Goal: Information Seeking & Learning: Compare options

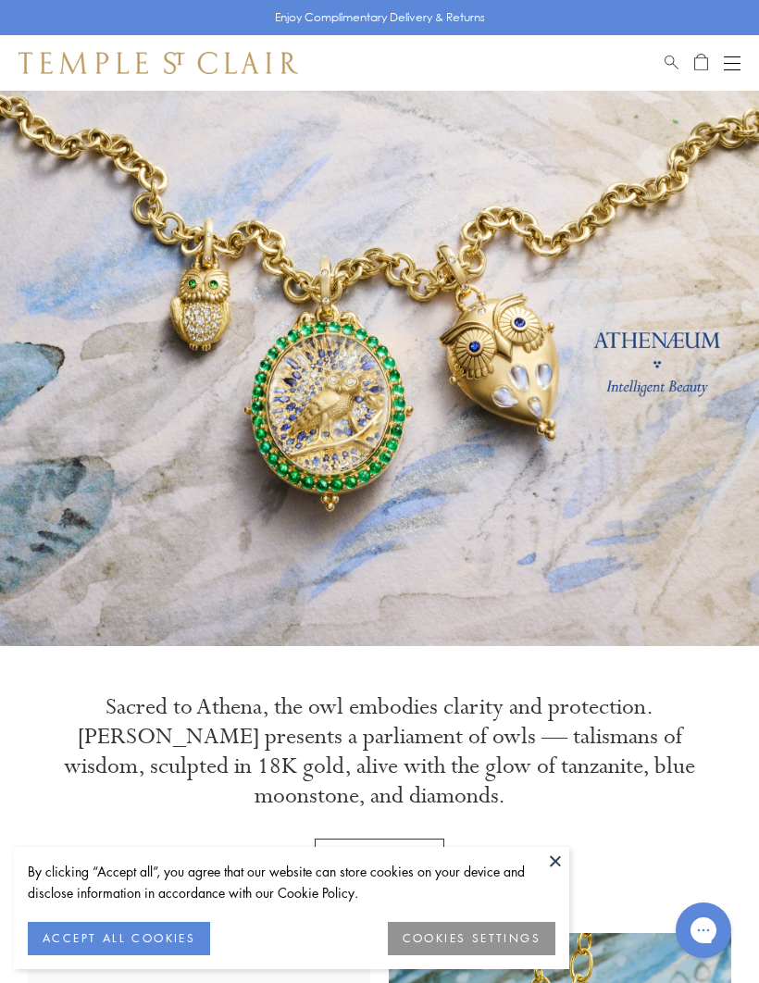
click at [732, 56] on div "Open navigation" at bounding box center [732, 56] width 17 height 1
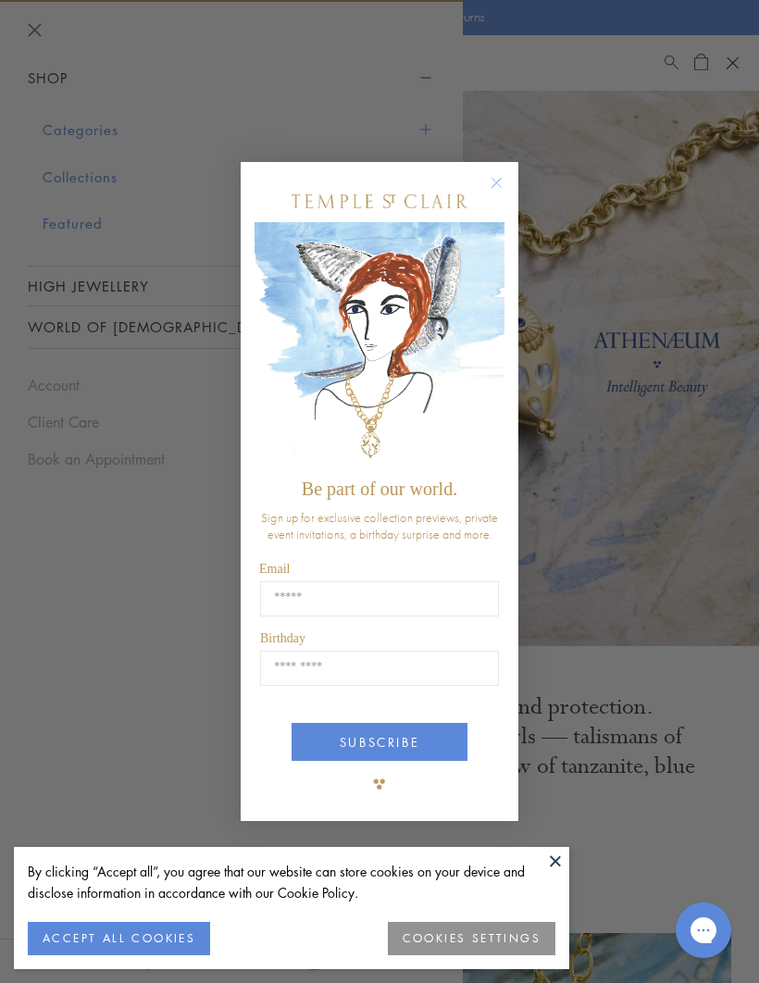
click at [503, 176] on circle "Close dialog" at bounding box center [497, 183] width 22 height 22
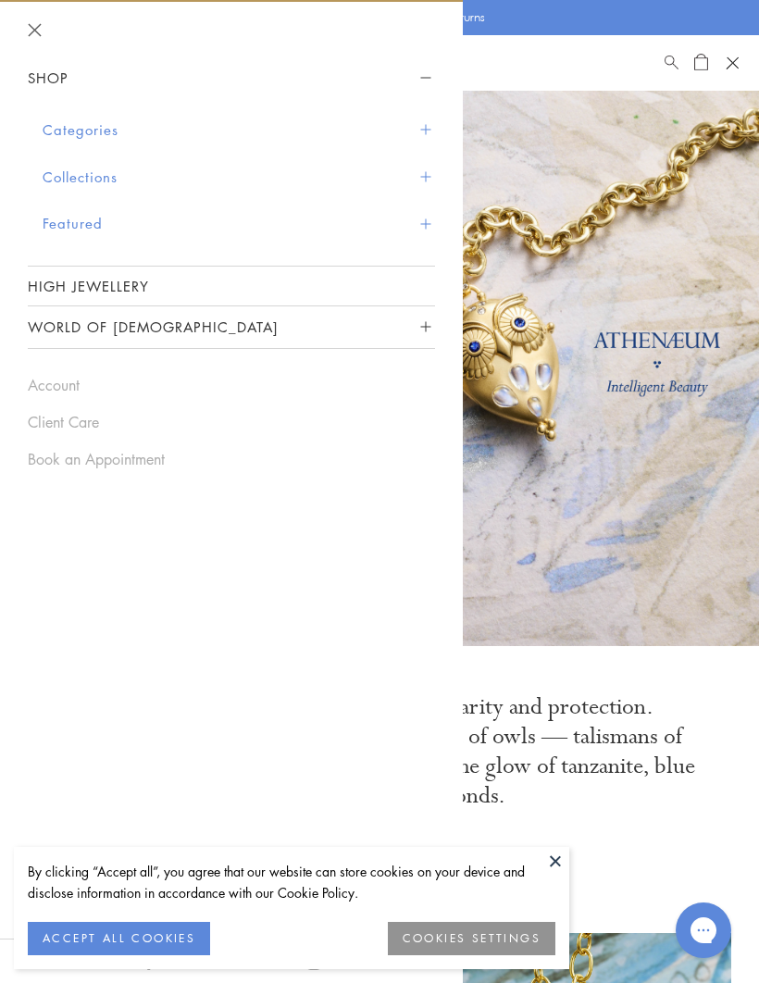
click at [422, 131] on span "Sidebar navigation" at bounding box center [425, 130] width 10 height 10
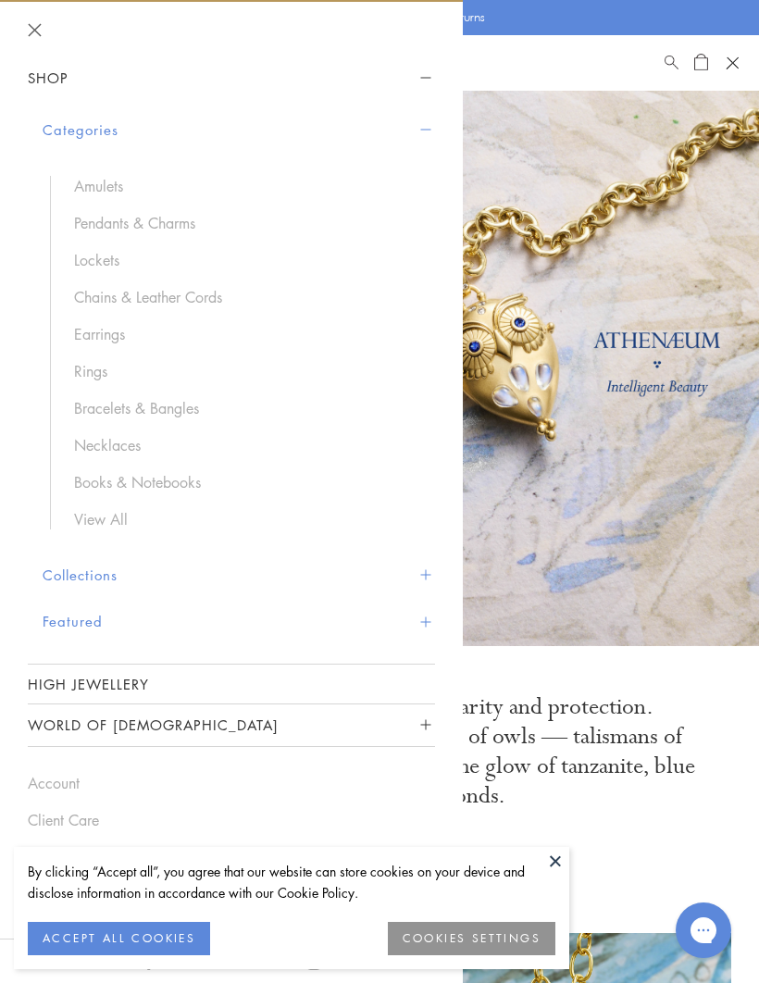
click at [104, 185] on link "Amulets" at bounding box center [245, 186] width 343 height 20
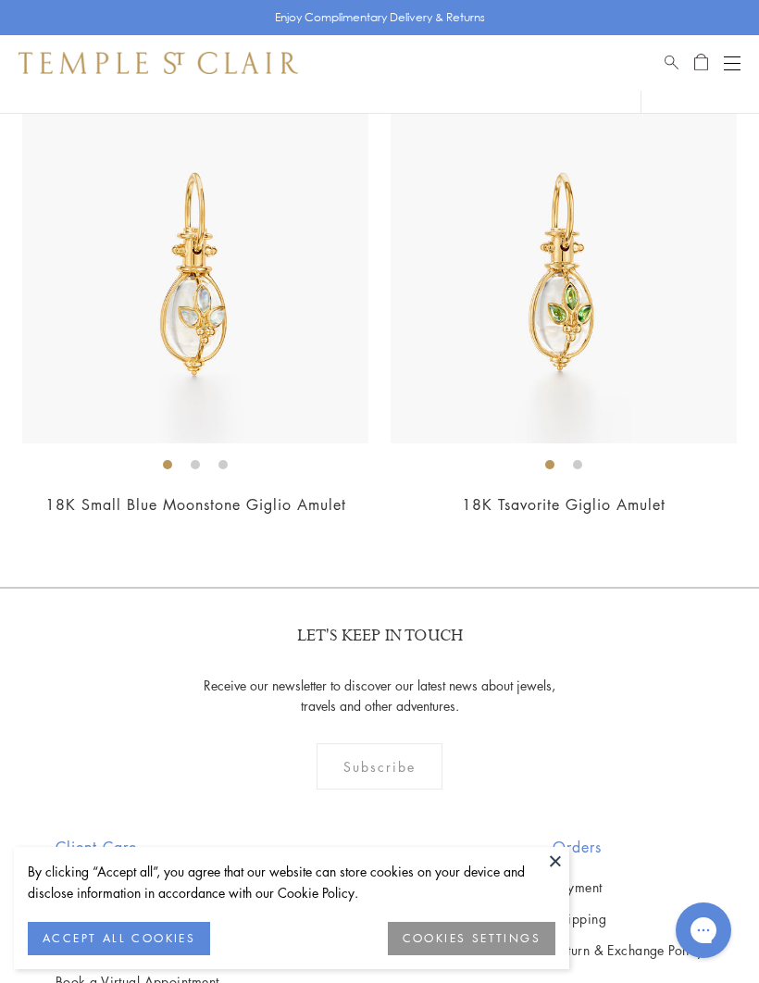
scroll to position [16903, 0]
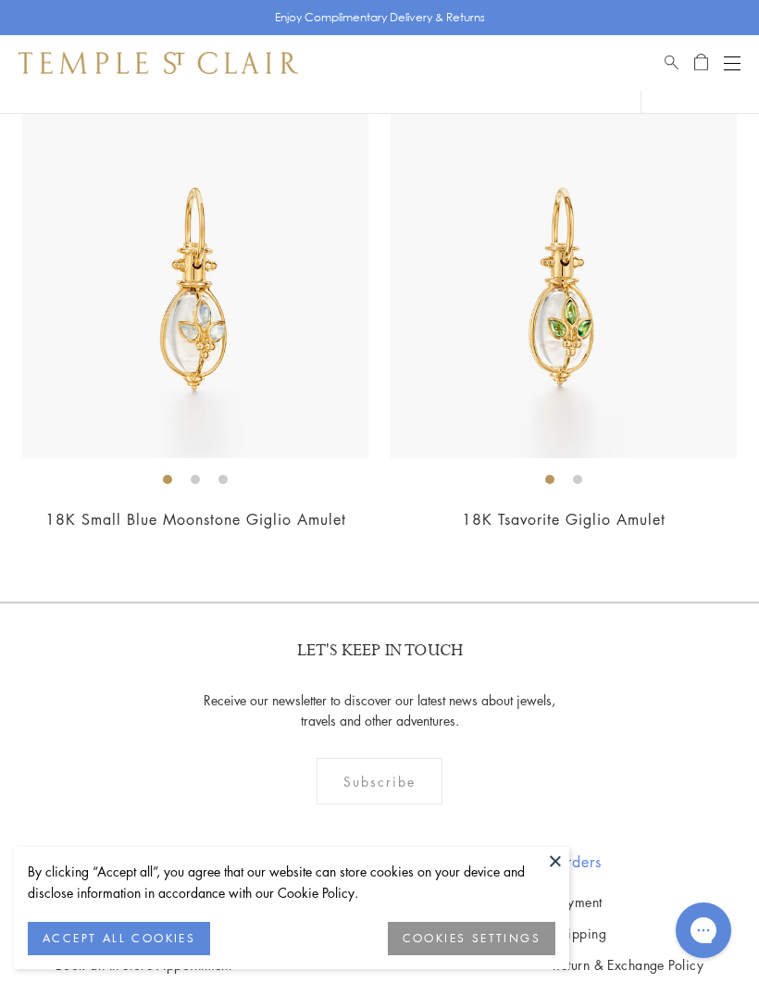
click at [735, 69] on div "Open navigation" at bounding box center [732, 69] width 17 height 1
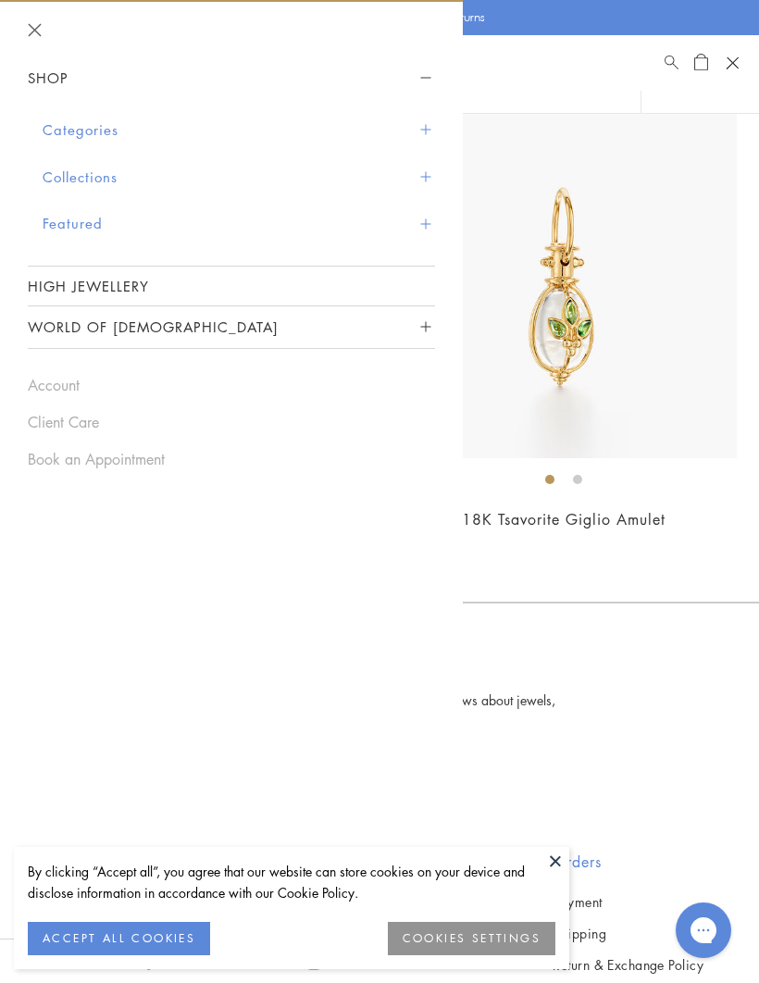
click at [432, 122] on button "Categories" at bounding box center [239, 129] width 393 height 47
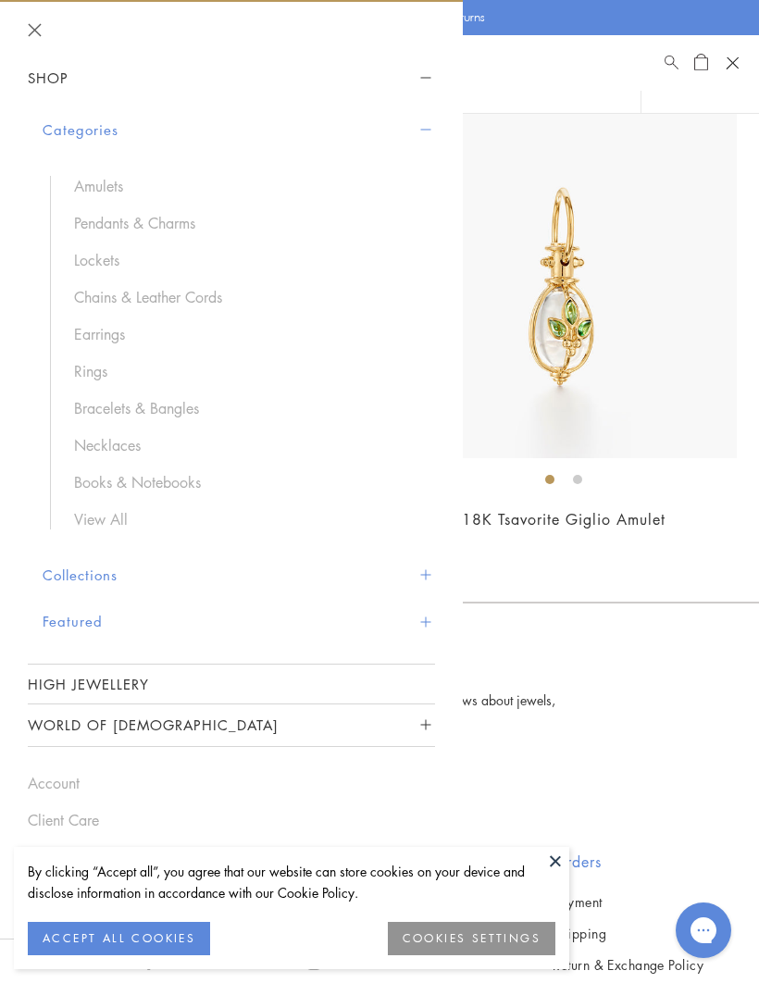
click at [169, 219] on link "Pendants & Charms" at bounding box center [245, 223] width 343 height 20
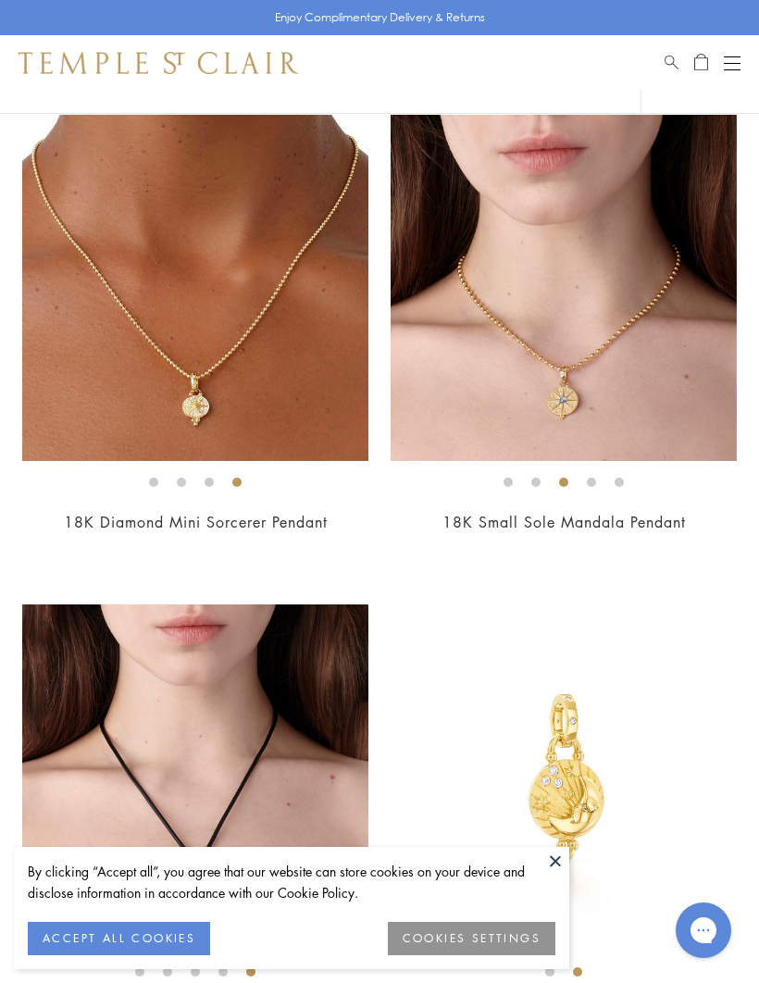
scroll to position [14883, 0]
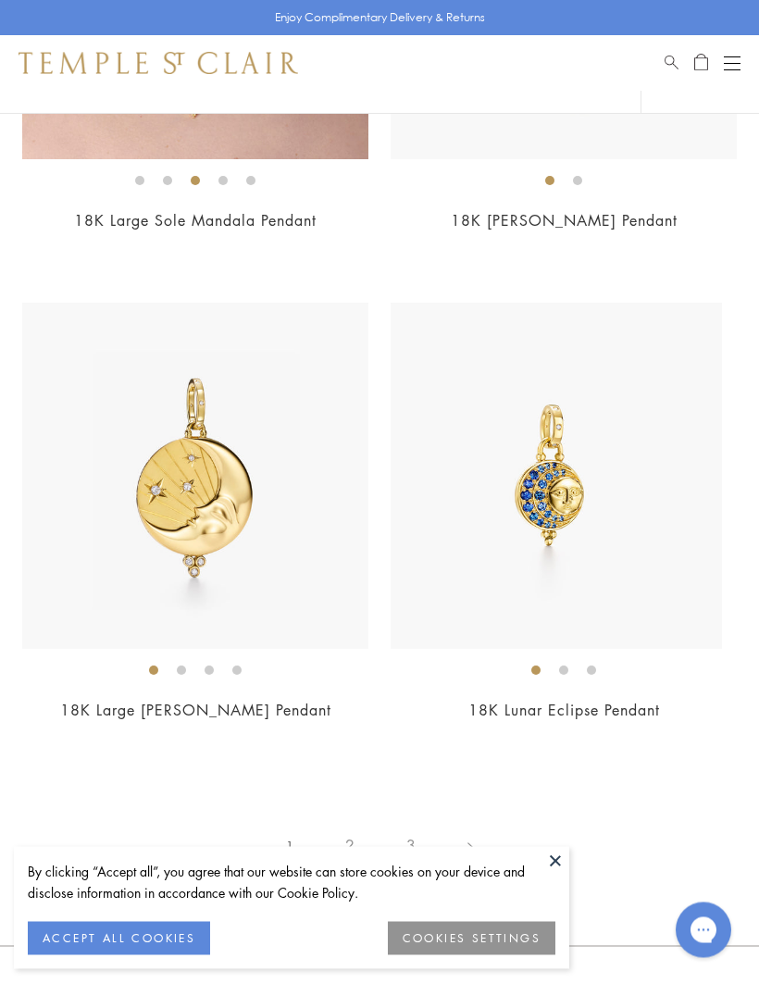
scroll to position [15690, 0]
click at [351, 820] on link "2" at bounding box center [349, 845] width 61 height 51
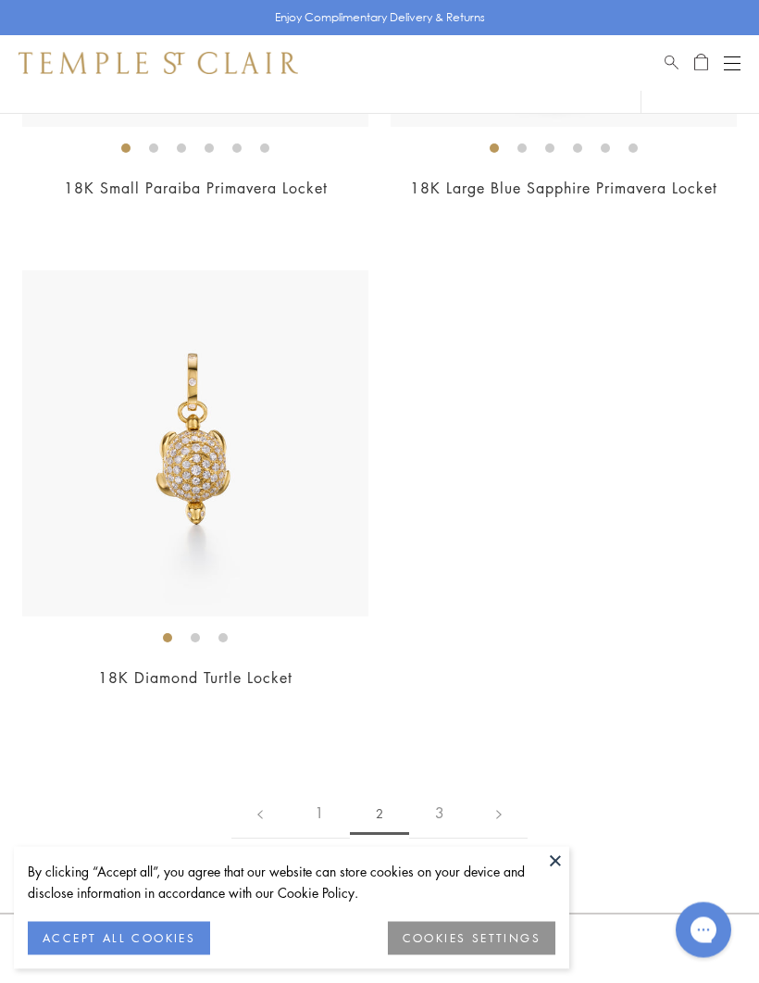
scroll to position [13765, 0]
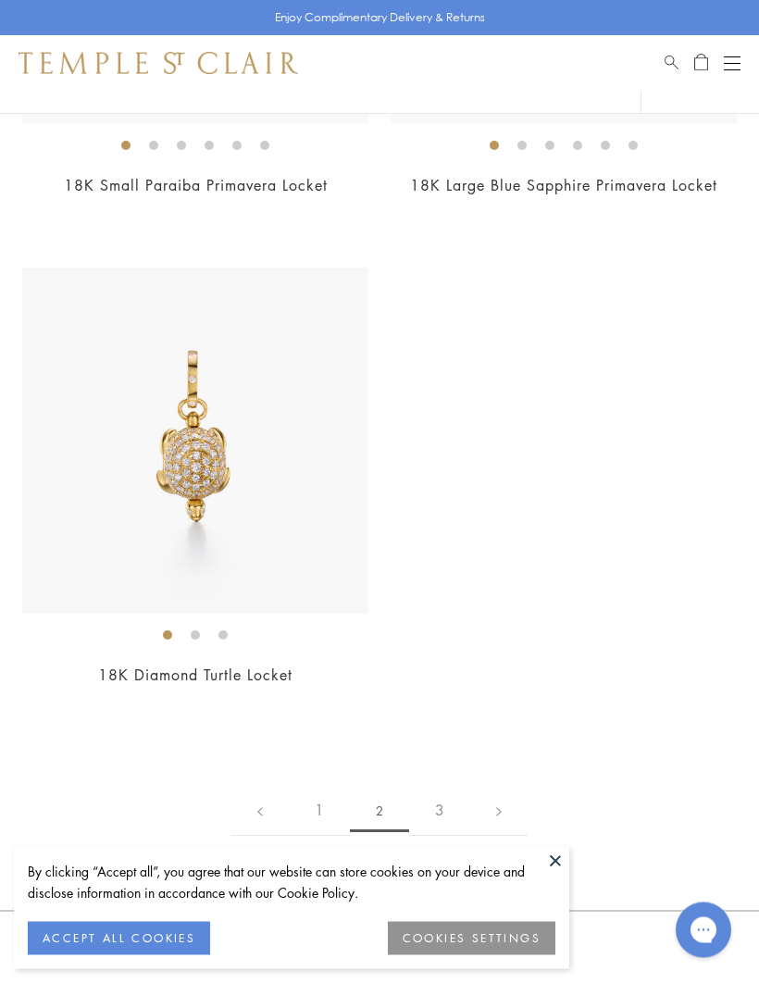
click at [426, 790] on link "3" at bounding box center [439, 811] width 61 height 51
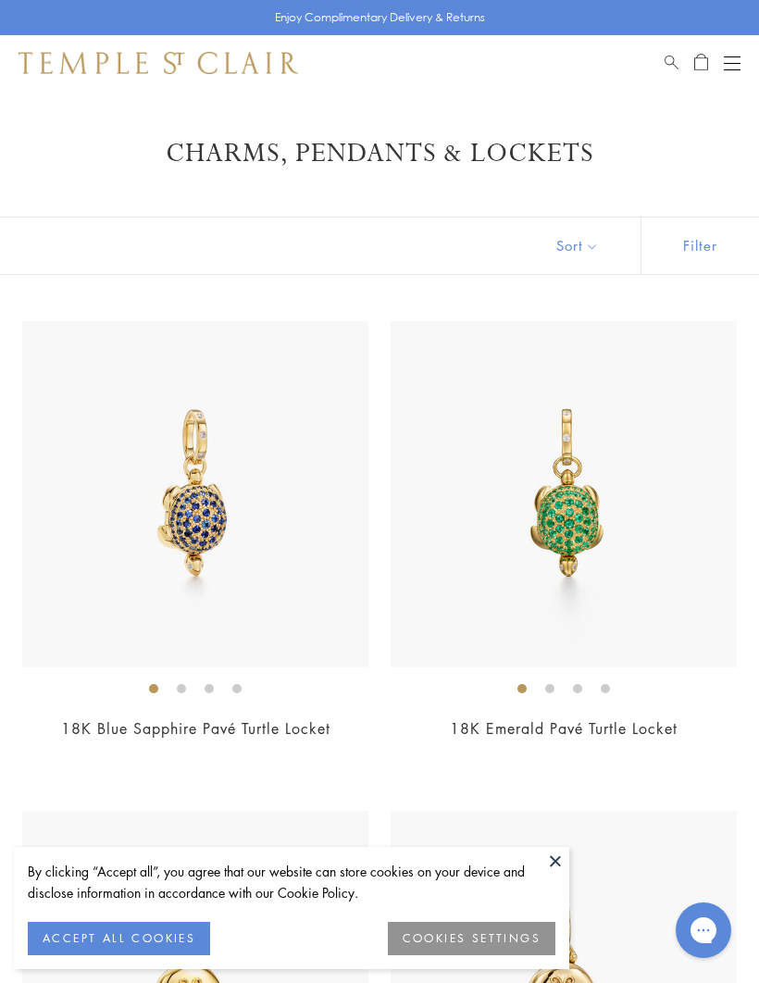
click at [733, 71] on button "Open navigation" at bounding box center [732, 63] width 17 height 22
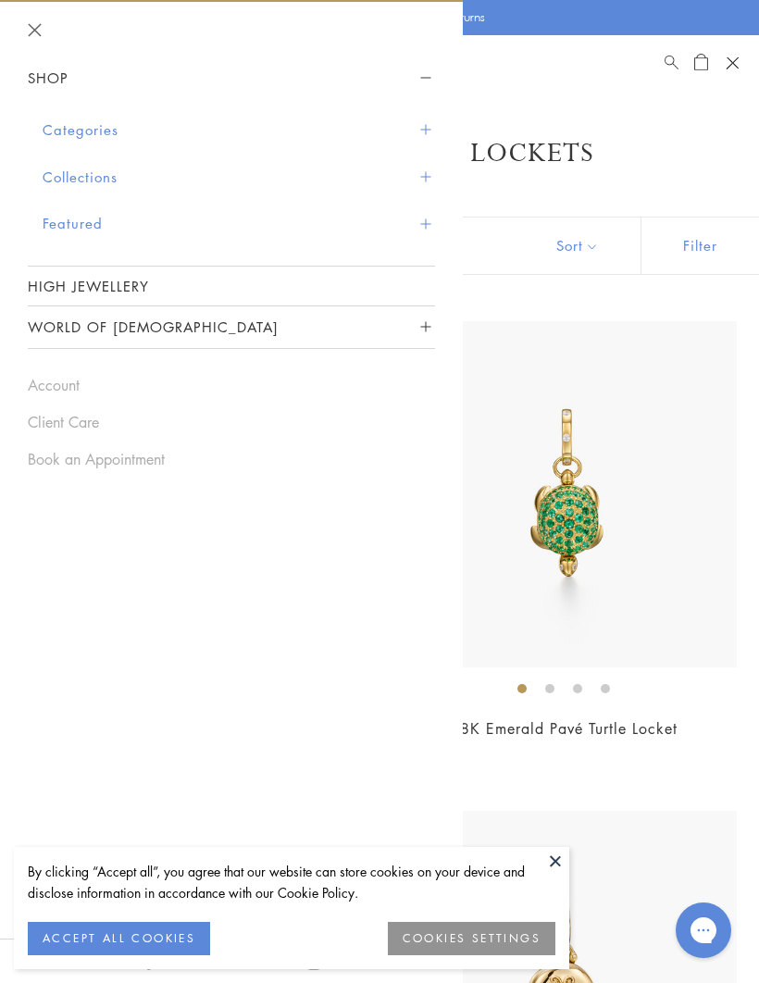
click at [422, 126] on span "Sidebar navigation" at bounding box center [425, 130] width 10 height 10
click at [419, 126] on button "Categories" at bounding box center [239, 129] width 393 height 47
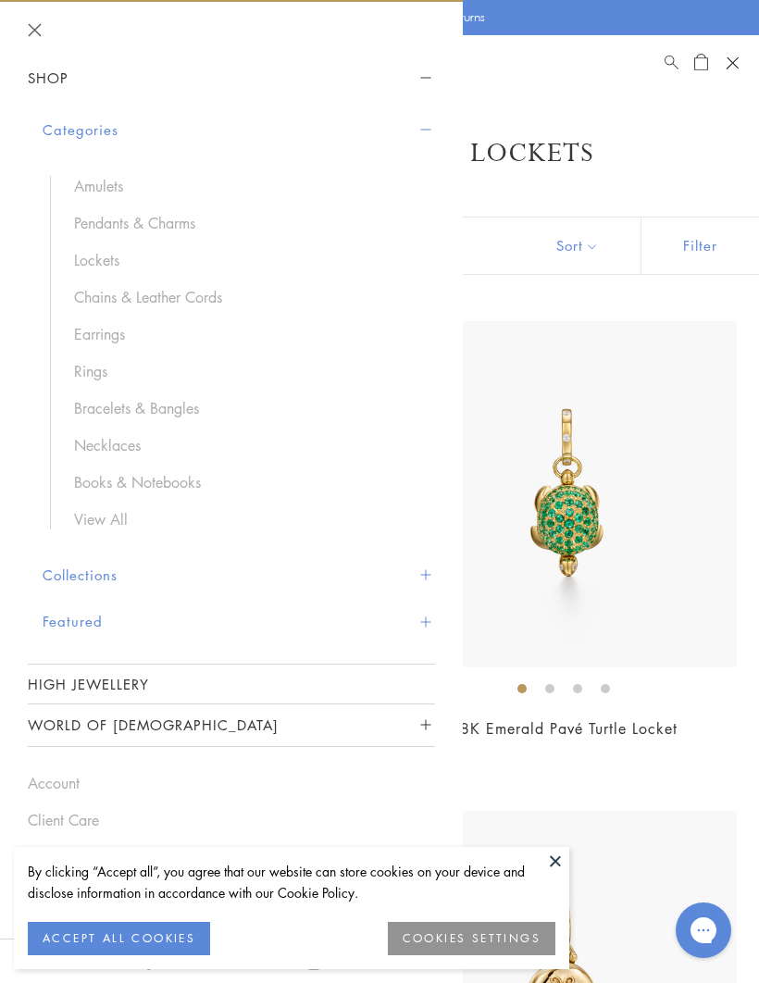
click at [95, 256] on link "Lockets" at bounding box center [245, 260] width 343 height 20
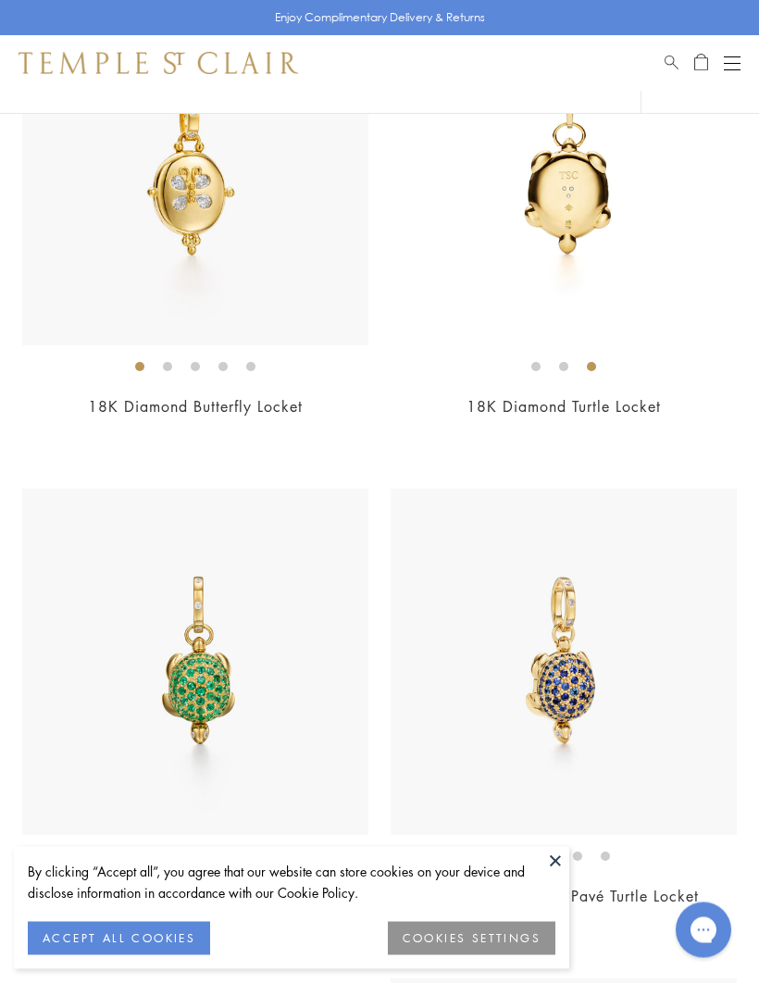
scroll to position [3630, 0]
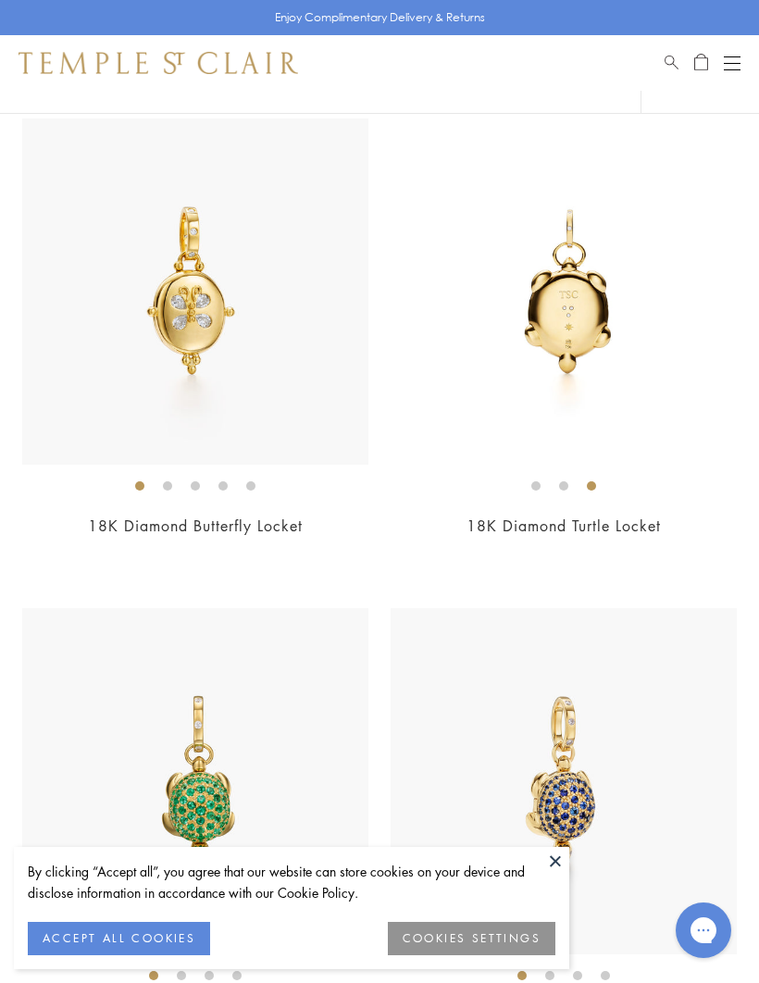
click at [738, 63] on div "Open navigation" at bounding box center [732, 63] width 17 height 1
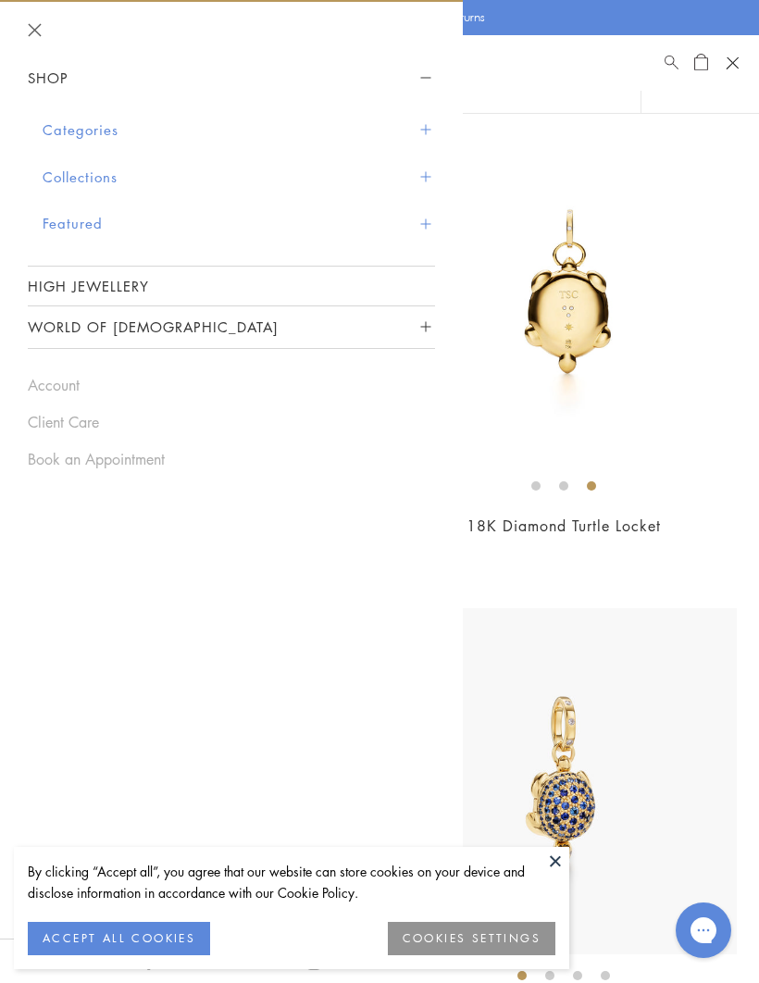
click at [431, 126] on button "Categories" at bounding box center [239, 129] width 393 height 47
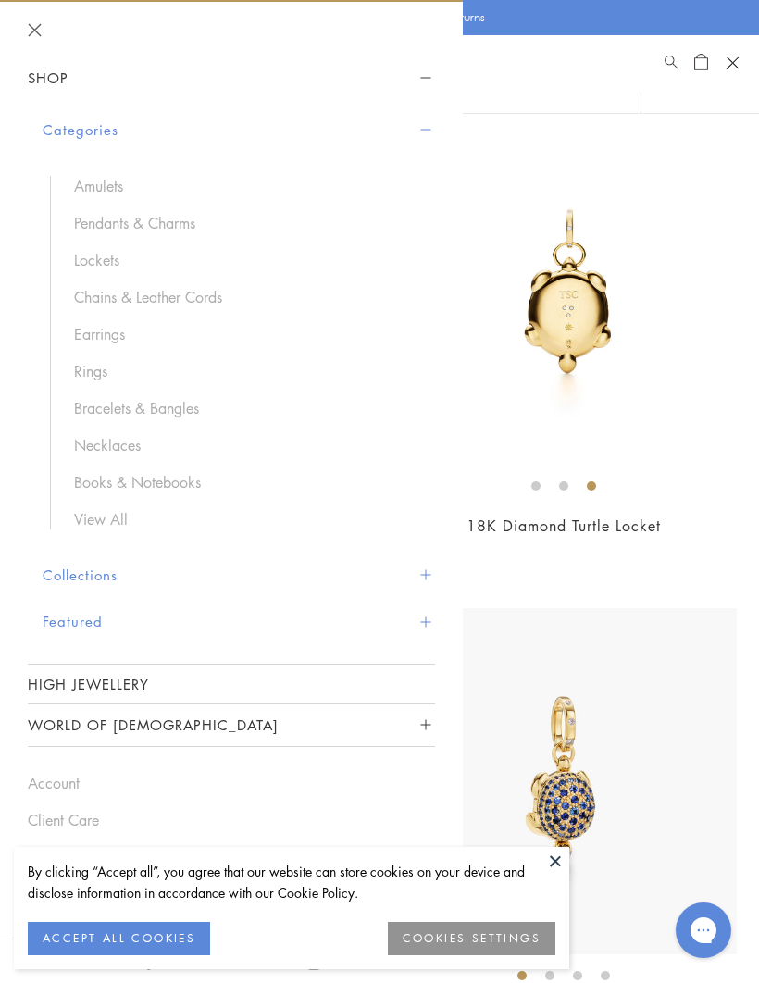
click at [194, 292] on link "Chains & Leather Cords" at bounding box center [245, 297] width 343 height 20
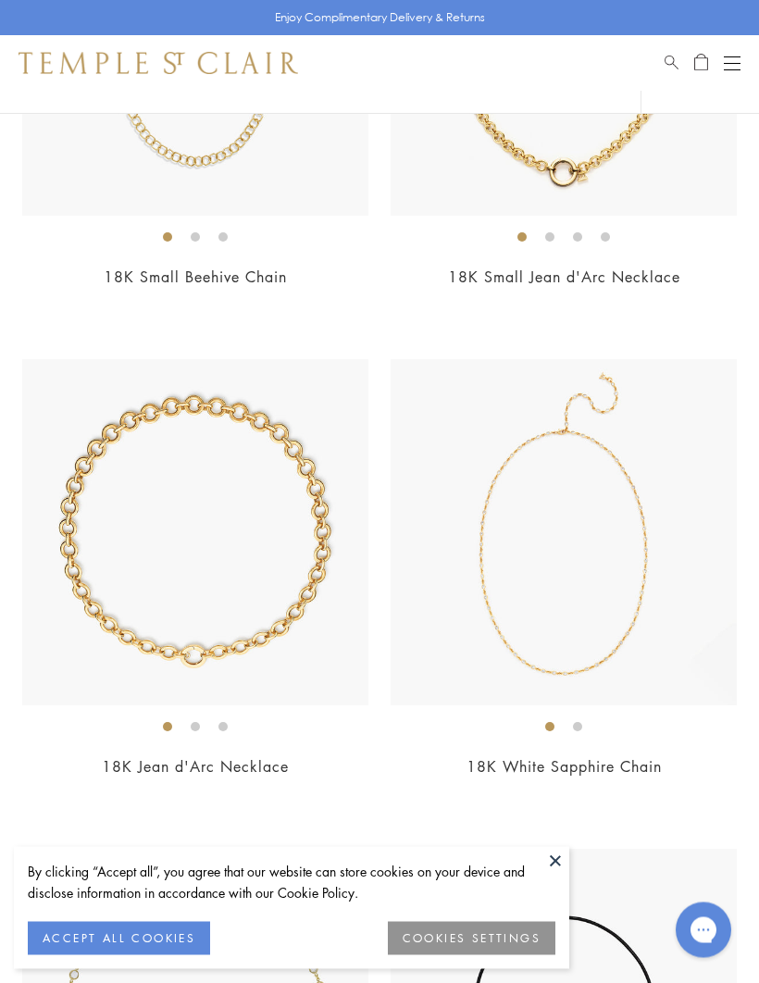
scroll to position [2900, 0]
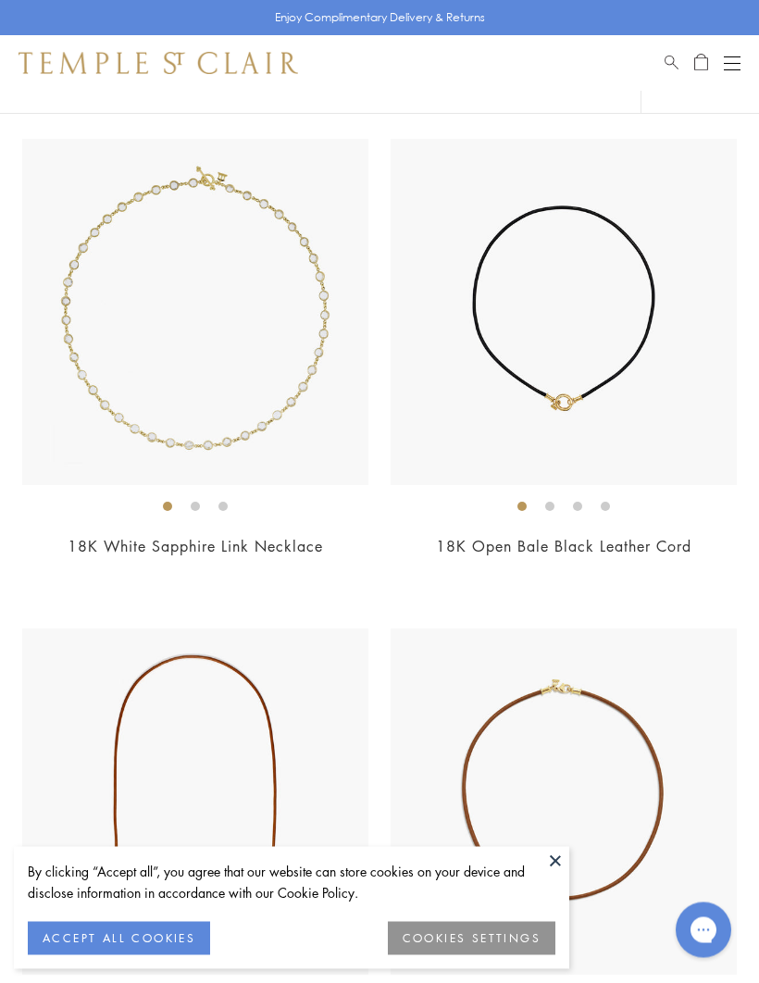
click at [734, 58] on button "Open navigation" at bounding box center [732, 63] width 17 height 22
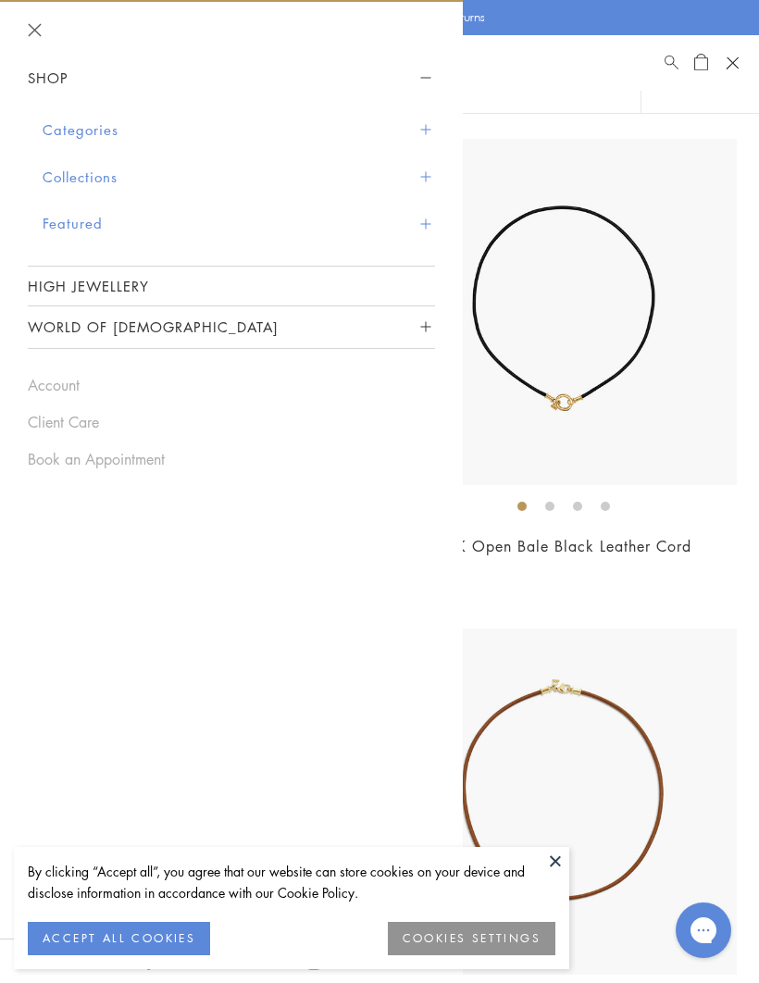
click at [427, 130] on span "Sidebar navigation" at bounding box center [425, 130] width 10 height 10
click at [422, 121] on button "Categories" at bounding box center [239, 129] width 393 height 47
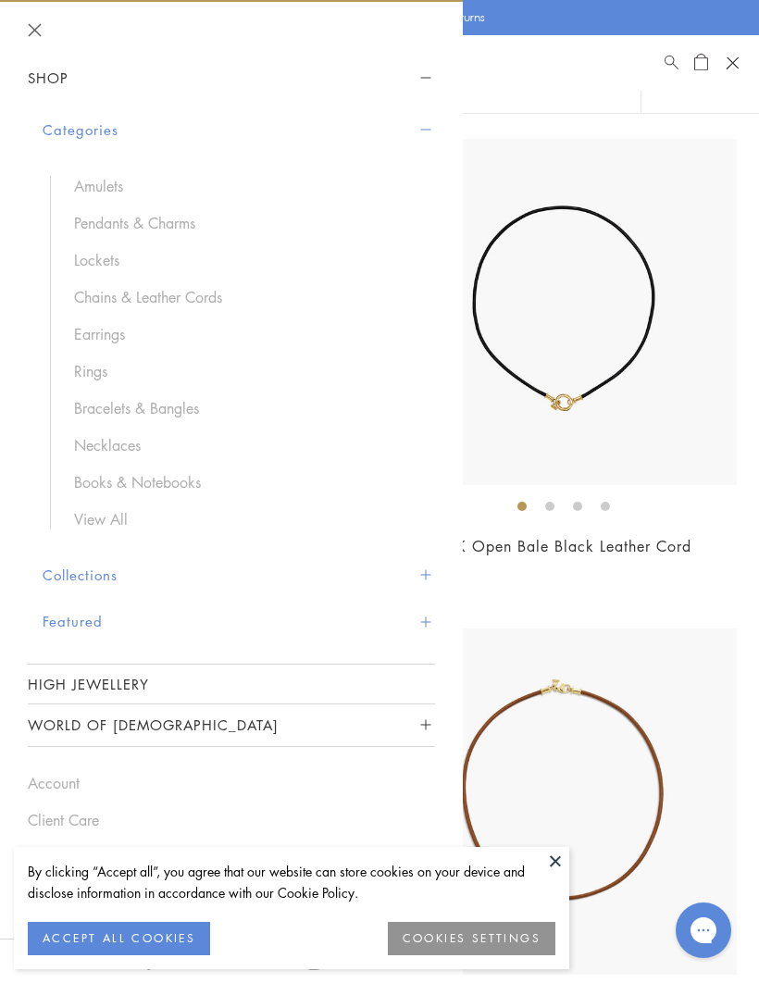
click at [106, 337] on link "Earrings" at bounding box center [245, 334] width 343 height 20
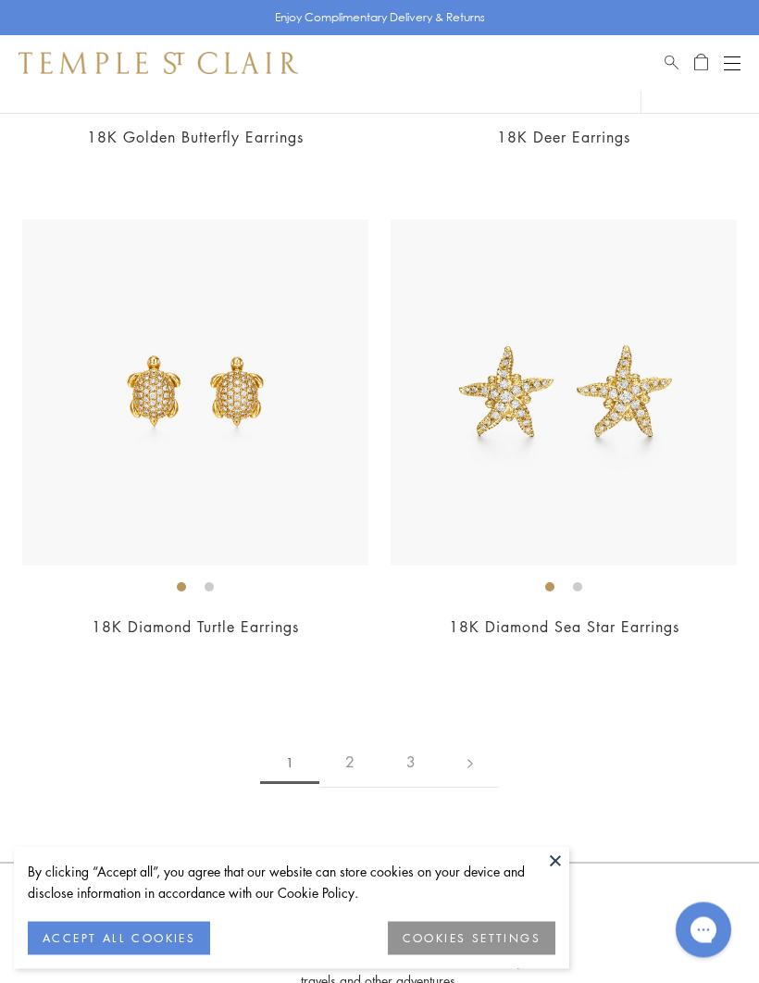
scroll to position [12387, 0]
click at [356, 738] on link "2" at bounding box center [349, 763] width 61 height 51
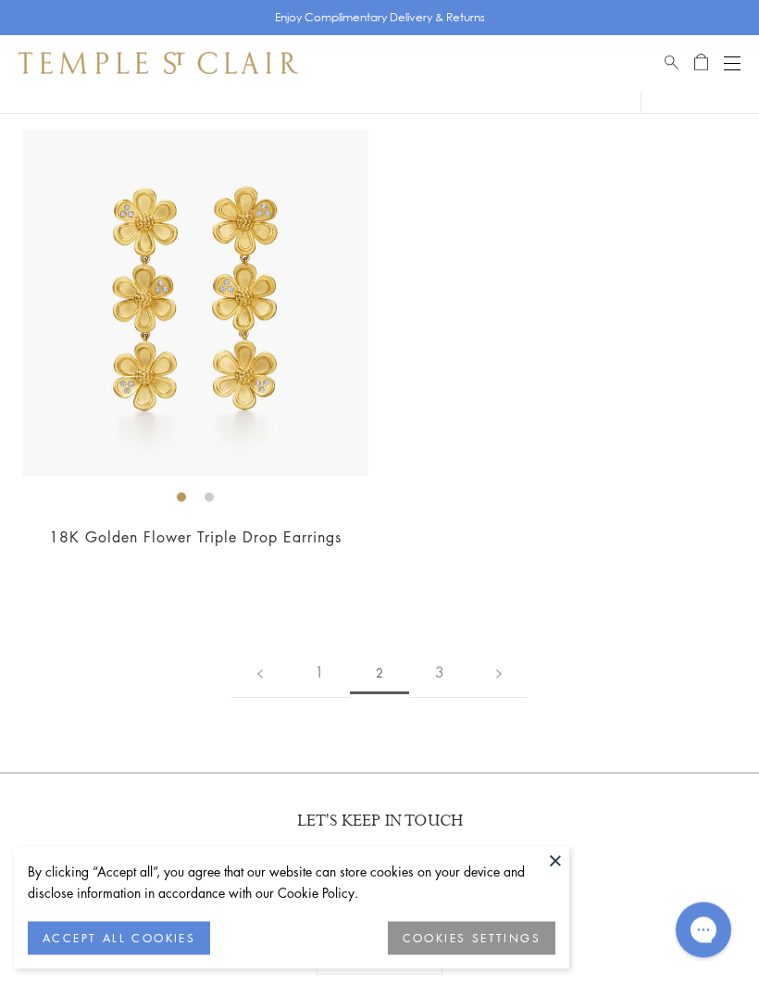
scroll to position [11995, 0]
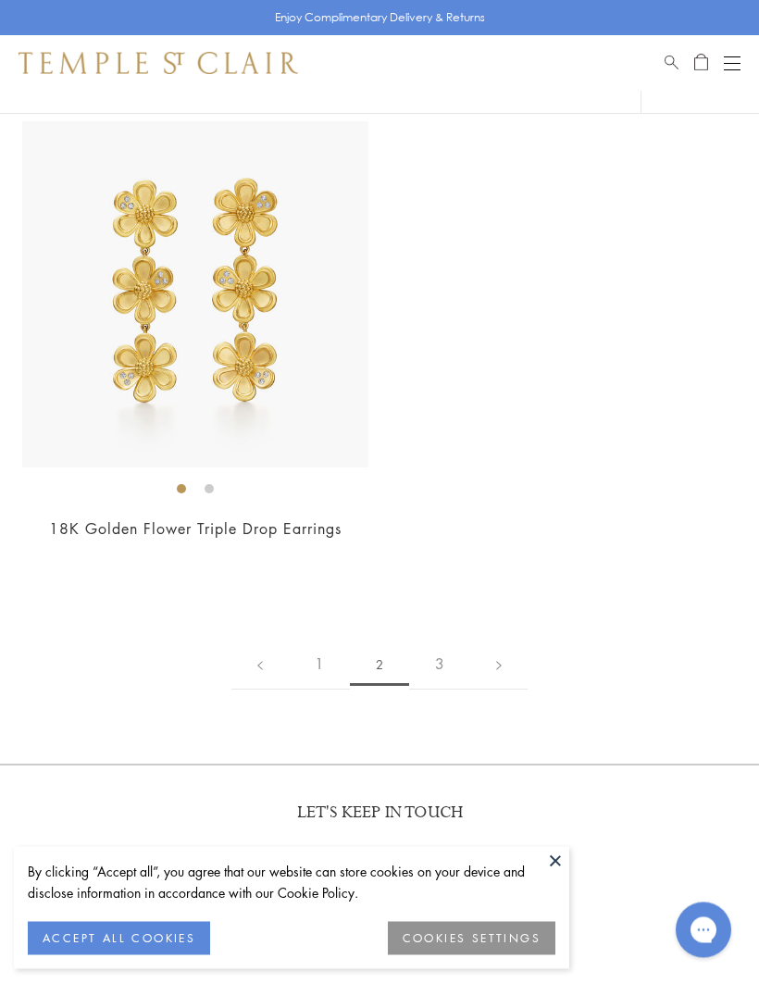
click at [432, 658] on link "3" at bounding box center [439, 665] width 61 height 51
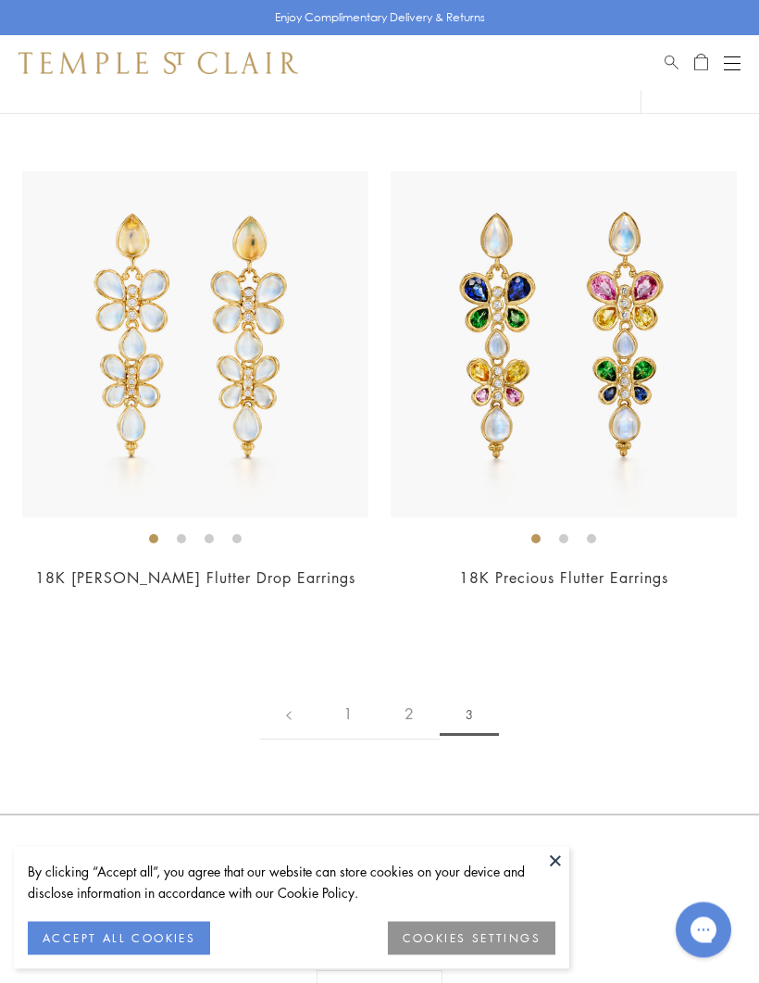
scroll to position [718, 0]
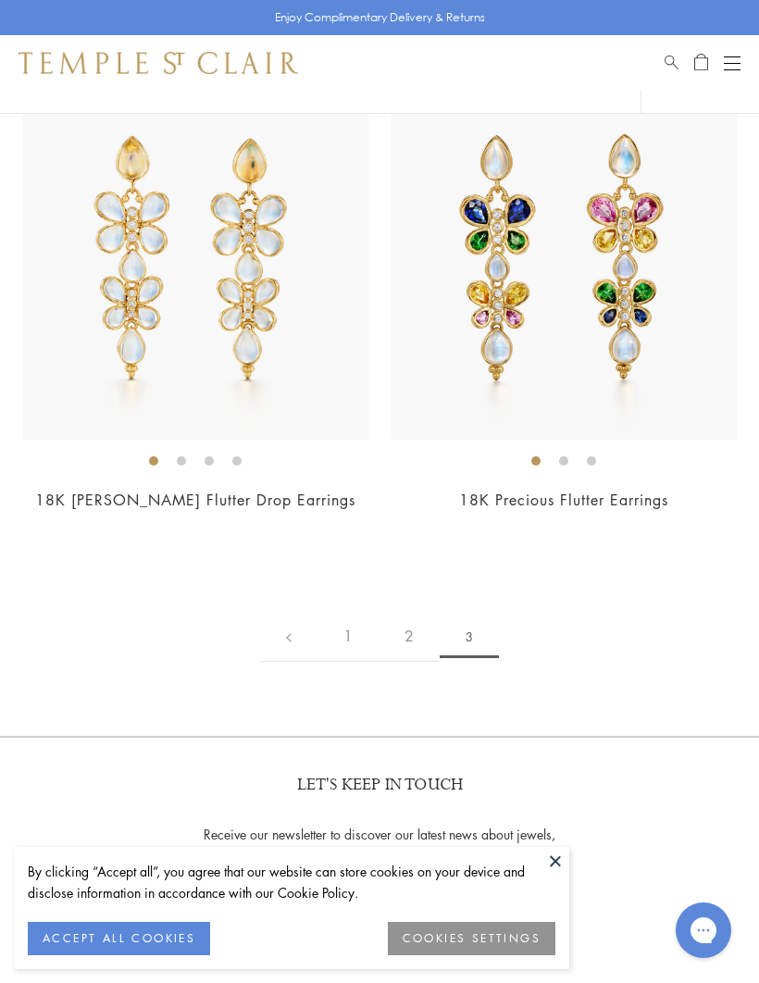
click at [419, 650] on link "2" at bounding box center [409, 636] width 61 height 51
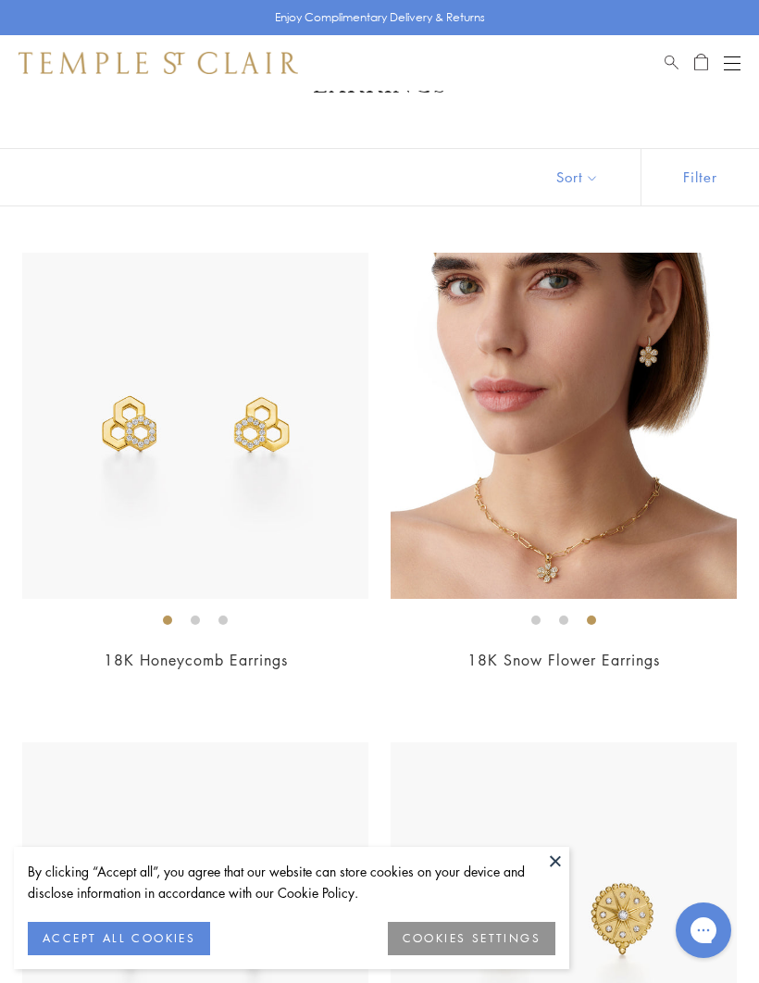
scroll to position [66, 0]
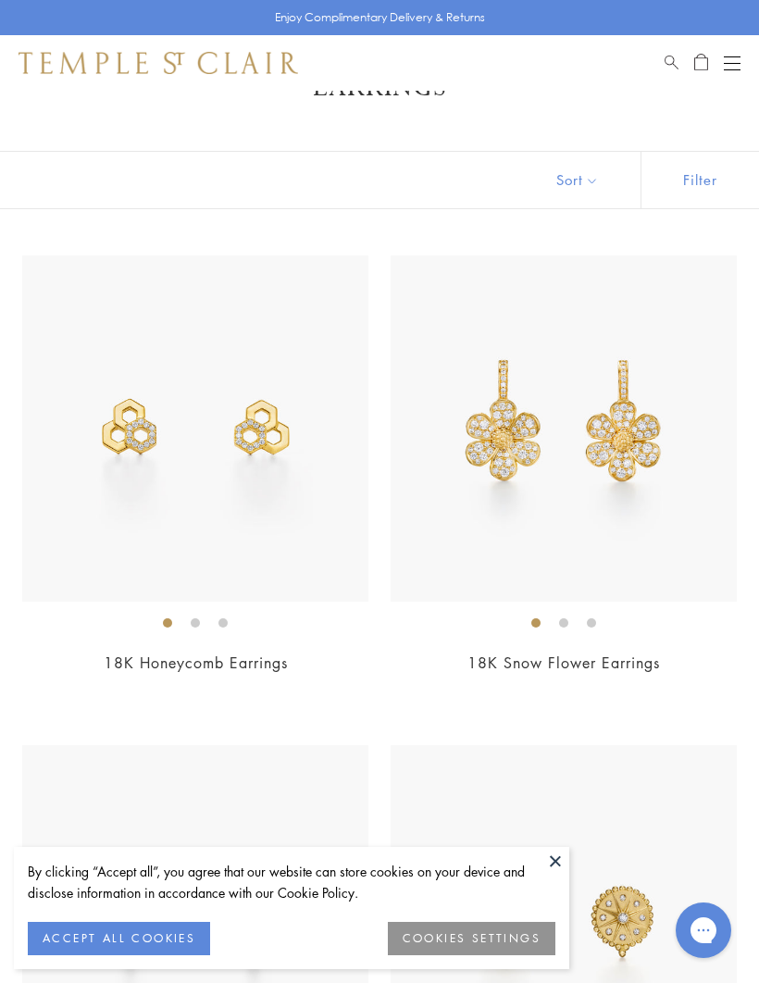
click at [587, 534] on img at bounding box center [564, 429] width 346 height 346
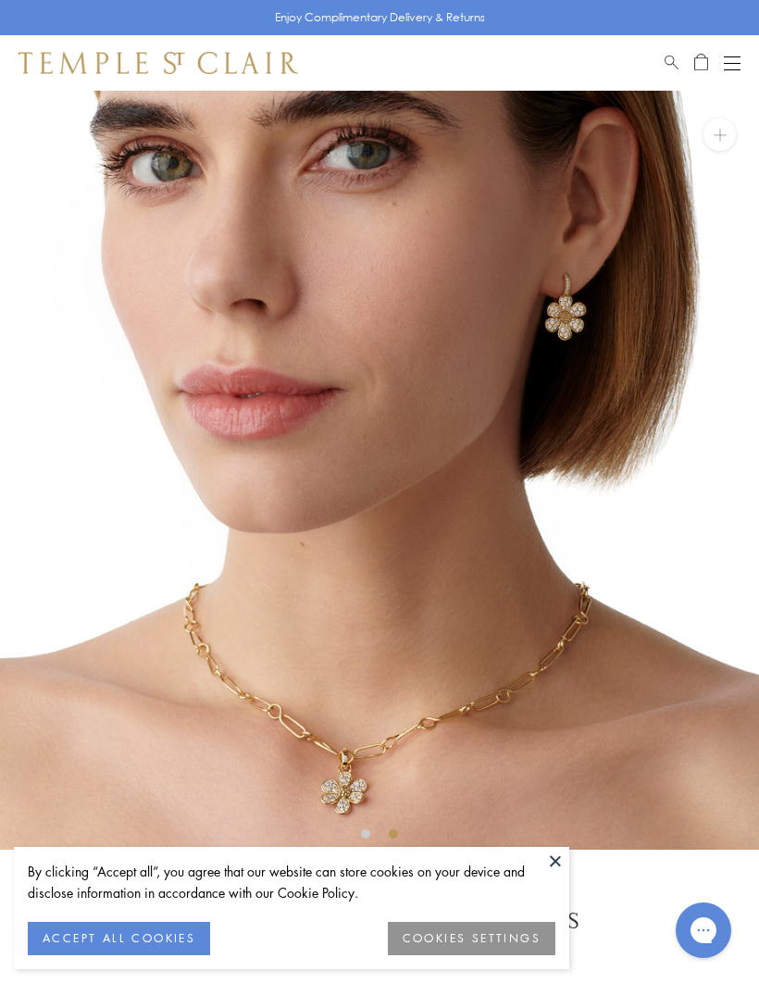
click at [559, 867] on button at bounding box center [556, 861] width 28 height 28
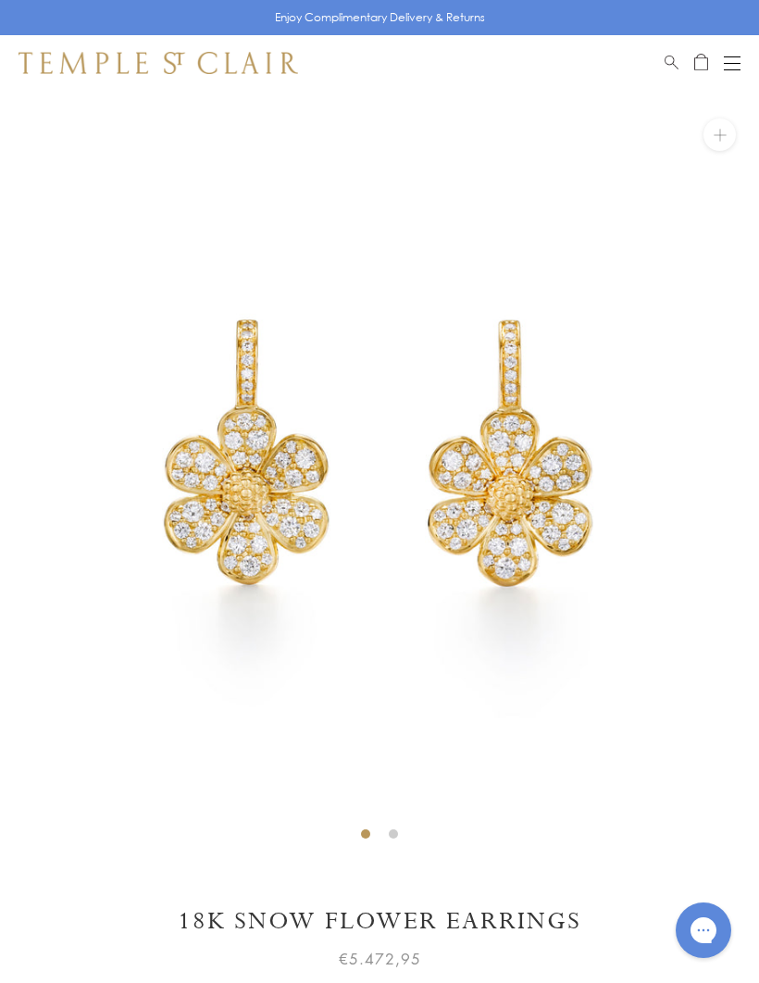
click at [737, 57] on button "Open navigation" at bounding box center [732, 63] width 17 height 22
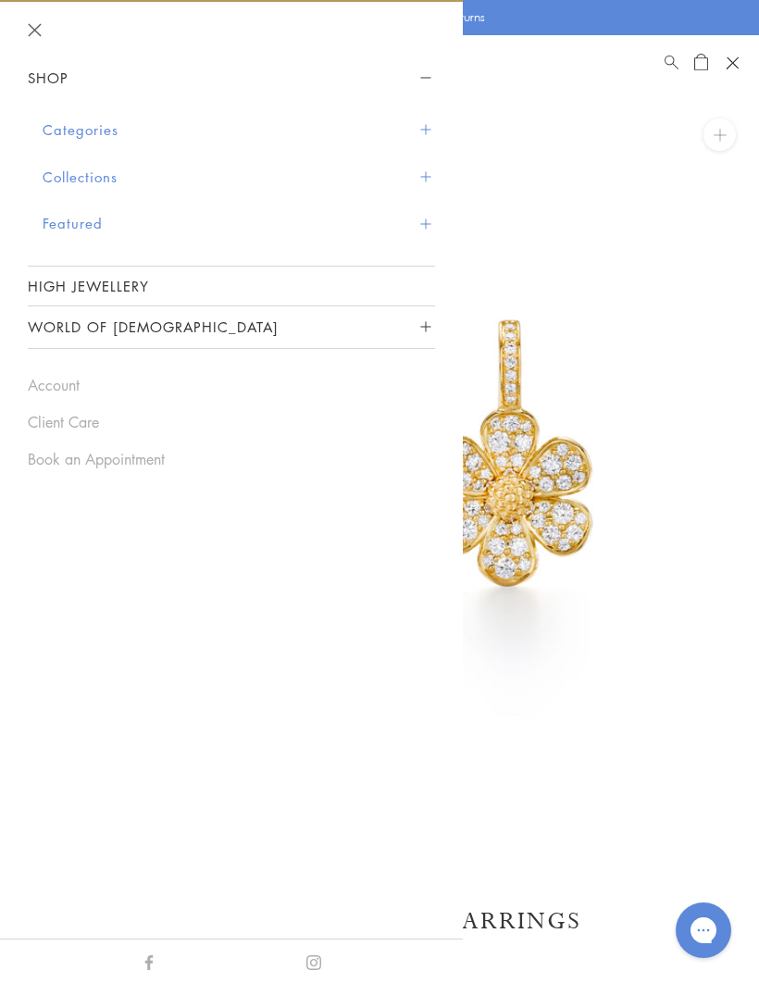
click at [427, 126] on span "Sidebar navigation" at bounding box center [425, 130] width 10 height 10
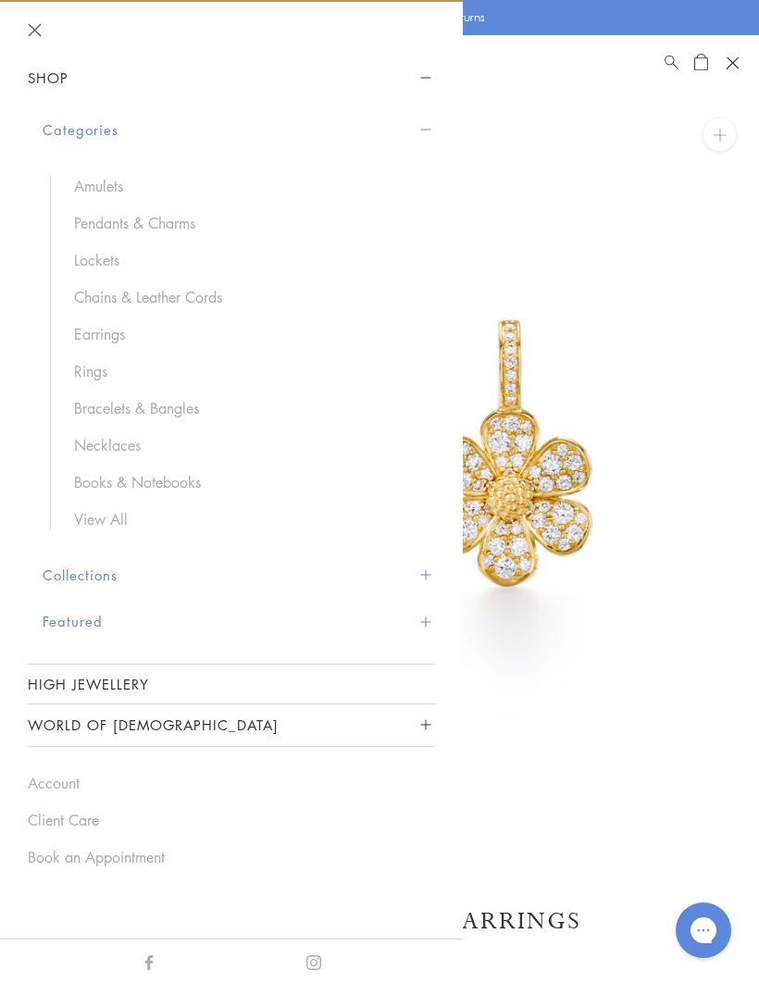
click at [95, 371] on link "Rings" at bounding box center [245, 371] width 343 height 20
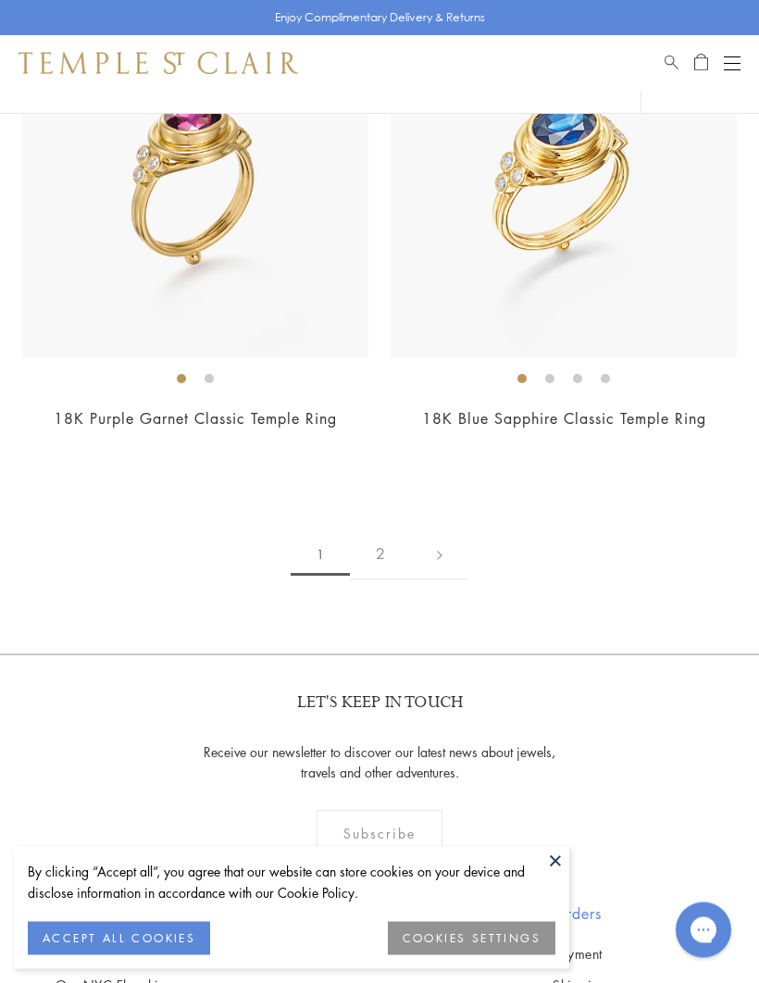
scroll to position [11542, 0]
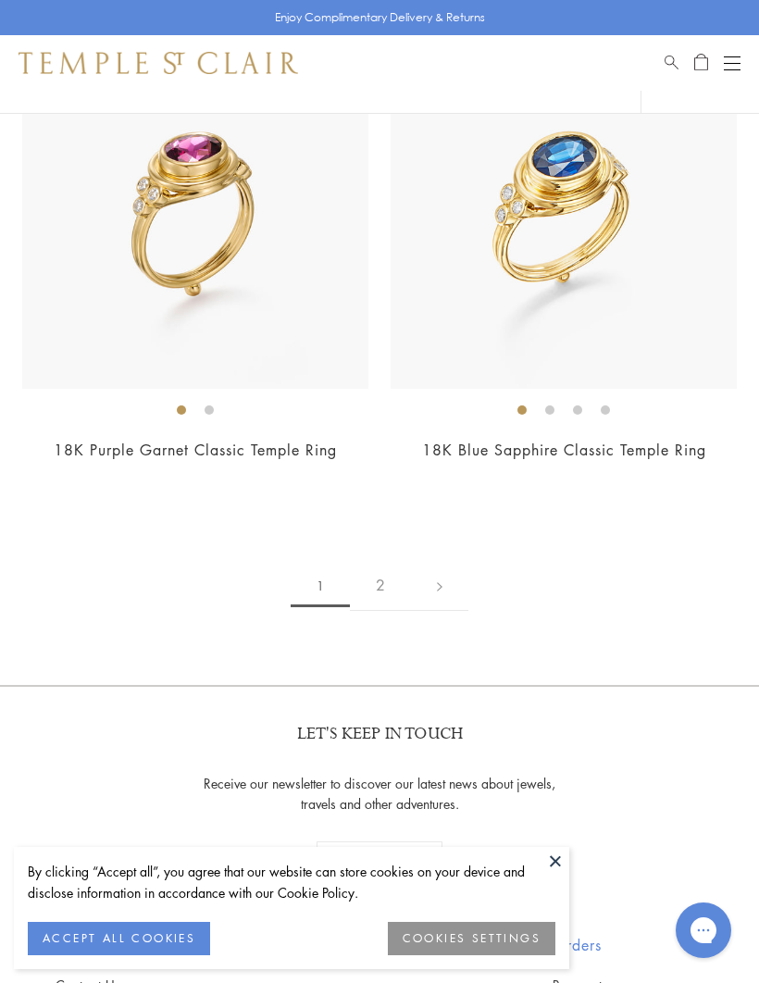
click at [394, 560] on link "2" at bounding box center [380, 585] width 61 height 51
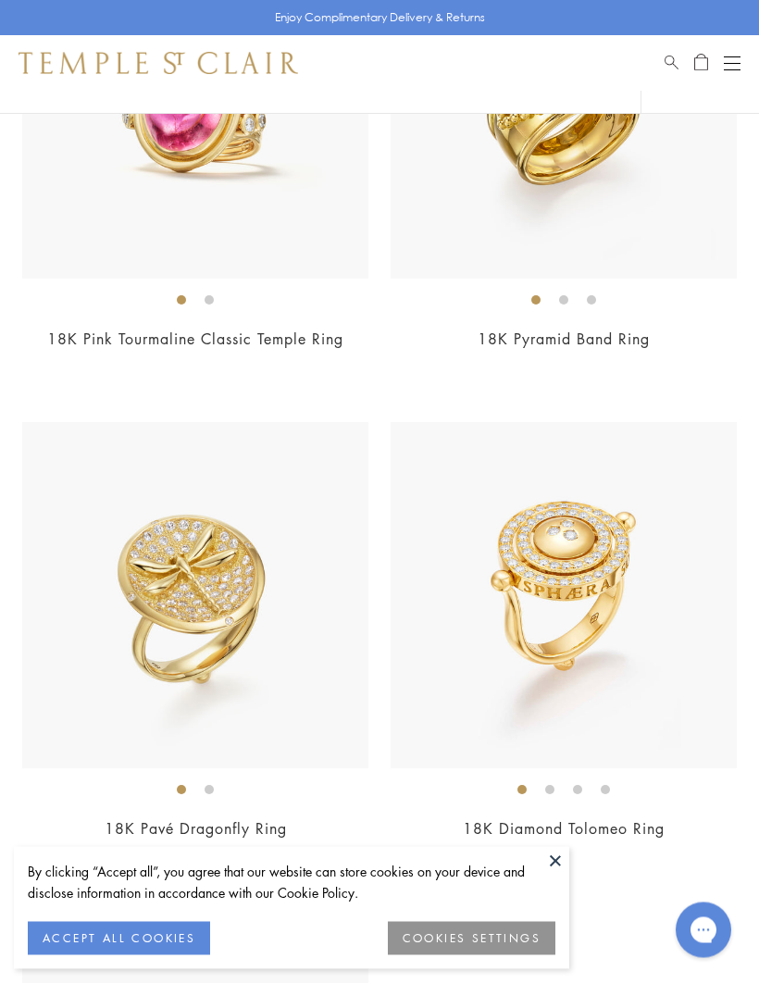
scroll to position [1407, 0]
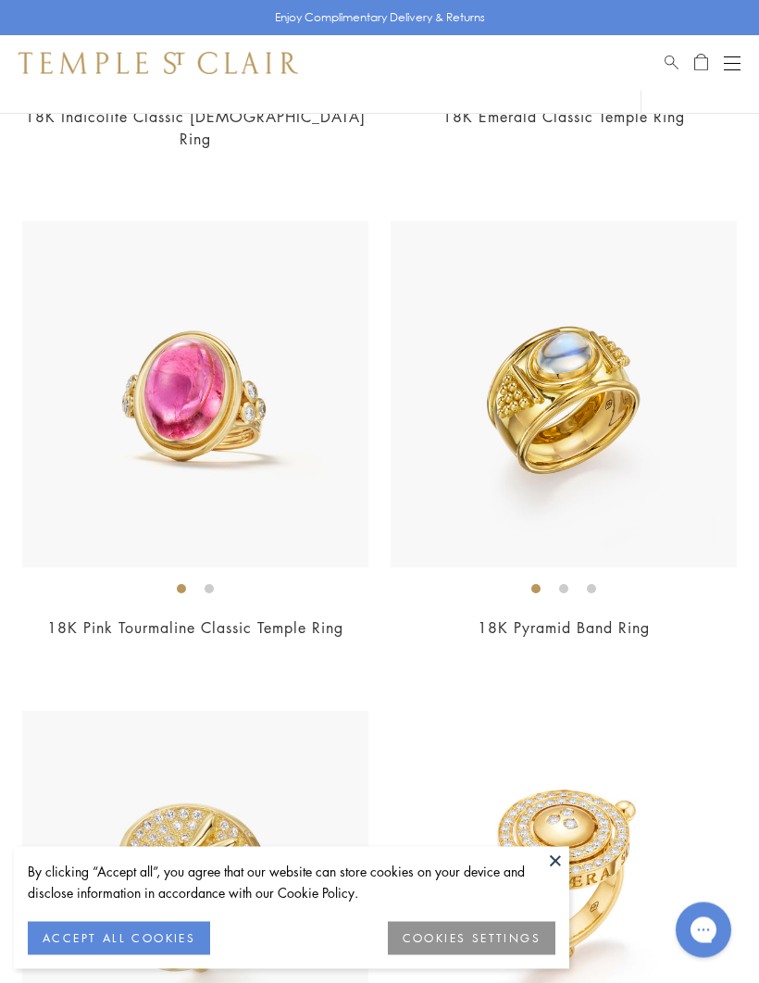
click at [736, 57] on button "Open navigation" at bounding box center [732, 63] width 17 height 22
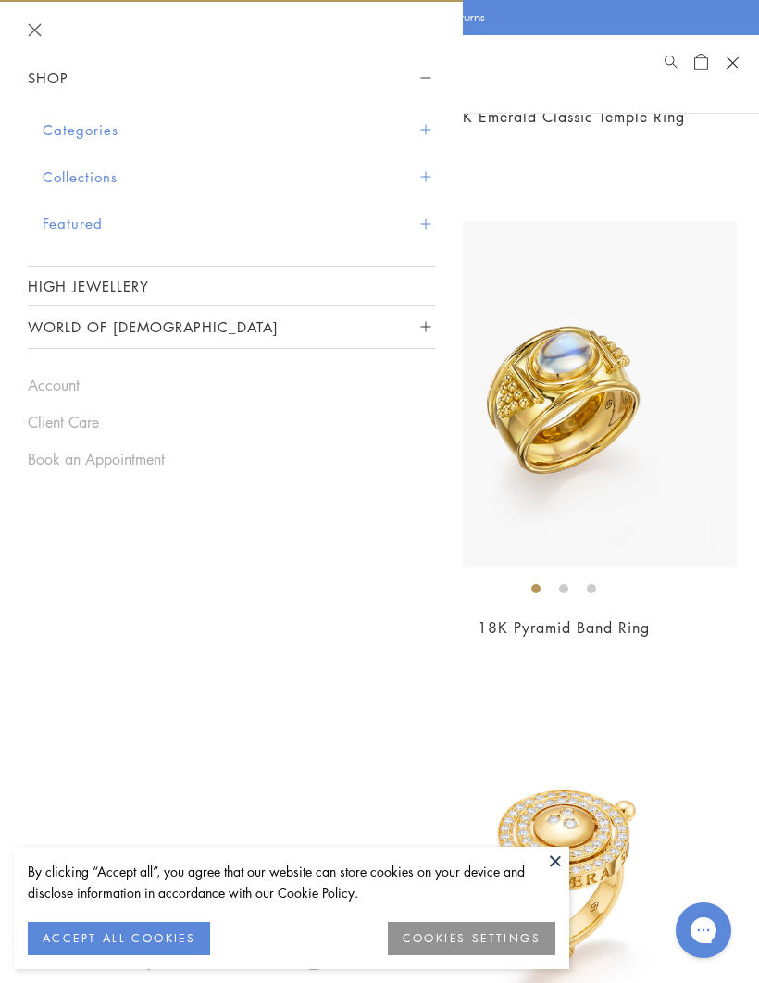
click at [425, 125] on span "Sidebar navigation" at bounding box center [425, 130] width 10 height 10
click at [432, 135] on button "Categories" at bounding box center [239, 129] width 393 height 47
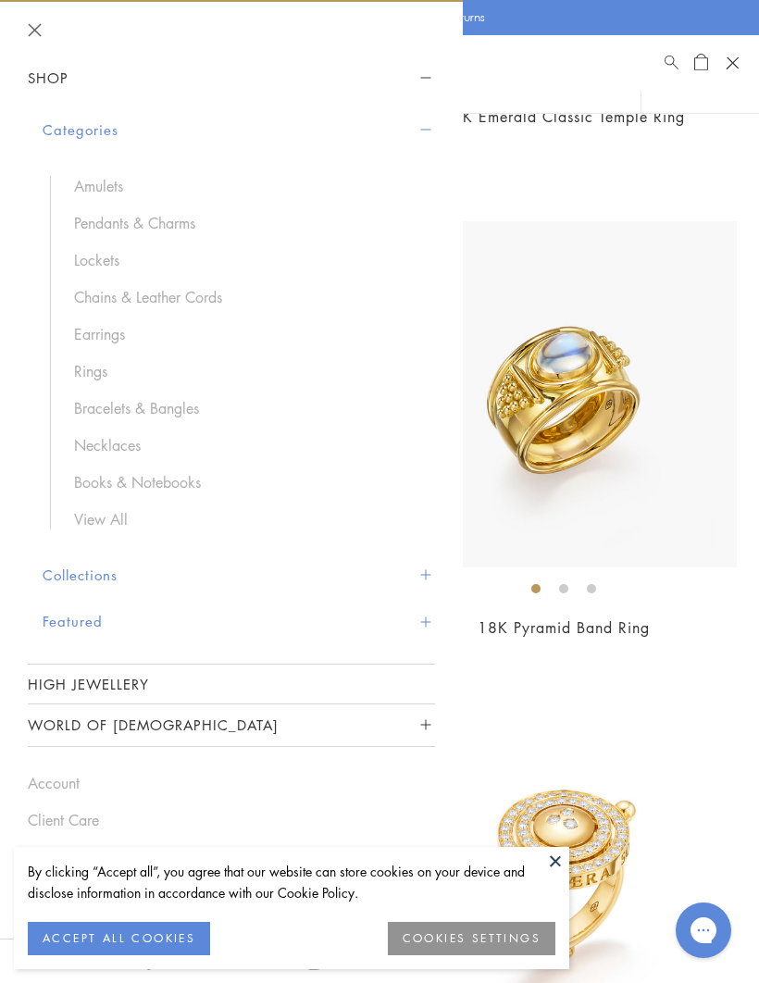
click at [179, 405] on link "Bracelets & Bangles" at bounding box center [245, 408] width 343 height 20
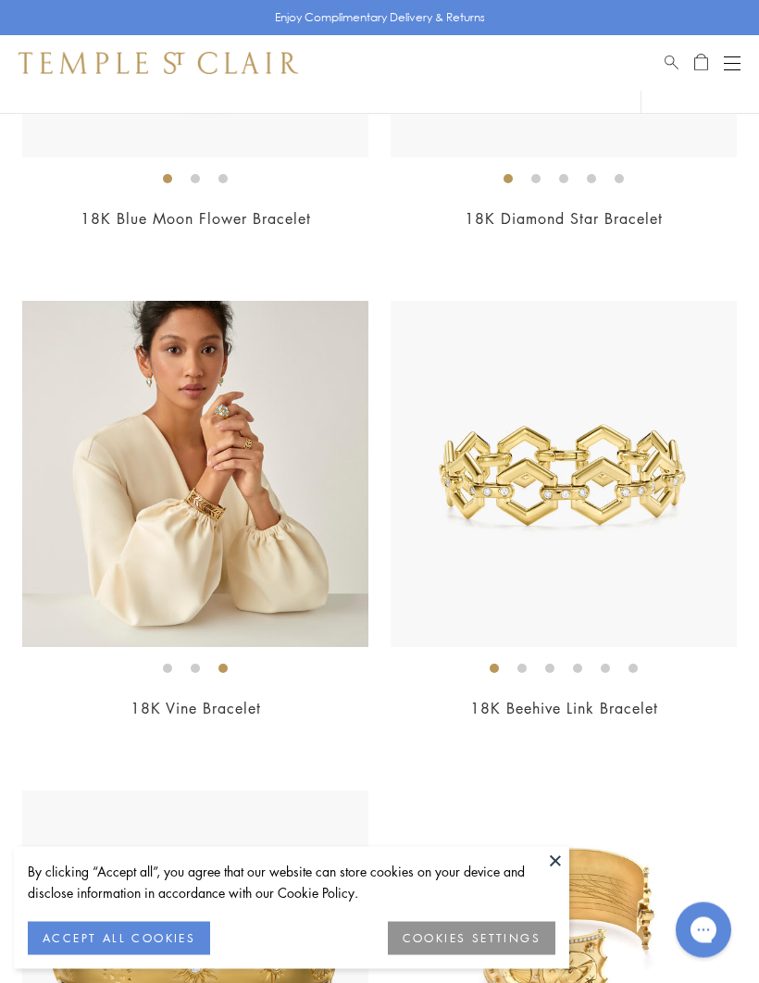
scroll to position [7831, 0]
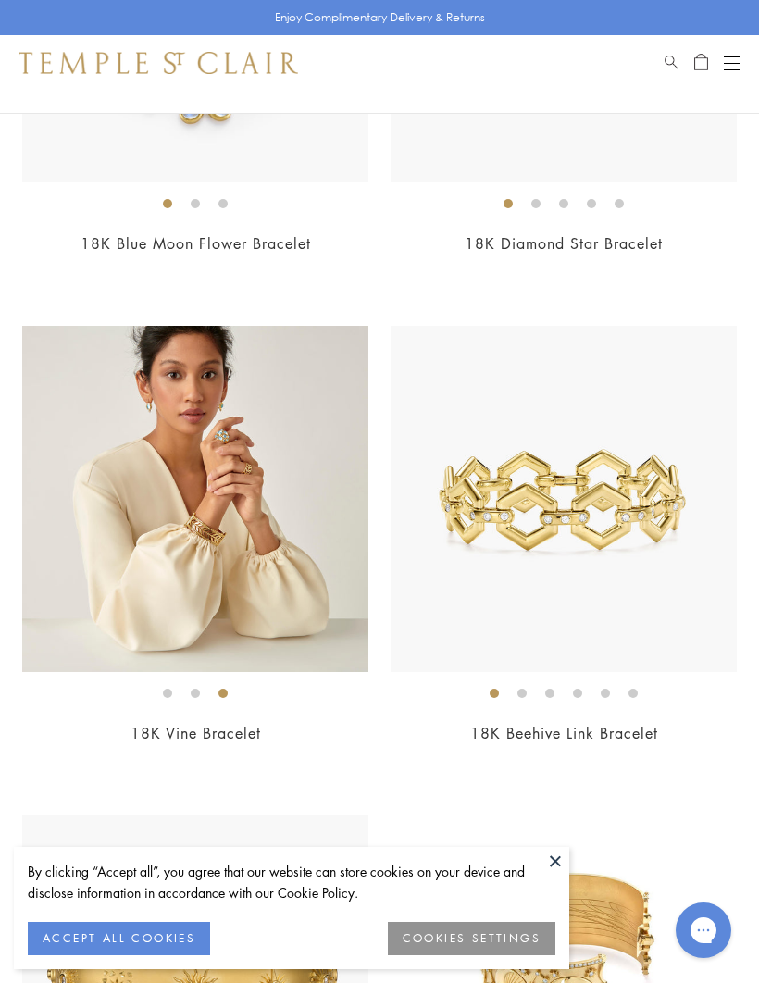
click at [725, 73] on button "Open navigation" at bounding box center [732, 63] width 17 height 22
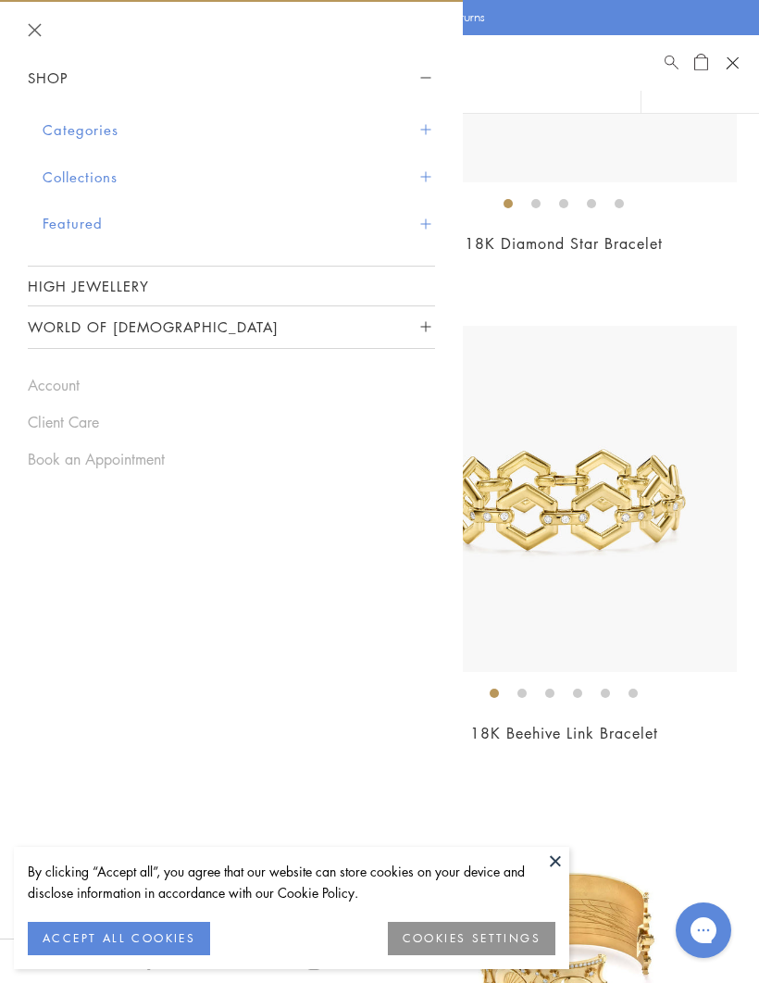
click at [427, 130] on span "Sidebar navigation" at bounding box center [425, 130] width 10 height 10
click at [432, 127] on button "Categories" at bounding box center [239, 129] width 393 height 47
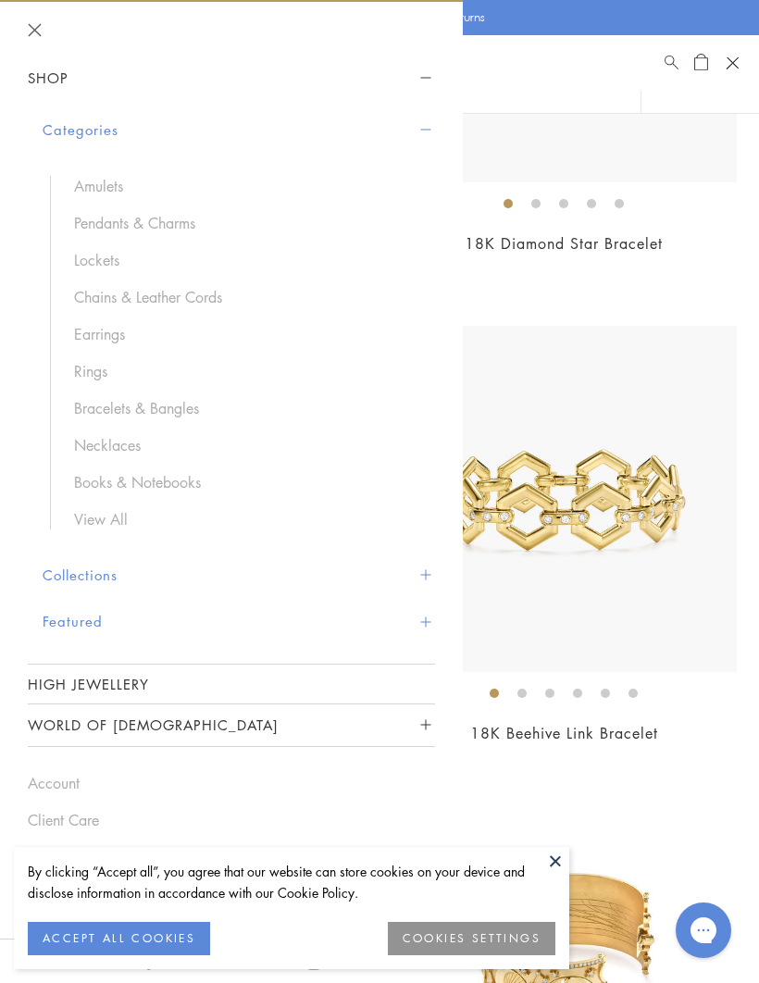
click at [114, 453] on link "Necklaces" at bounding box center [245, 445] width 343 height 20
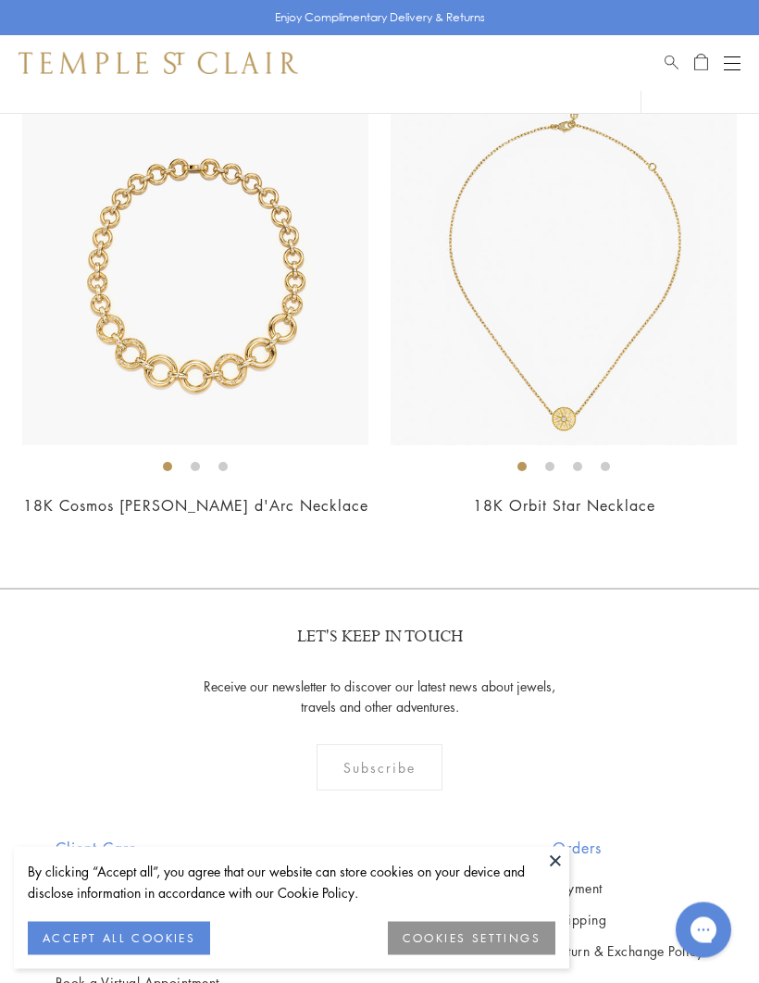
scroll to position [10056, 0]
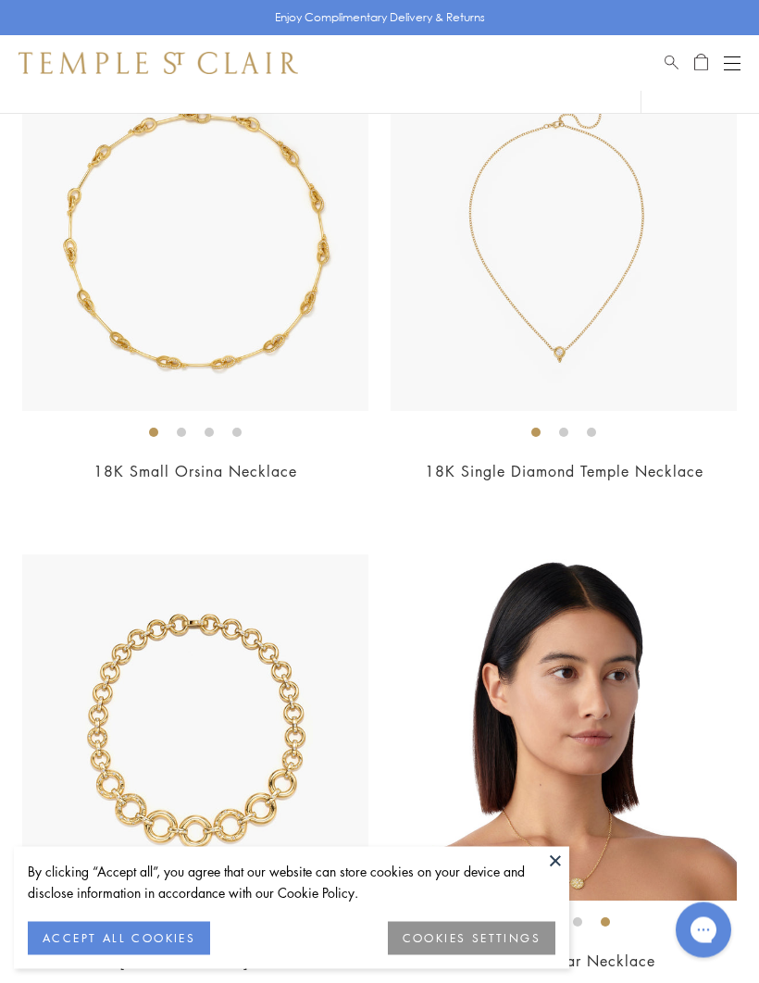
click at [736, 56] on button "Open navigation" at bounding box center [732, 63] width 17 height 22
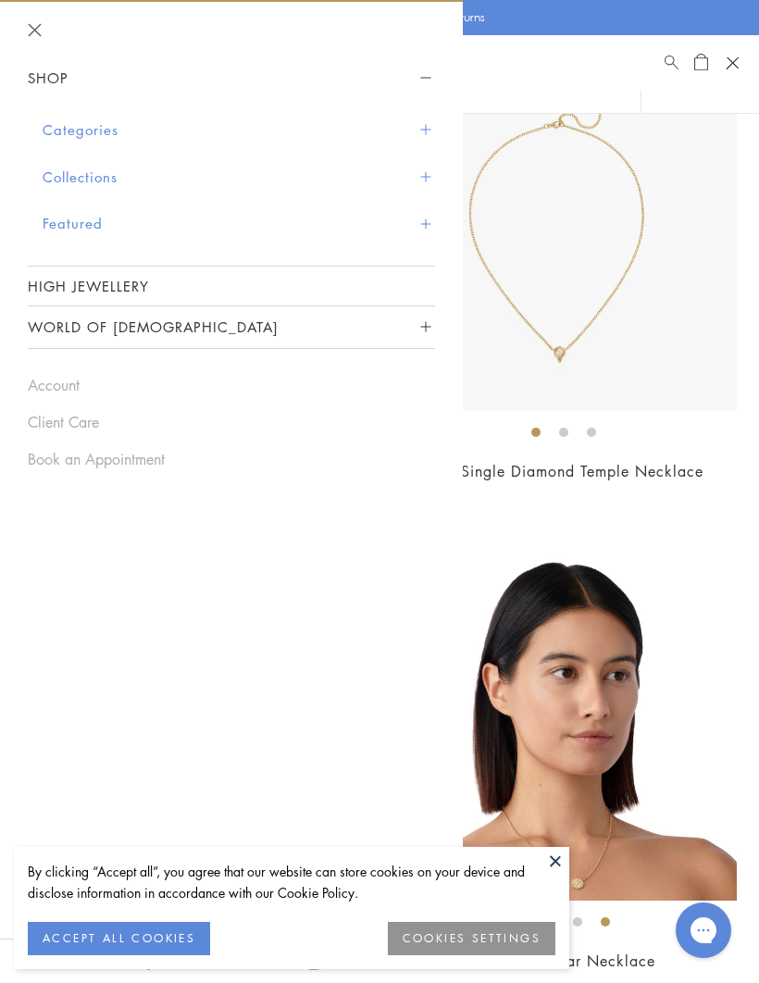
click at [418, 120] on button "Categories" at bounding box center [239, 129] width 393 height 47
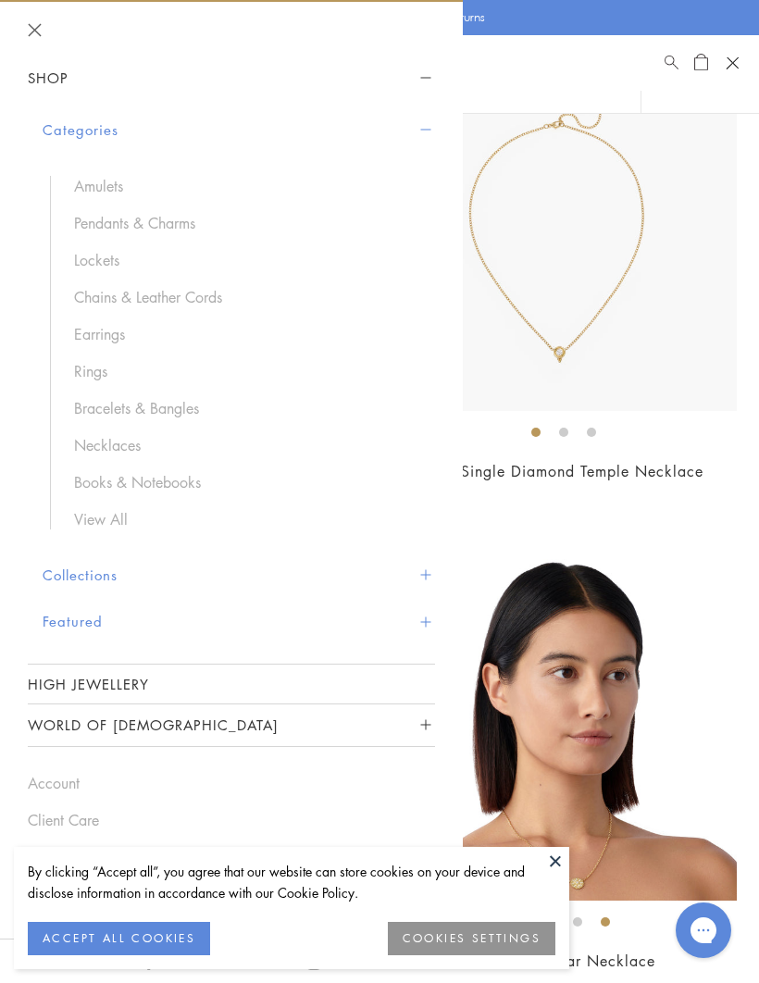
click at [427, 577] on span "Sidebar navigation" at bounding box center [425, 574] width 10 height 10
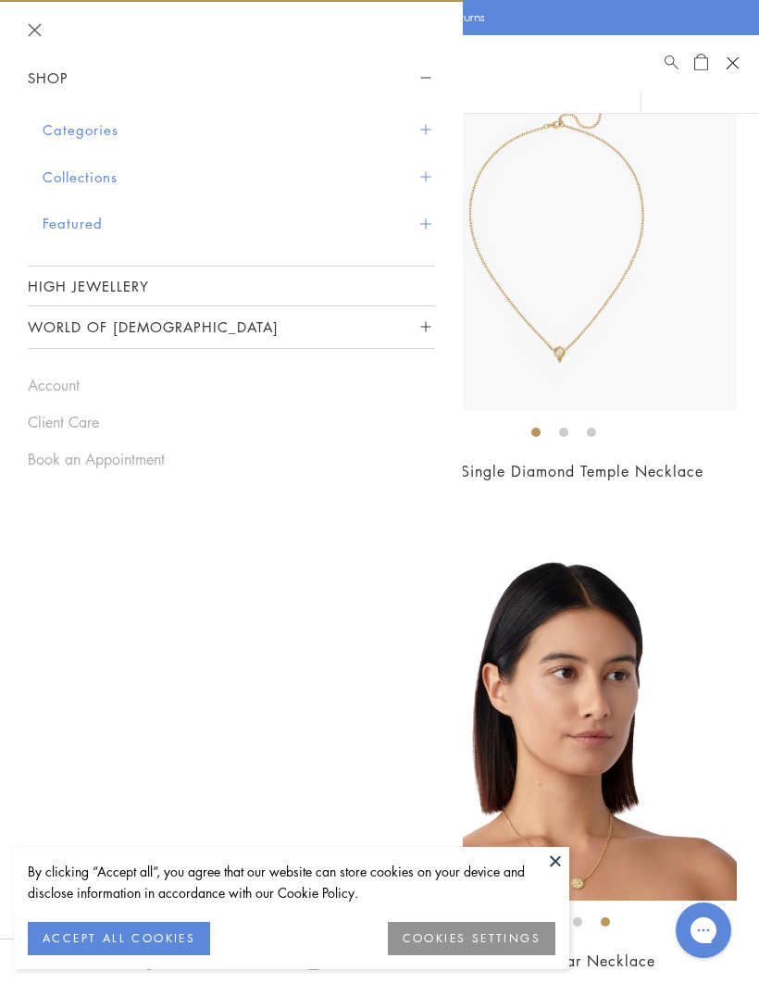
click at [143, 281] on link "High Jewellery" at bounding box center [231, 286] width 407 height 39
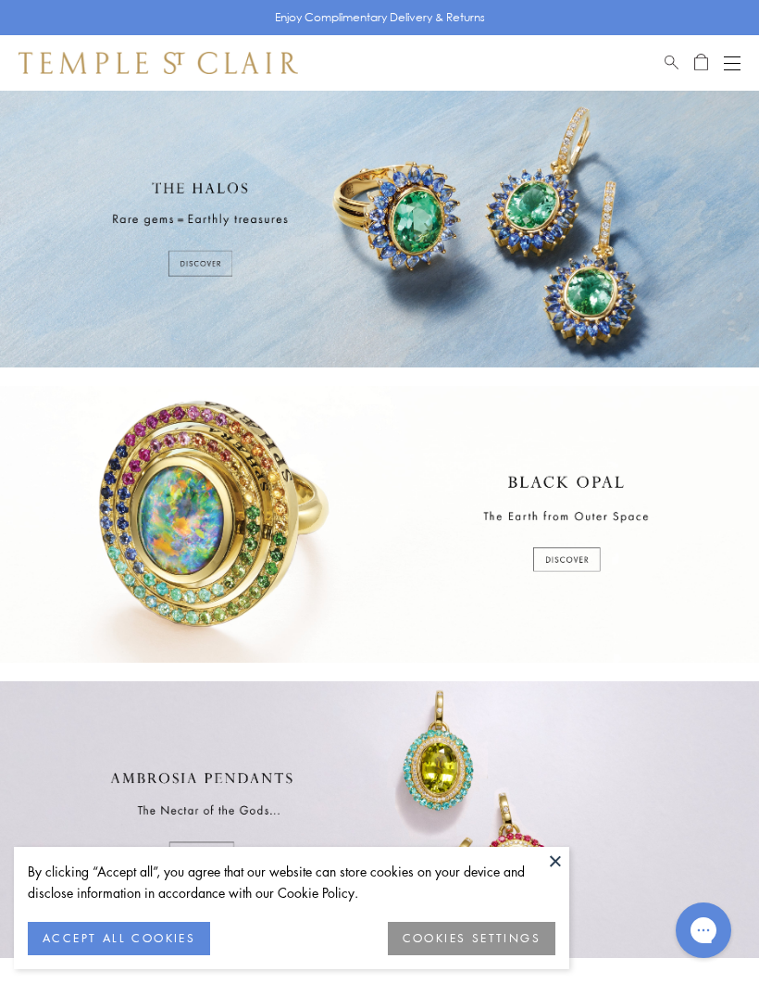
click at [210, 256] on div at bounding box center [379, 229] width 759 height 277
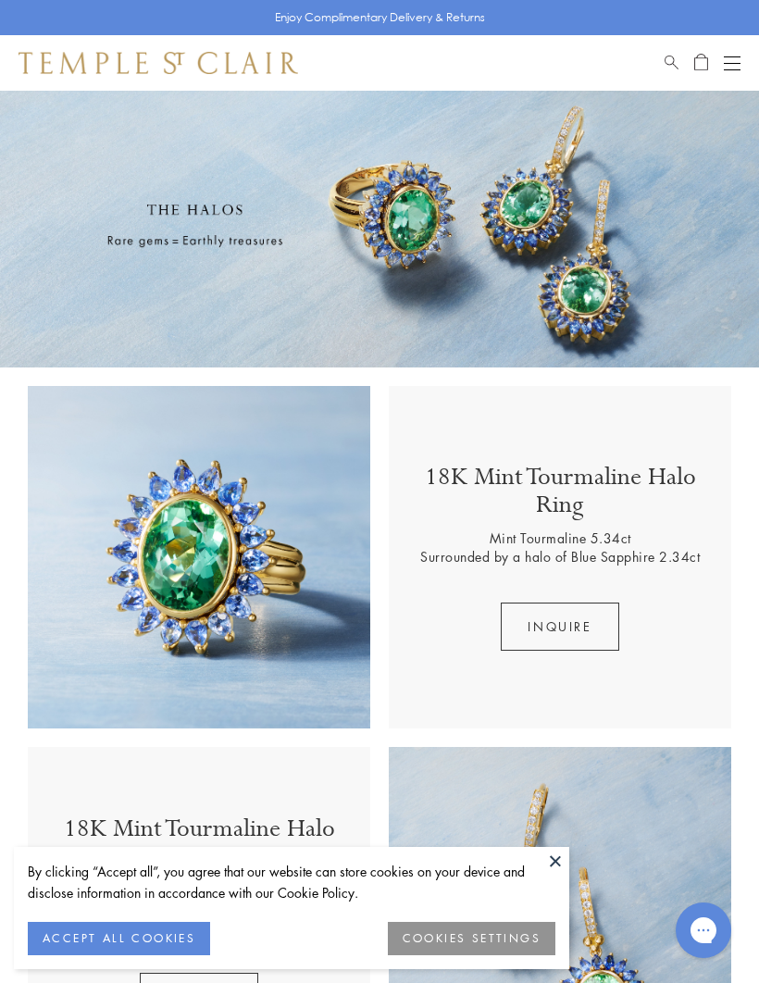
click at [739, 54] on button "Open navigation" at bounding box center [732, 63] width 17 height 22
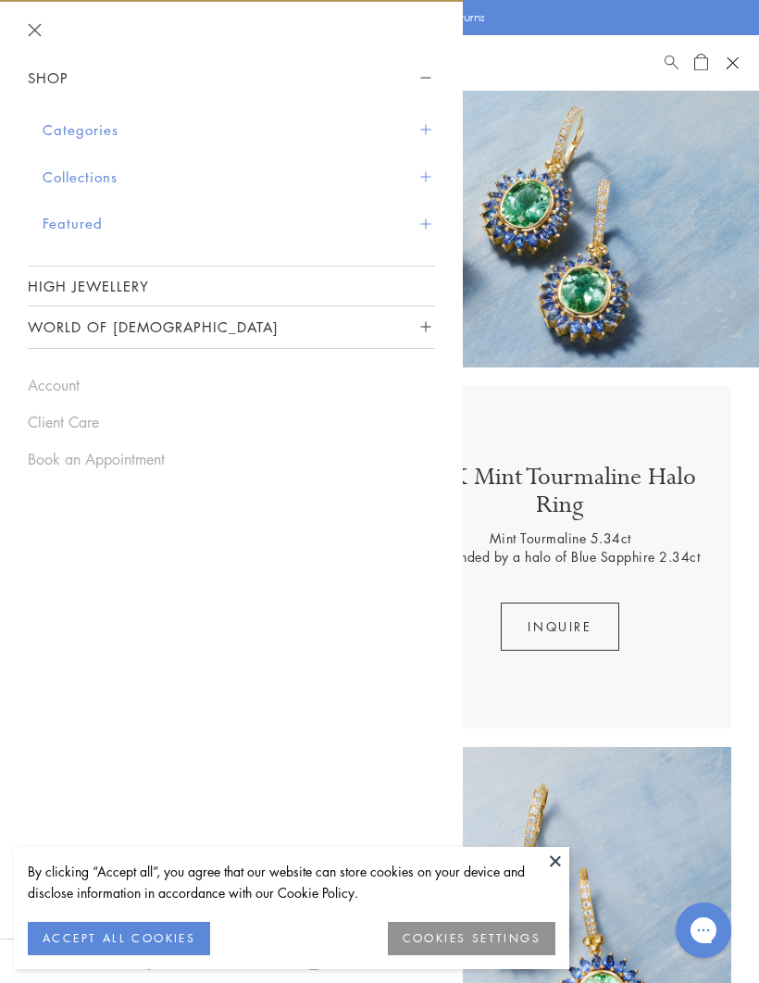
click at [431, 319] on button "World of [DEMOGRAPHIC_DATA]" at bounding box center [231, 327] width 407 height 42
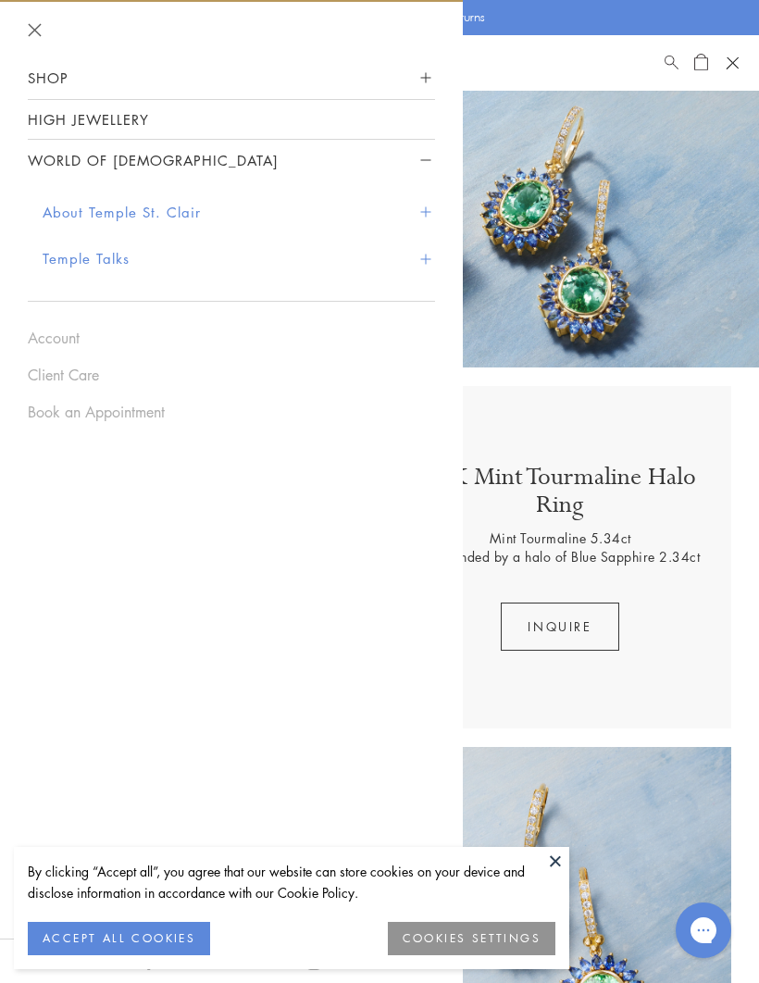
click at [126, 162] on button "World of [DEMOGRAPHIC_DATA]" at bounding box center [231, 161] width 407 height 42
click at [565, 872] on button at bounding box center [556, 861] width 28 height 28
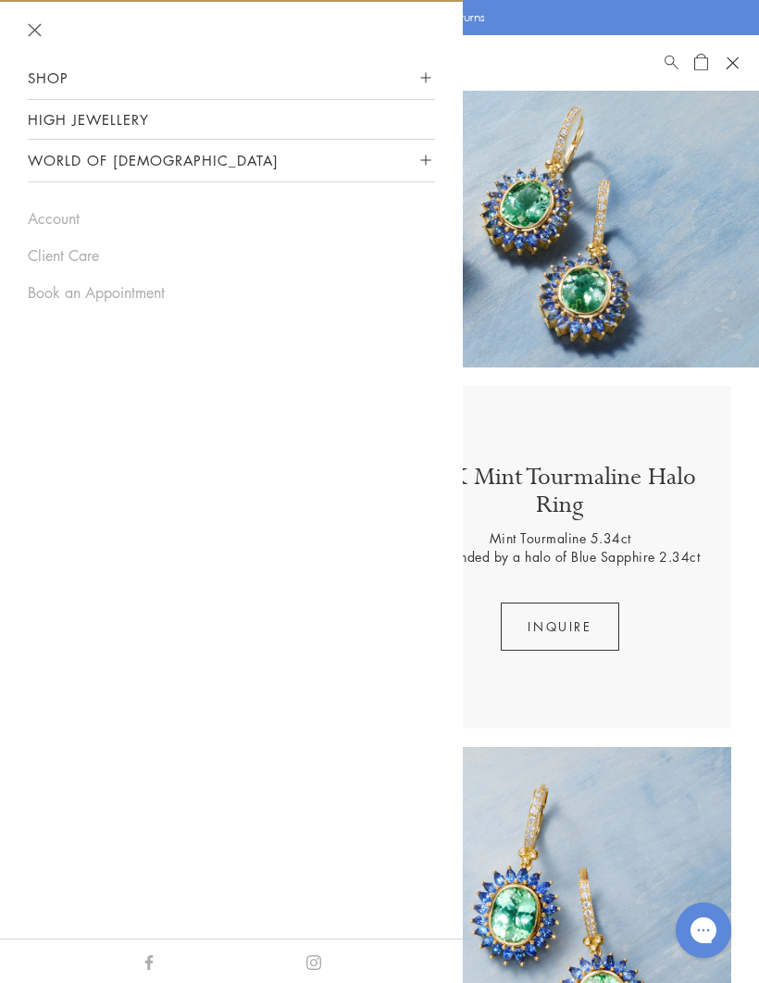
click at [57, 28] on header at bounding box center [231, 30] width 463 height 56
click at [39, 25] on button "Close navigation" at bounding box center [35, 30] width 14 height 14
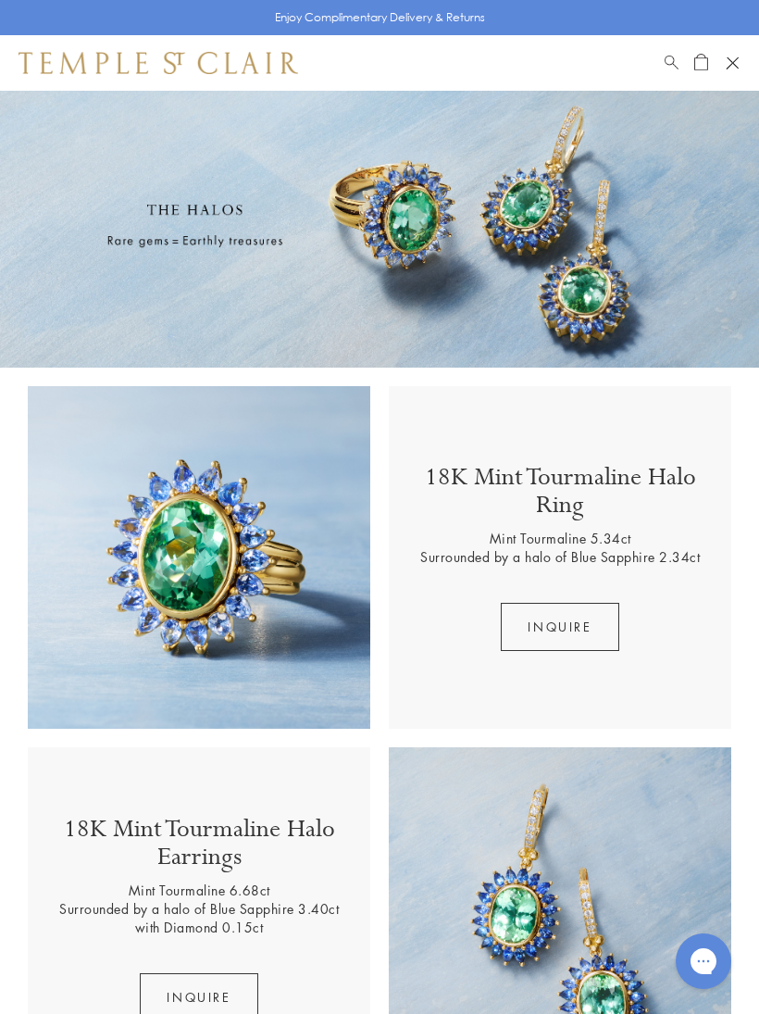
click at [739, 60] on button "Open navigation" at bounding box center [733, 63] width 28 height 28
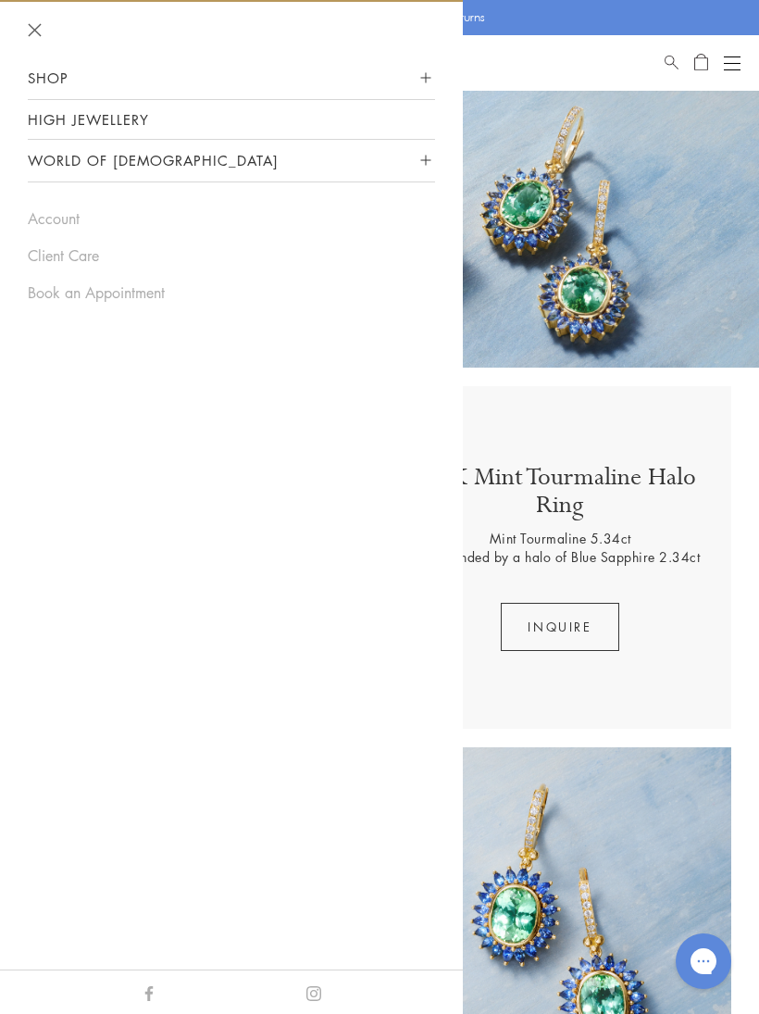
click at [417, 87] on button "Shop" at bounding box center [231, 78] width 407 height 42
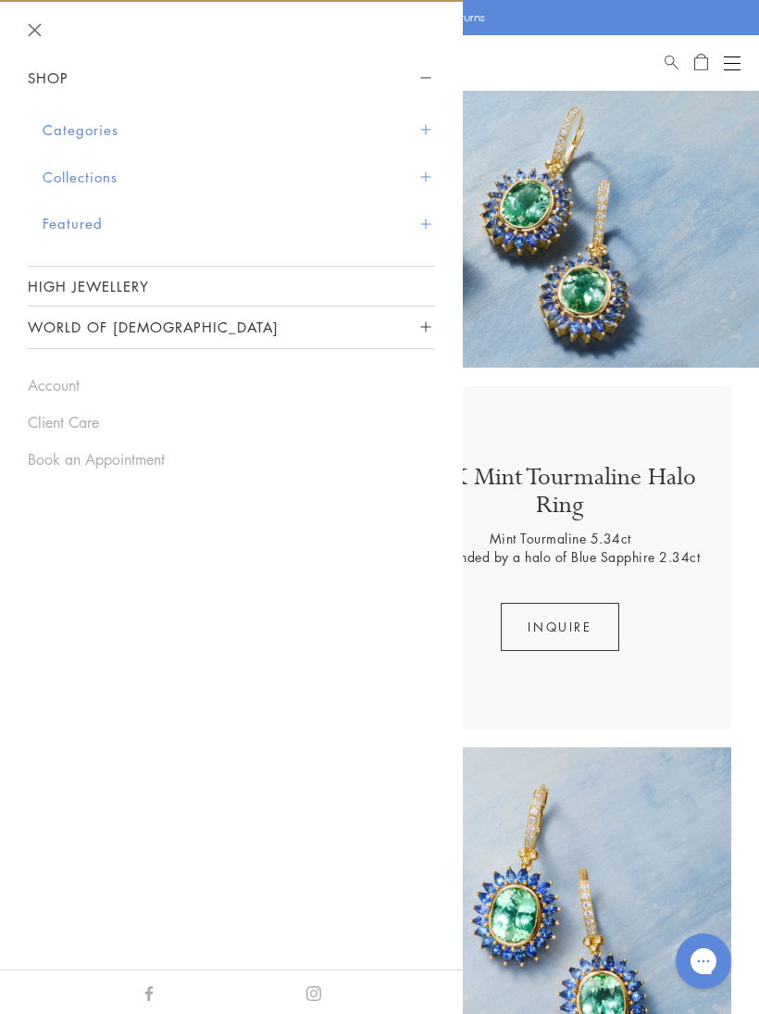
click at [75, 127] on button "Categories" at bounding box center [239, 129] width 393 height 47
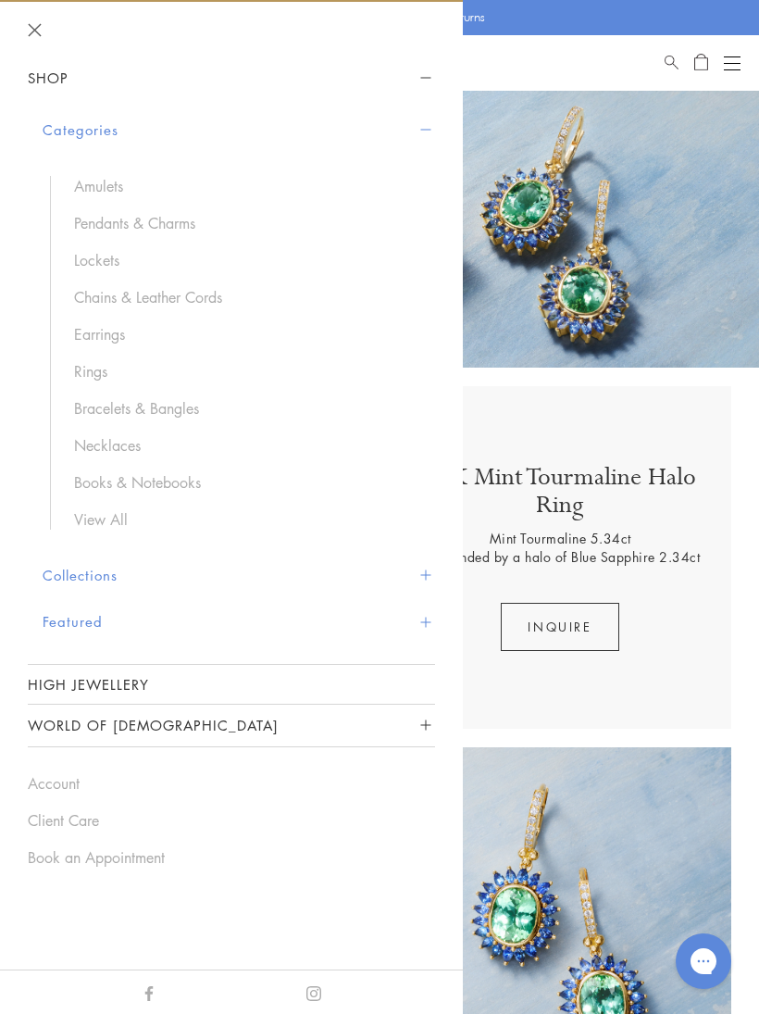
click at [95, 179] on link "Amulets" at bounding box center [245, 186] width 343 height 20
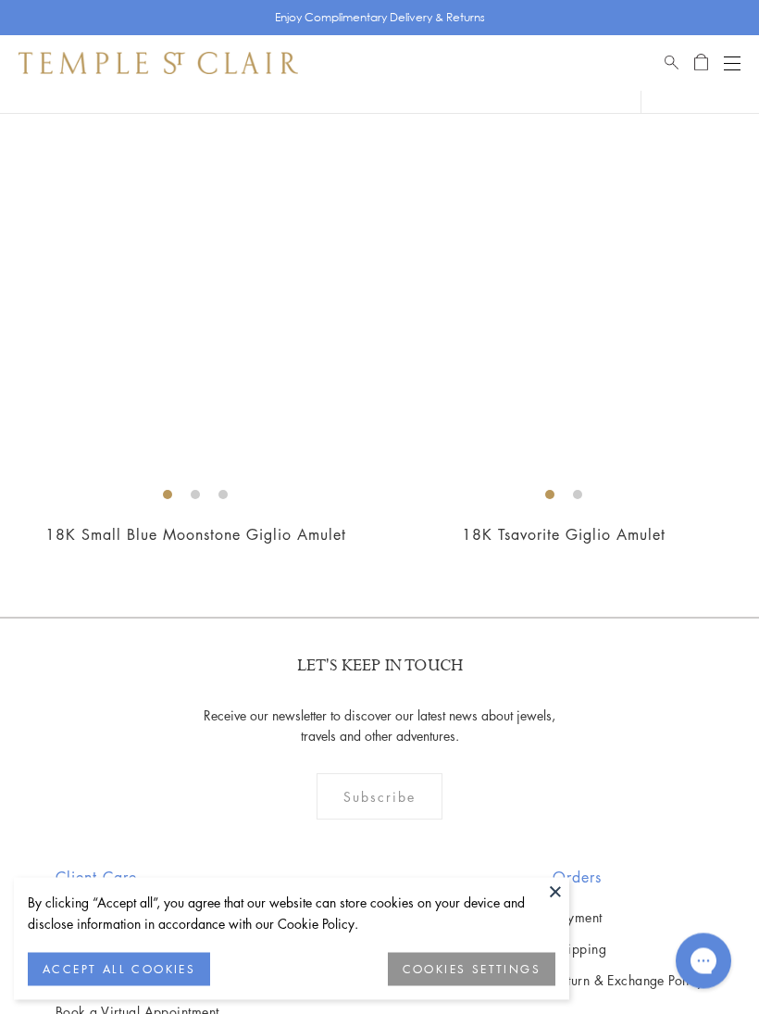
scroll to position [16889, 0]
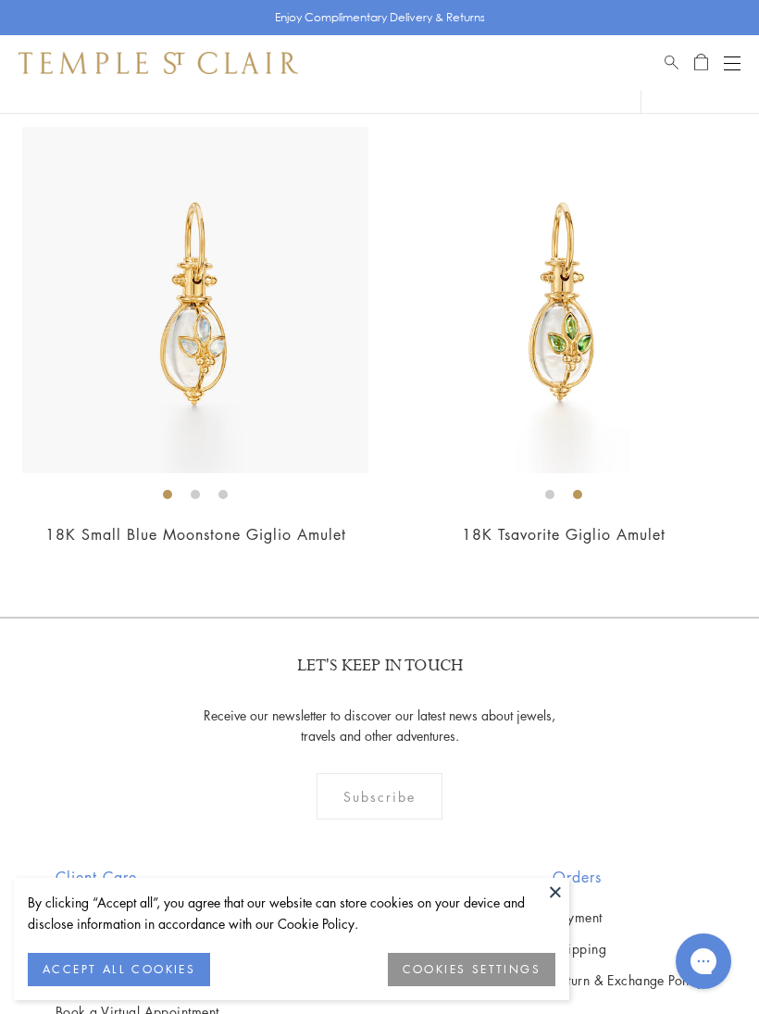
click at [752, 53] on div "Shop Shop Categories Amulets Pendants & Charms Lockets Chains & Leather Cords E…" at bounding box center [379, 63] width 759 height 56
click at [730, 63] on div "Open navigation" at bounding box center [732, 63] width 17 height 1
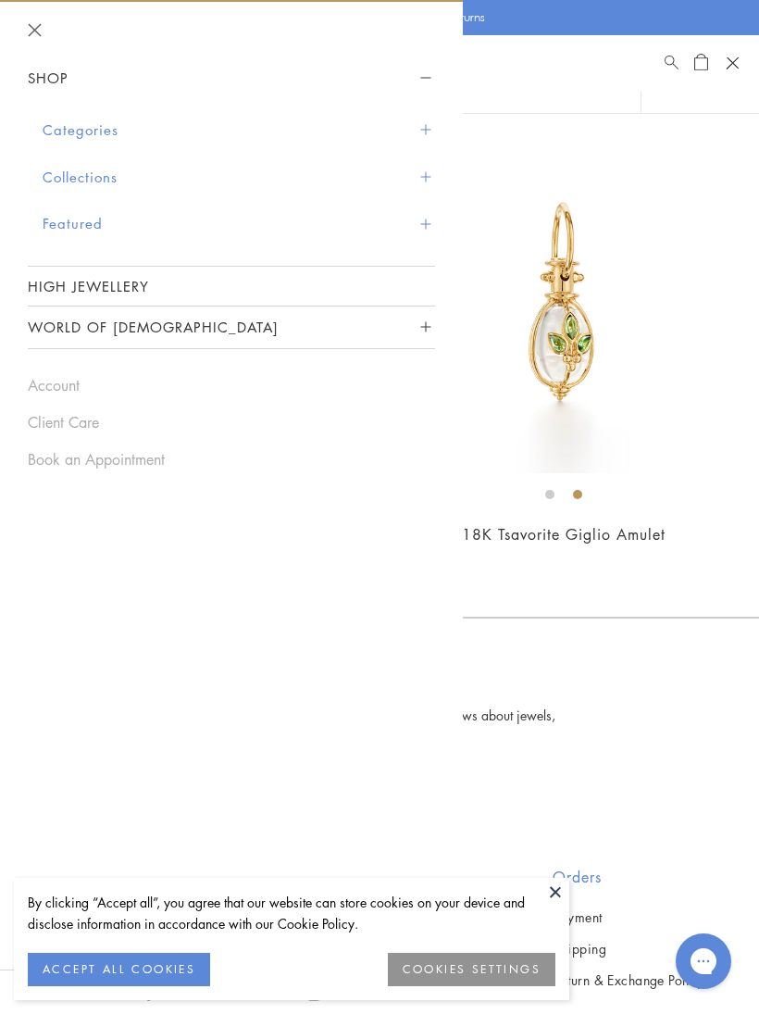
click at [84, 133] on button "Categories" at bounding box center [239, 129] width 393 height 47
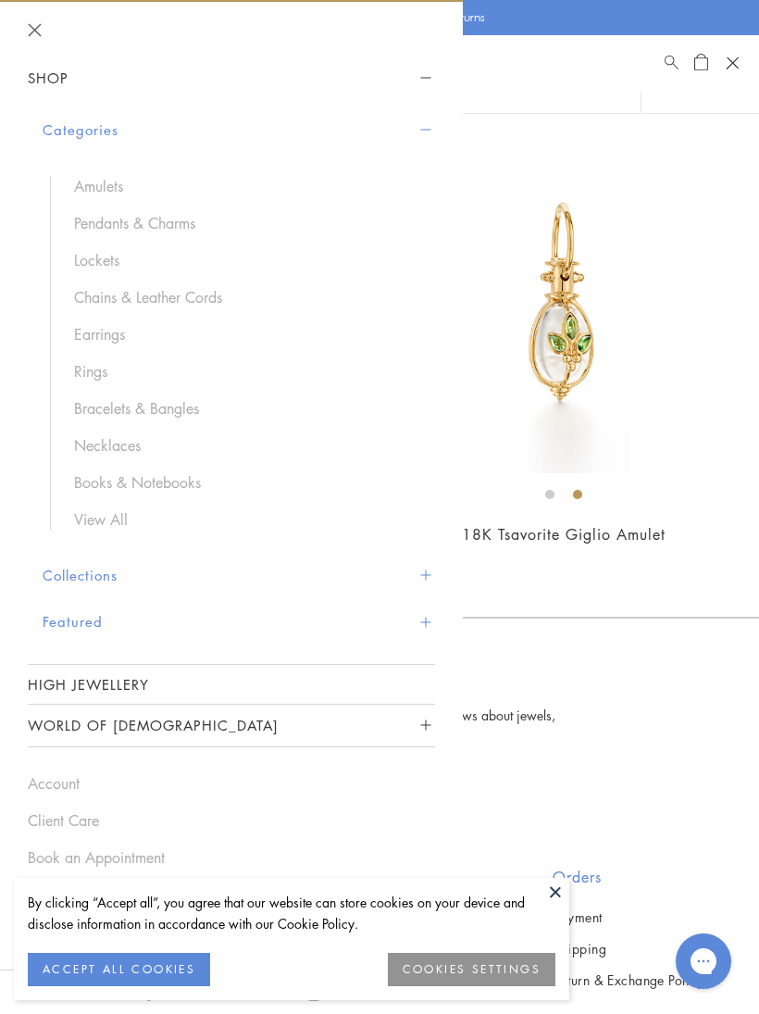
click at [103, 223] on link "Pendants & Charms" at bounding box center [245, 223] width 343 height 20
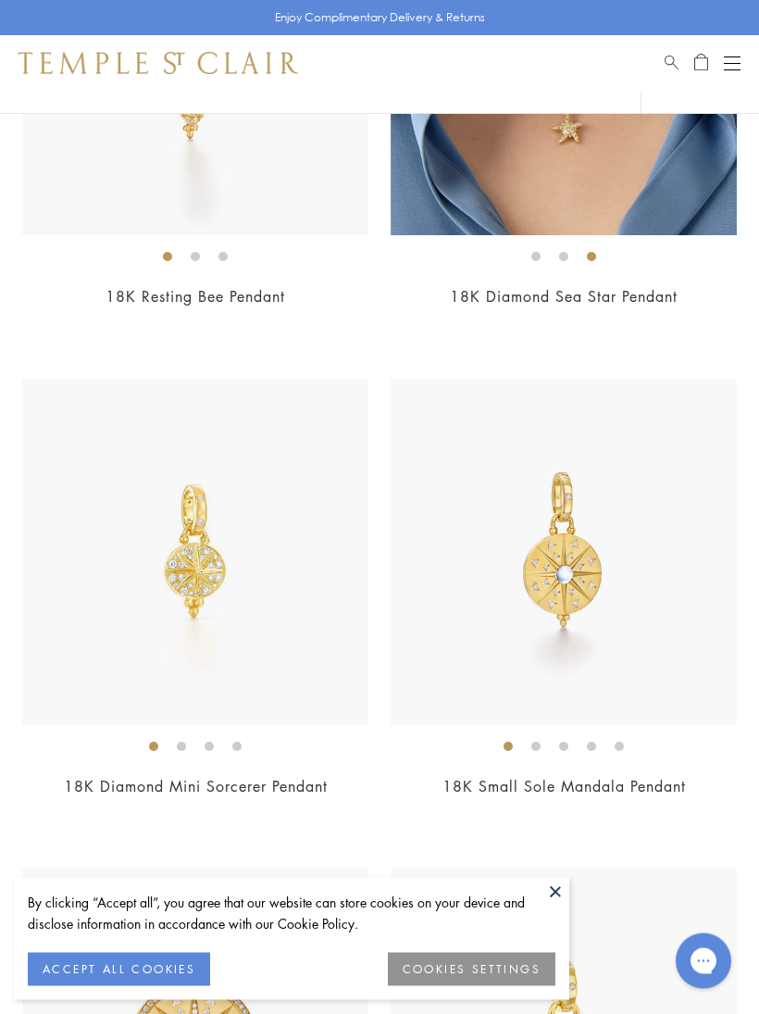
scroll to position [14669, 0]
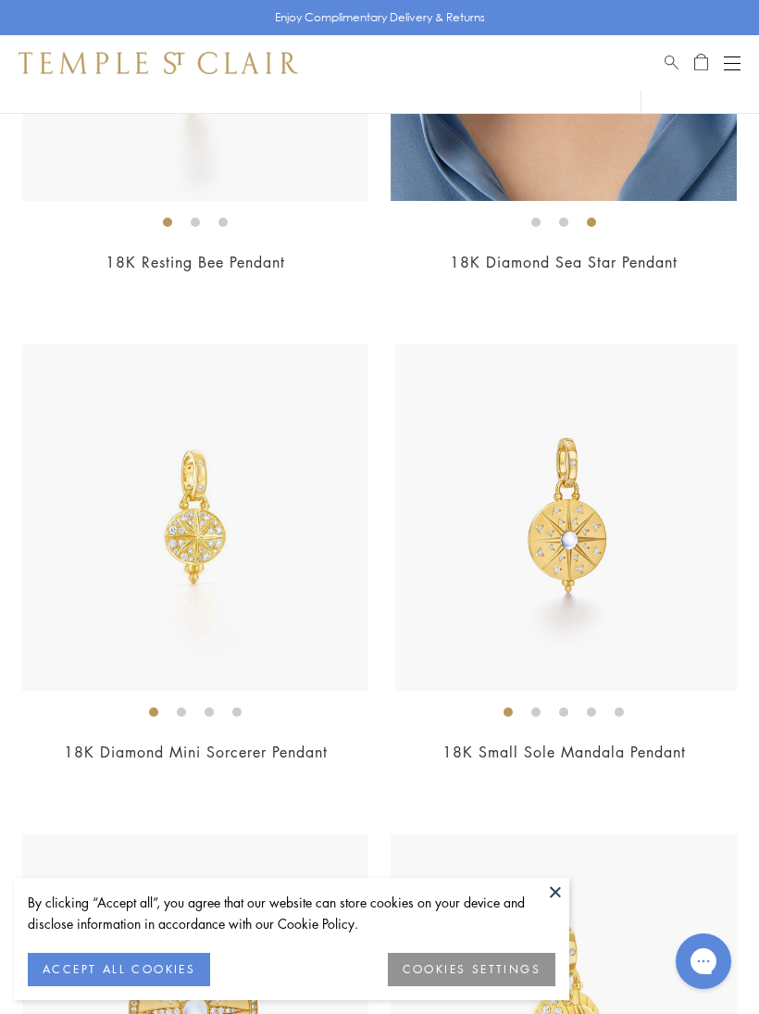
click at [664, 420] on img at bounding box center [568, 517] width 346 height 346
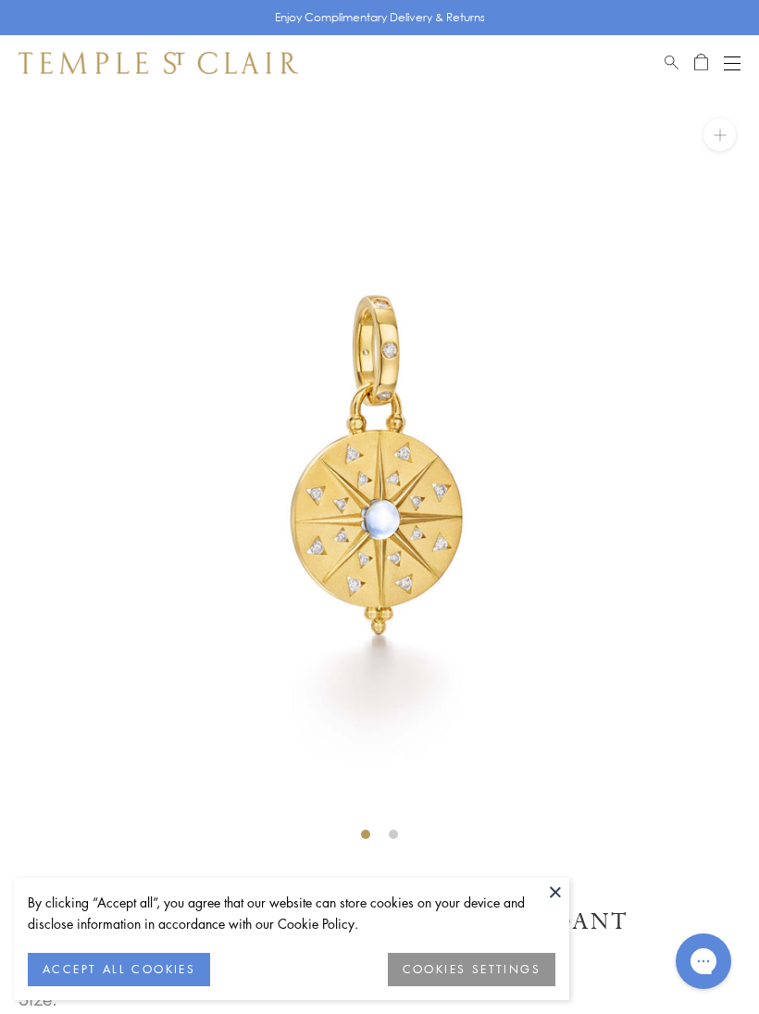
click at [562, 895] on button at bounding box center [556, 892] width 28 height 28
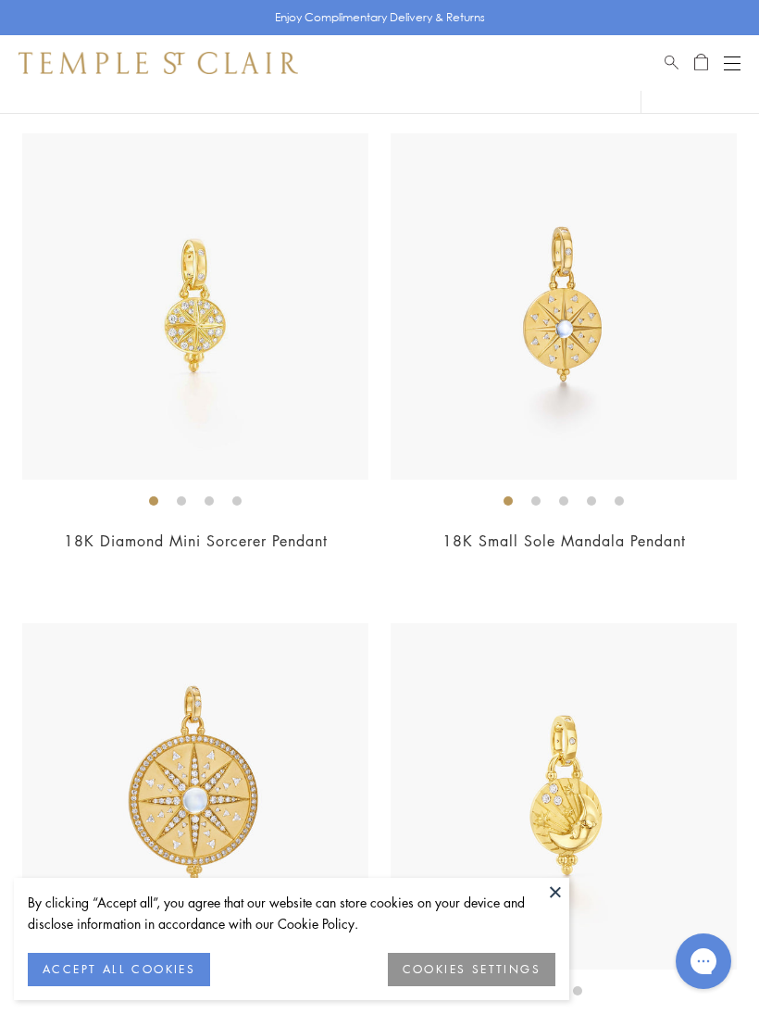
scroll to position [14878, 0]
click at [161, 350] on img at bounding box center [195, 308] width 346 height 346
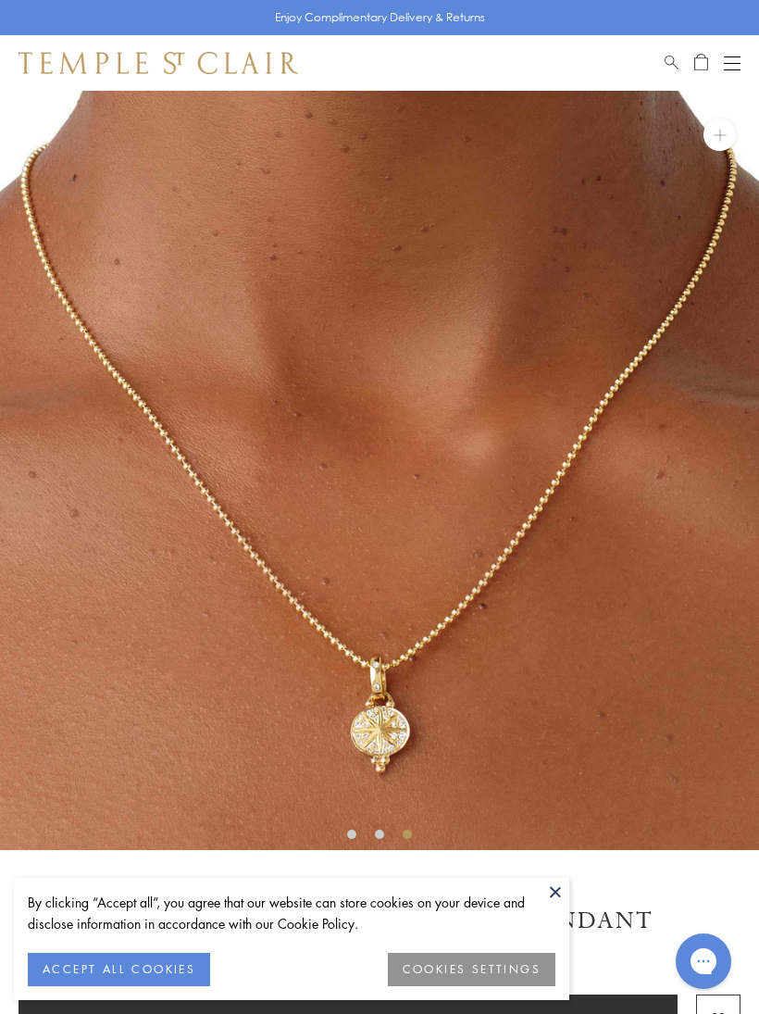
click at [562, 885] on button at bounding box center [556, 892] width 28 height 28
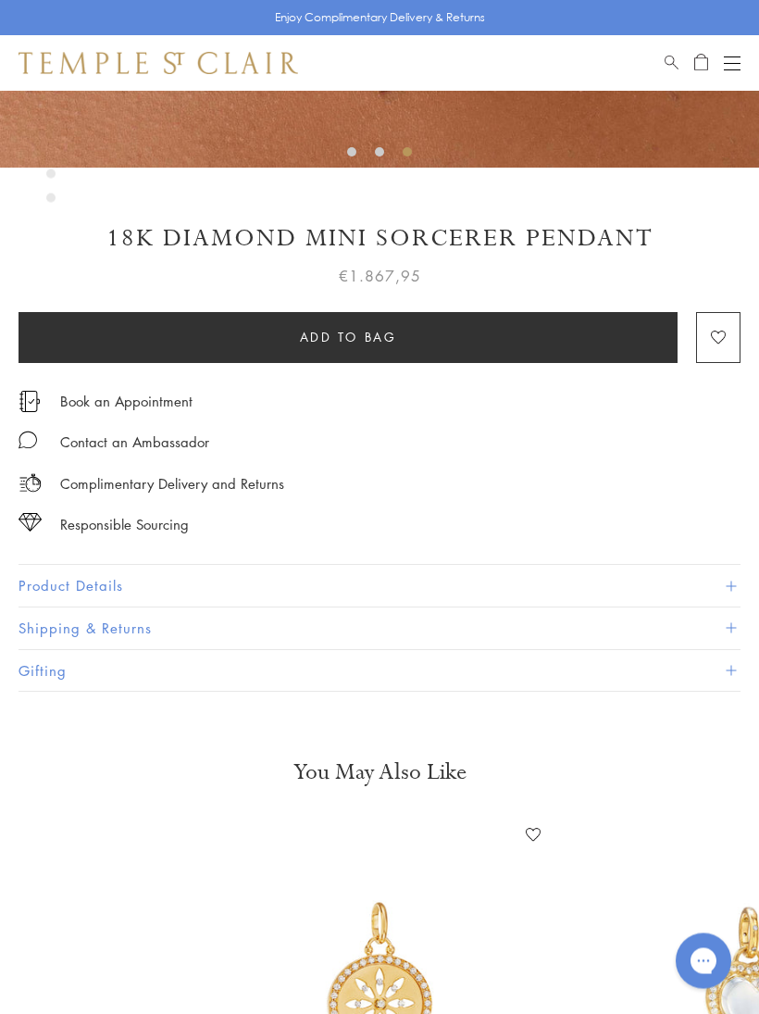
scroll to position [694, 0]
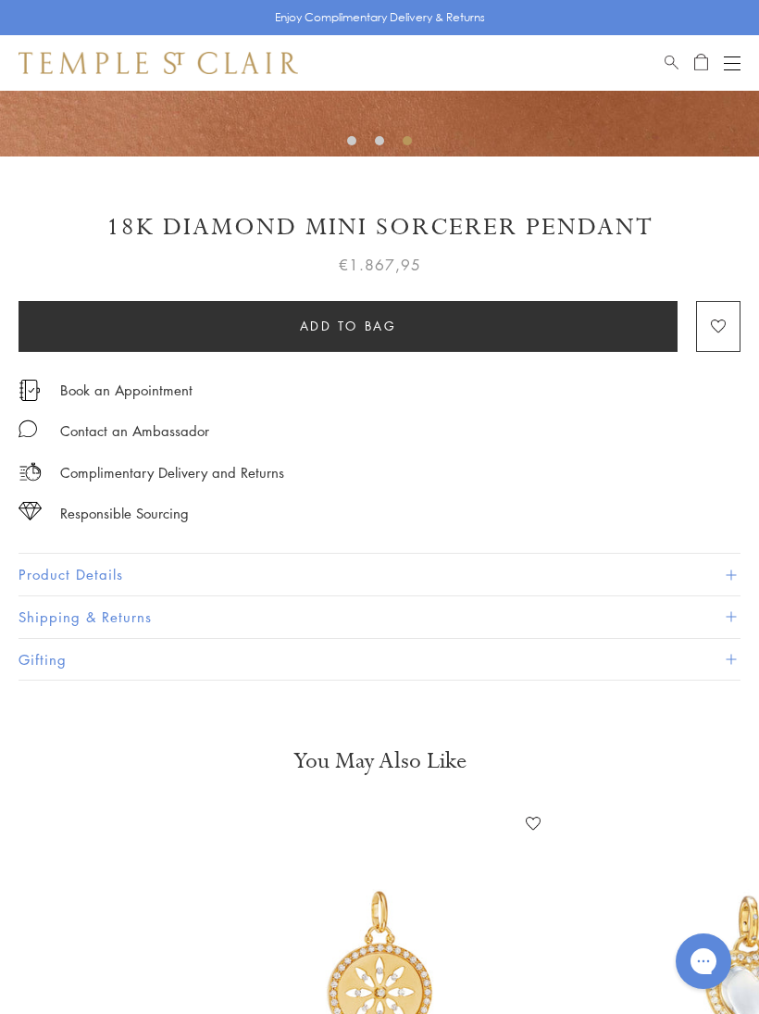
click at [728, 572] on span at bounding box center [731, 574] width 10 height 10
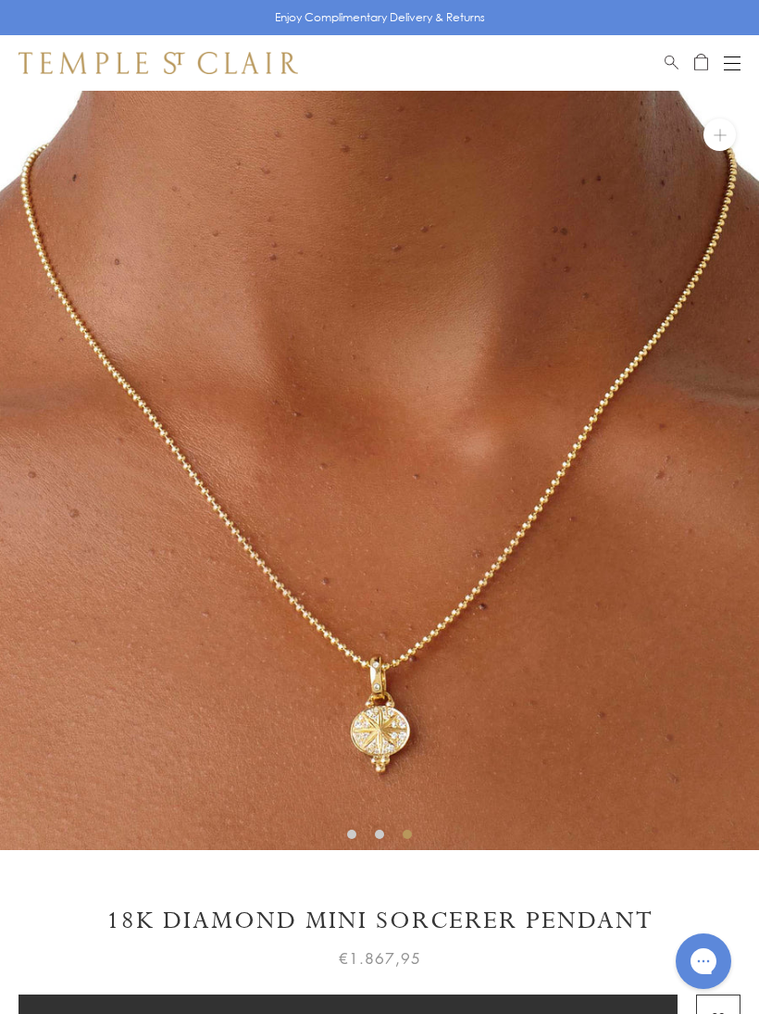
scroll to position [12, 0]
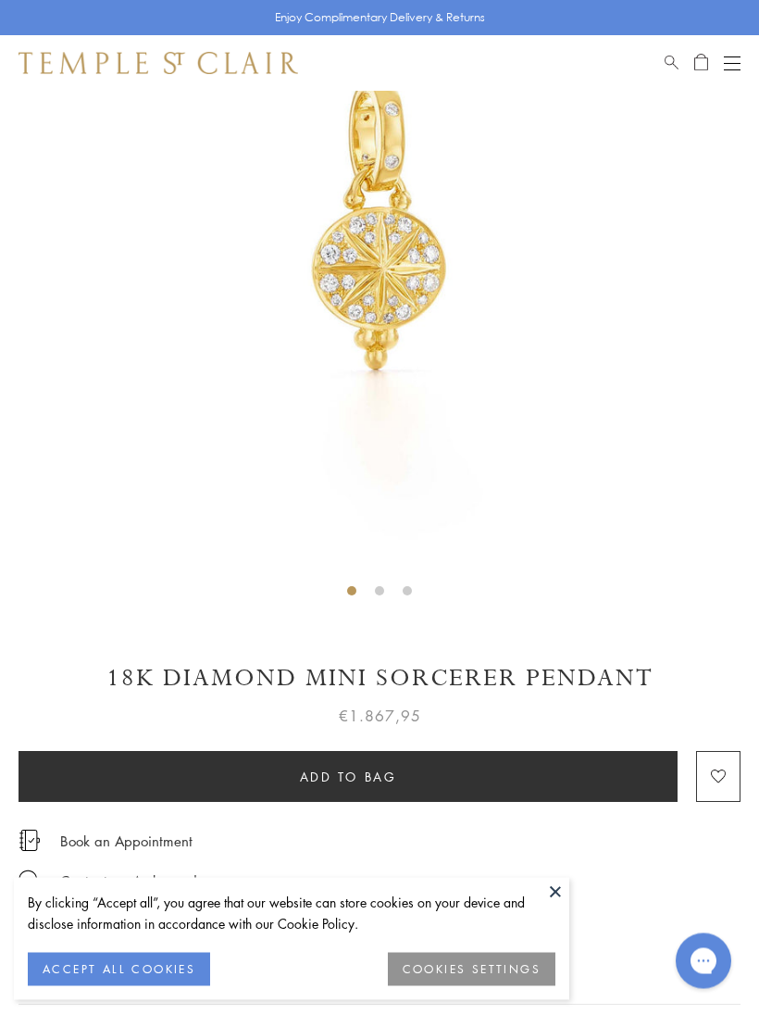
scroll to position [244, 0]
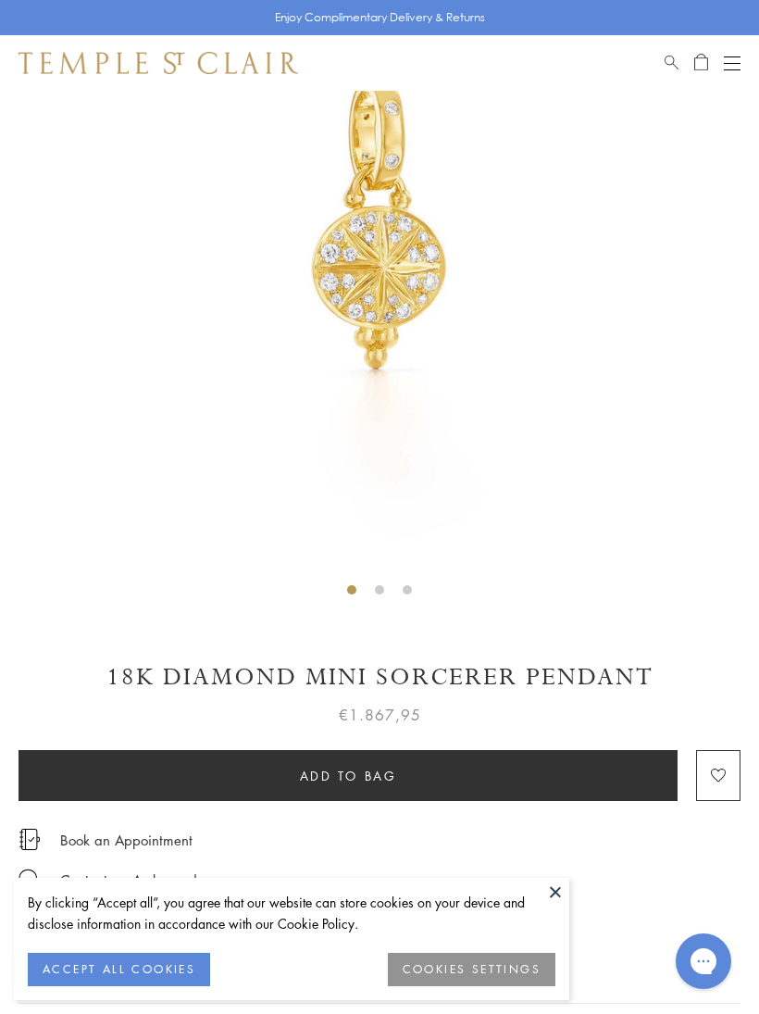
click at [645, 681] on h1 "18K Diamond Mini Sorcerer Pendant" at bounding box center [380, 677] width 722 height 32
click at [621, 676] on h1 "18K Diamond Mini Sorcerer Pendant" at bounding box center [380, 677] width 722 height 32
click at [628, 681] on h1 "18K Diamond Mini Sorcerer Pendant" at bounding box center [380, 677] width 722 height 32
click at [394, 986] on button "COOKIES SETTINGS" at bounding box center [472, 969] width 168 height 33
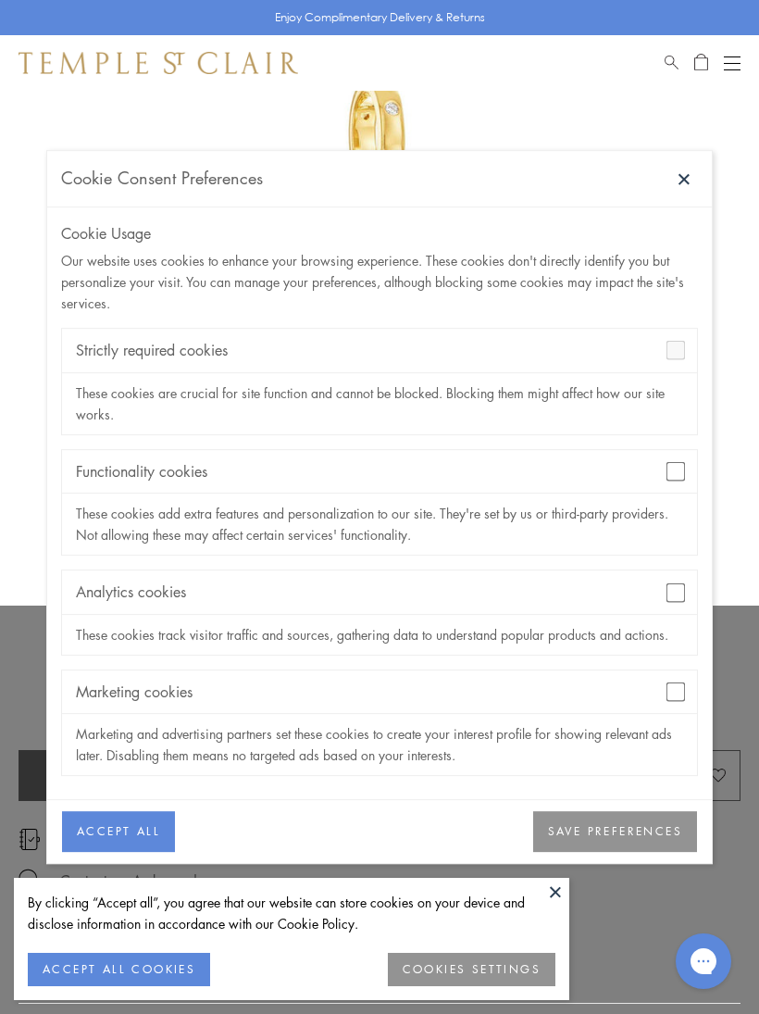
click at [695, 192] on button at bounding box center [684, 179] width 28 height 28
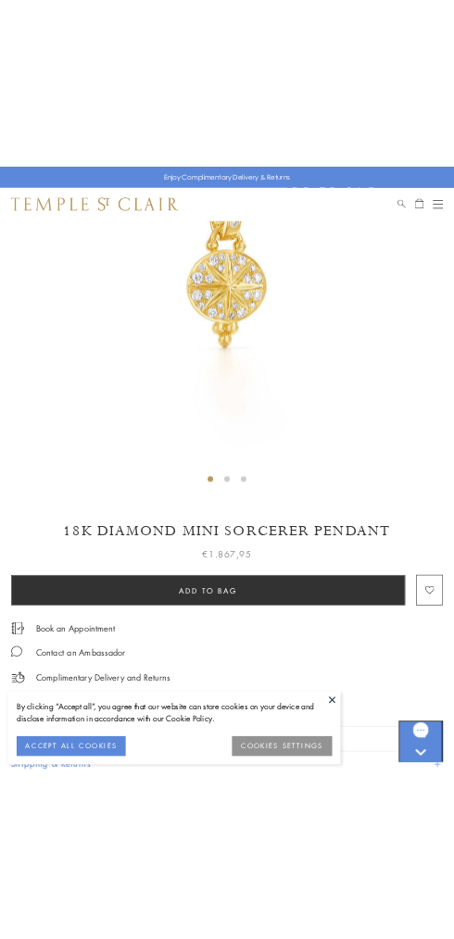
scroll to position [381, 0]
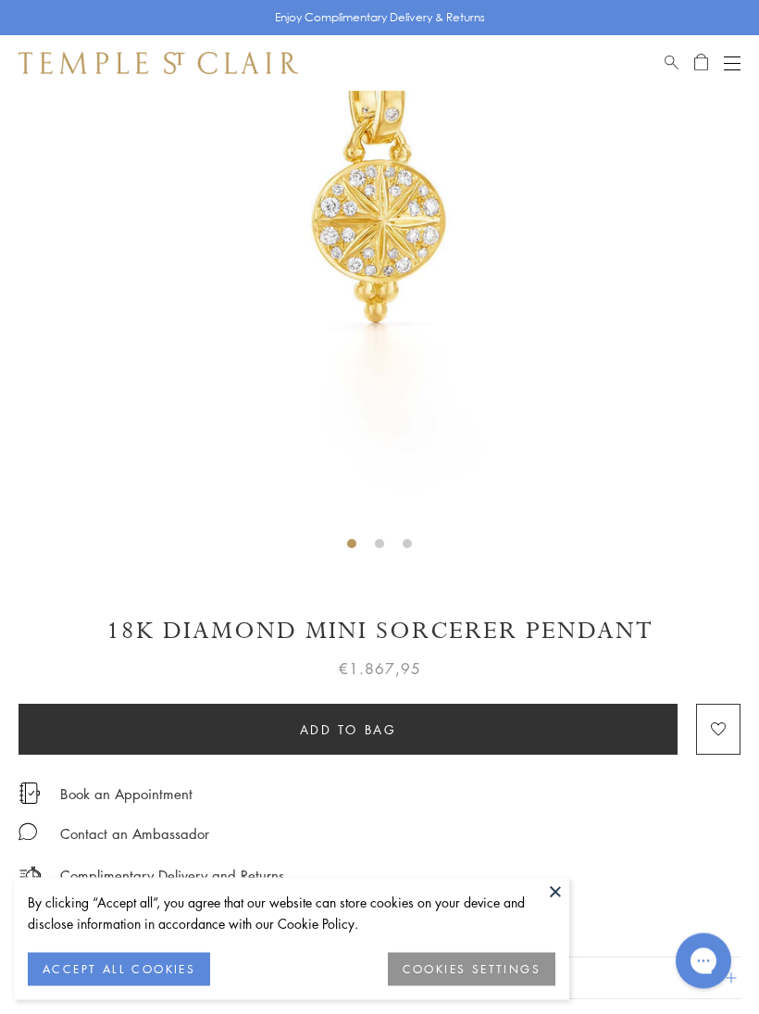
scroll to position [291, 0]
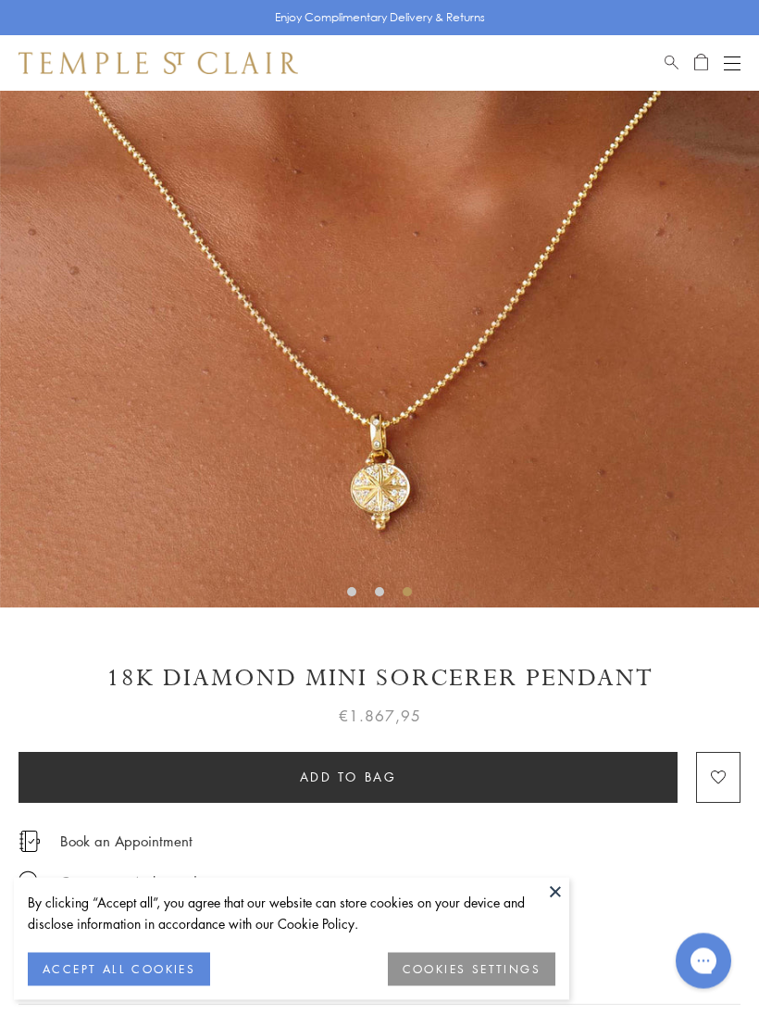
scroll to position [243, 0]
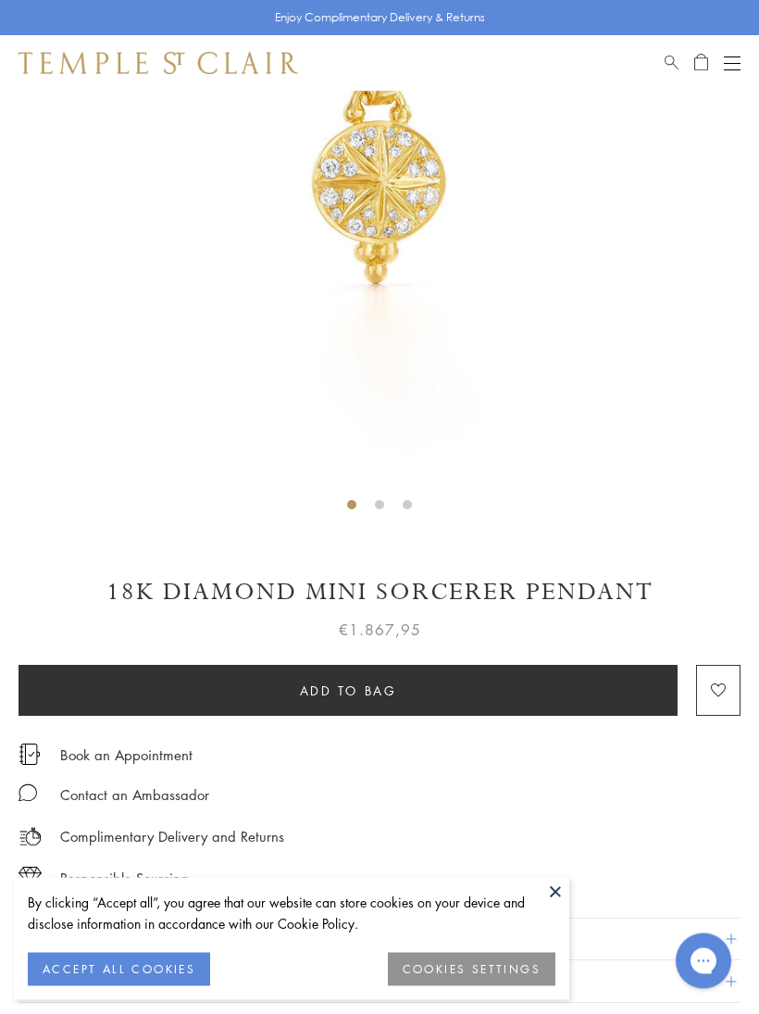
scroll to position [330, 0]
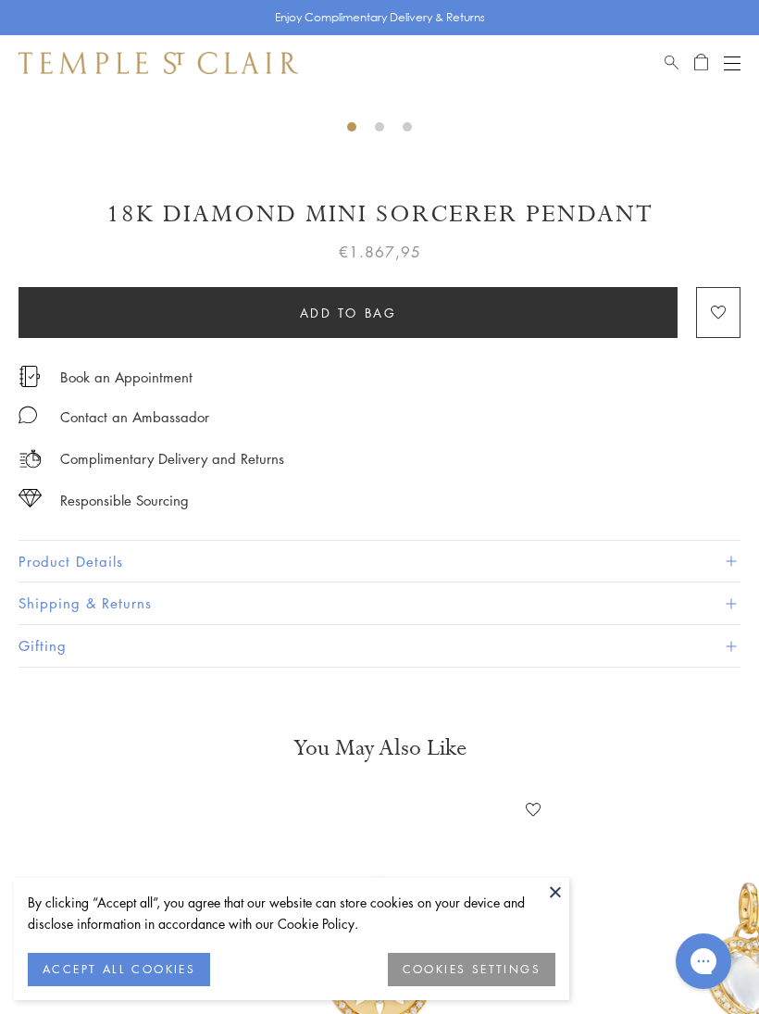
scroll to position [688, 0]
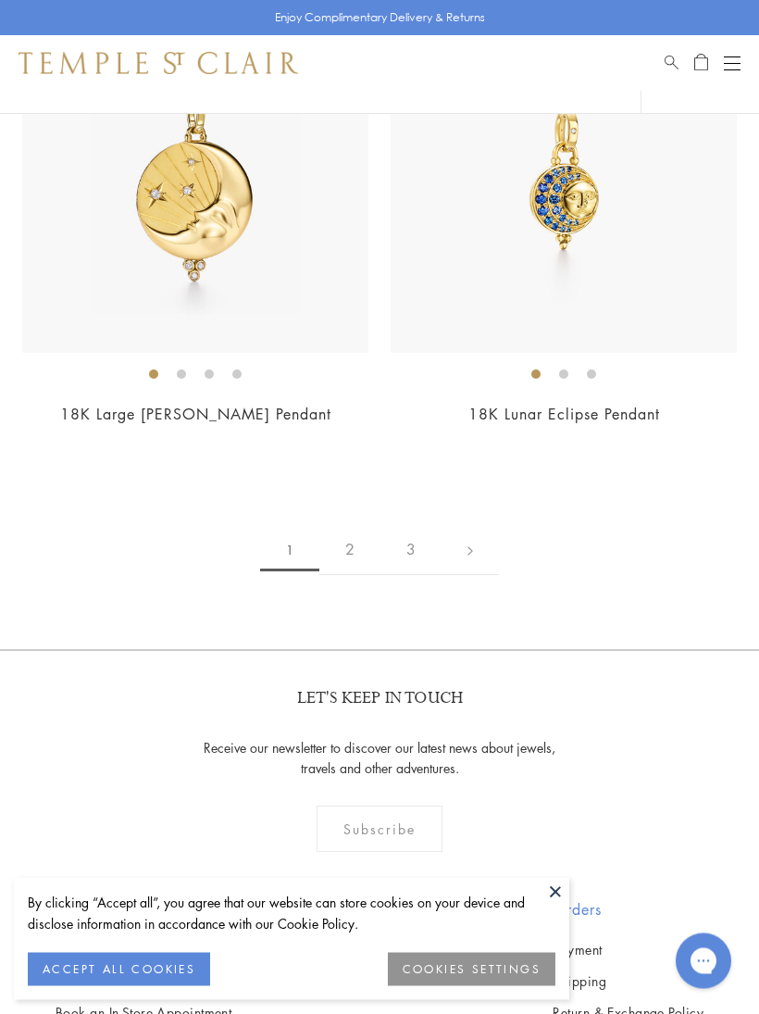
scroll to position [15923, 0]
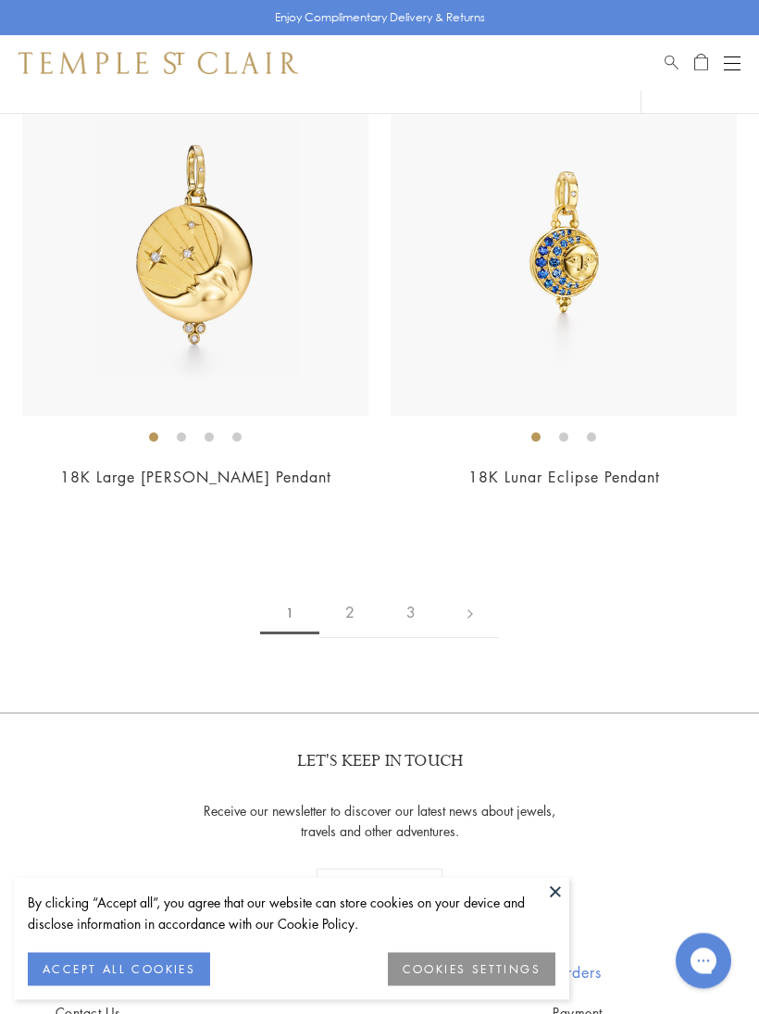
click at [352, 588] on link "2" at bounding box center [349, 613] width 61 height 51
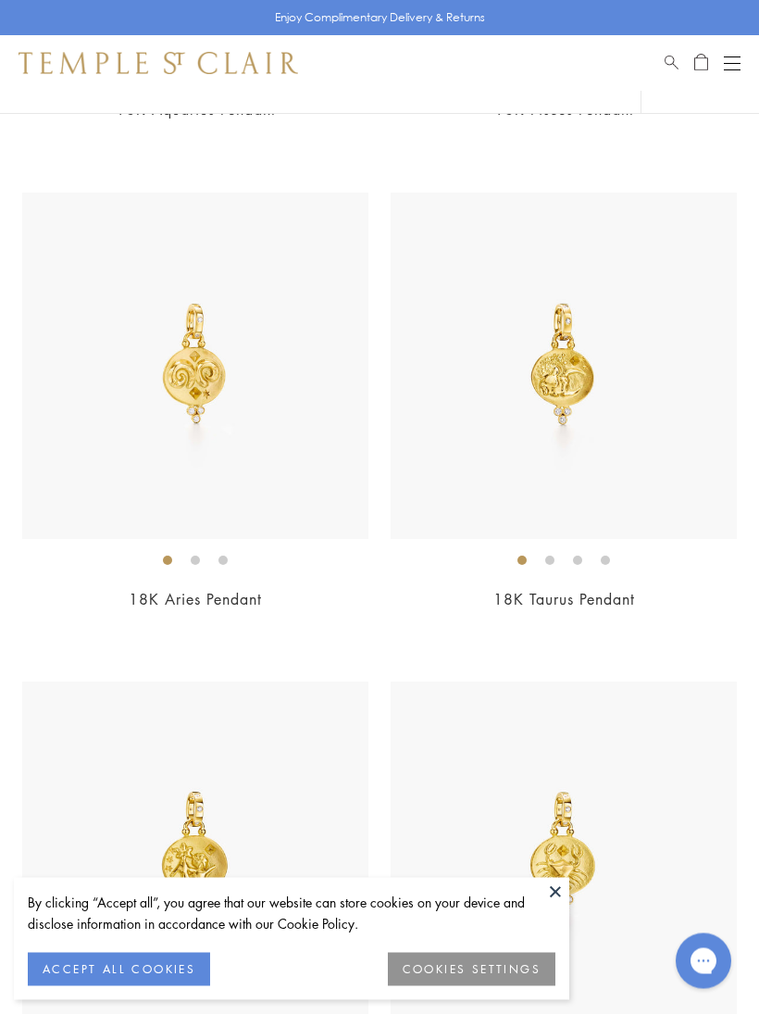
scroll to position [2088, 0]
click at [604, 362] on img at bounding box center [564, 366] width 346 height 346
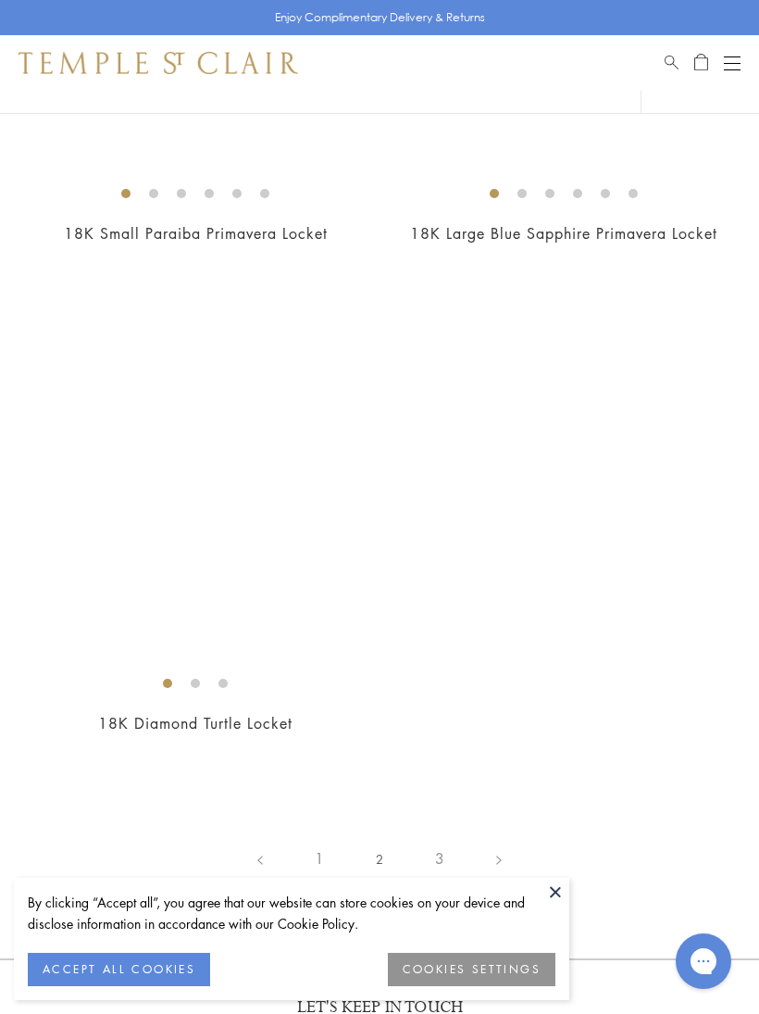
scroll to position [13748, 0]
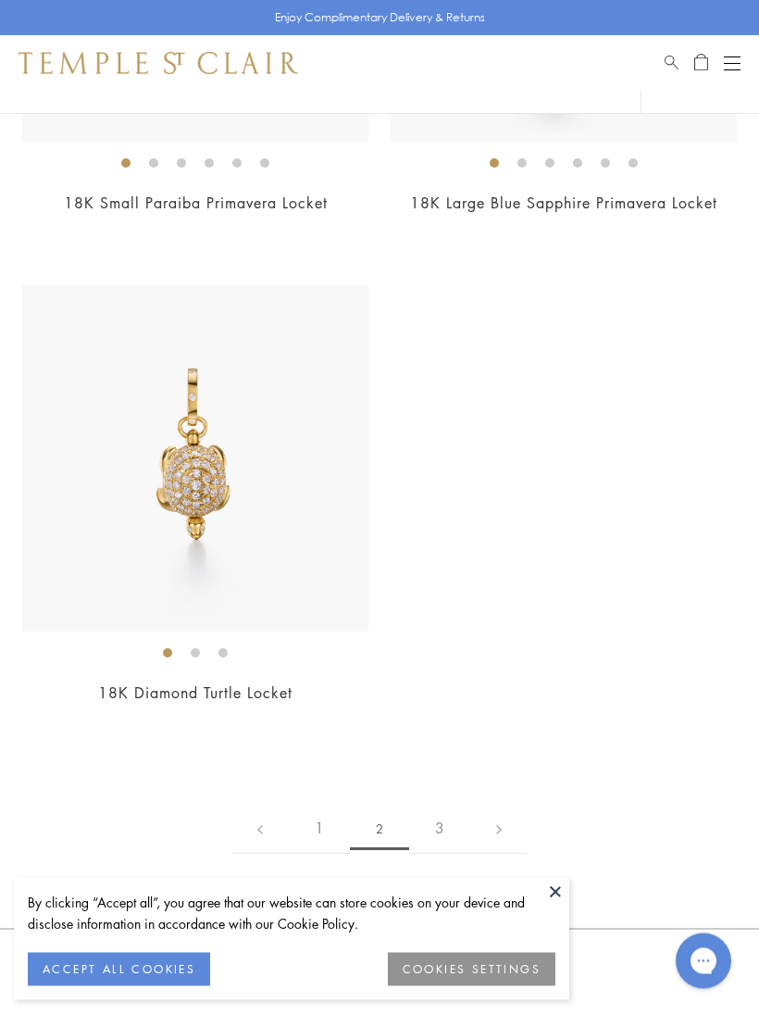
click at [441, 806] on link "3" at bounding box center [439, 829] width 61 height 51
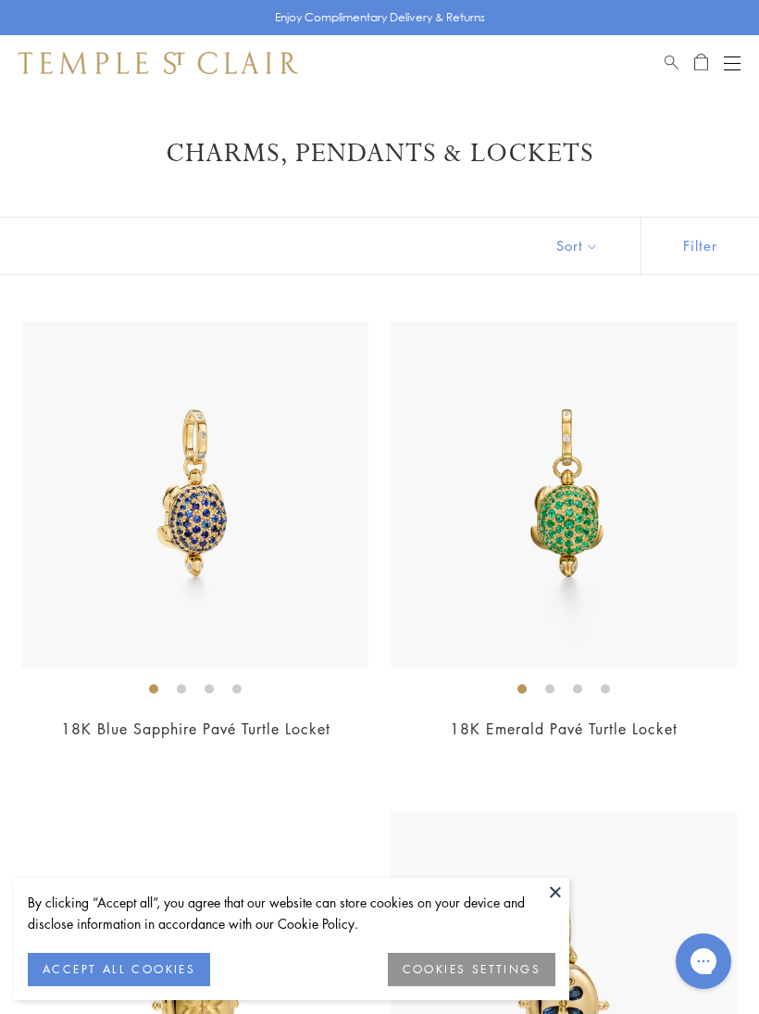
click at [738, 68] on button "Open navigation" at bounding box center [732, 63] width 17 height 22
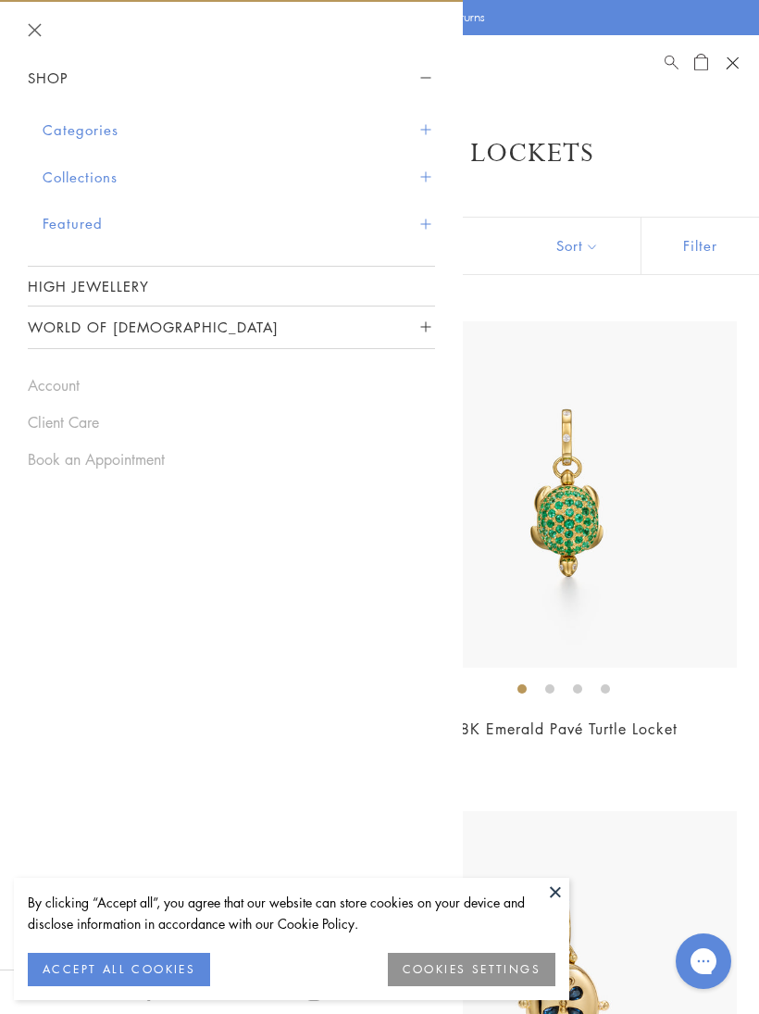
click at [444, 125] on div "Shop Categories Amulets Pendants & Charms Lockets Chains & Leather Cords Earrin…" at bounding box center [231, 263] width 463 height 412
click at [425, 137] on button "Categories" at bounding box center [239, 129] width 393 height 47
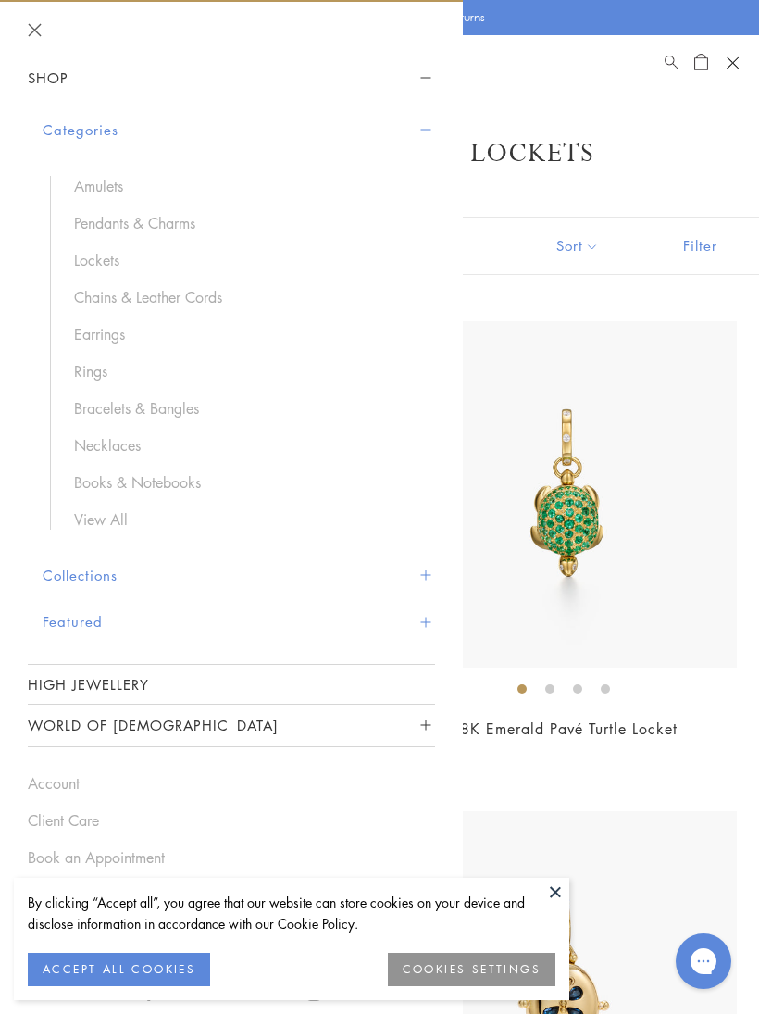
click at [195, 291] on link "Chains & Leather Cords" at bounding box center [245, 297] width 343 height 20
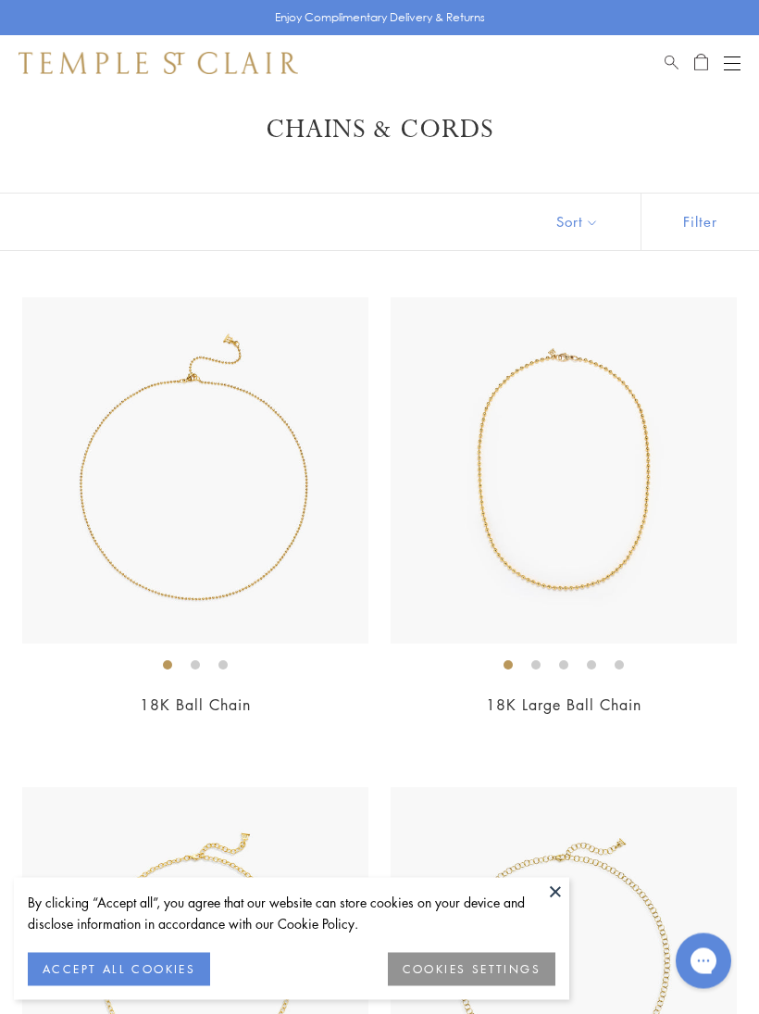
scroll to position [24, 0]
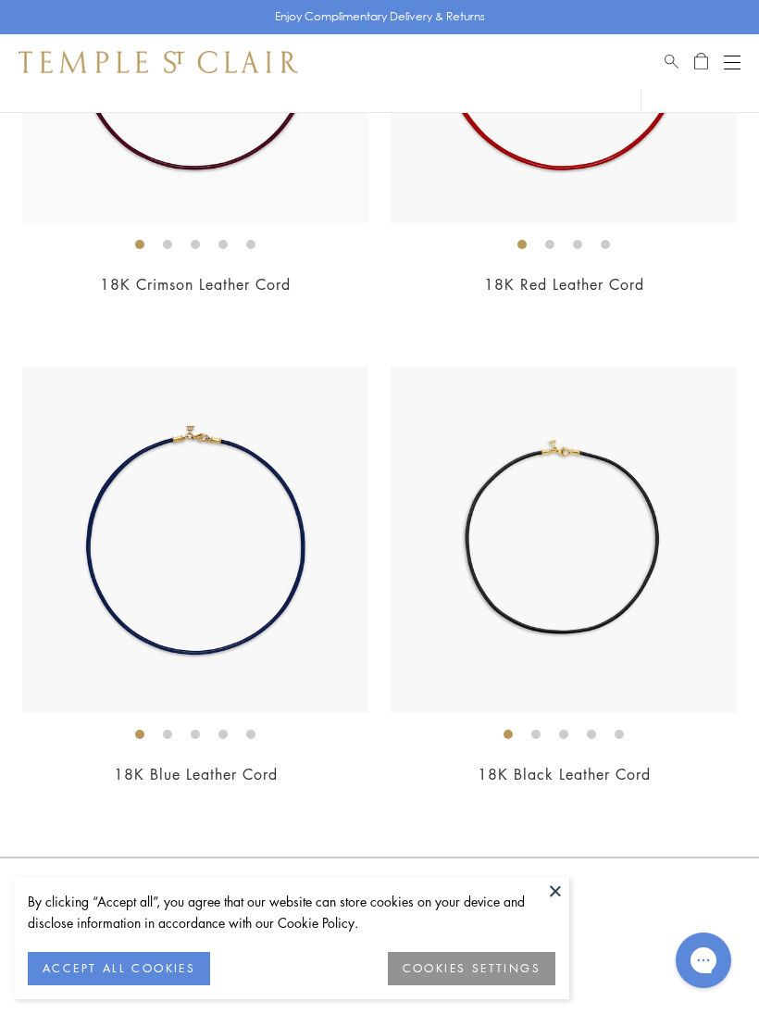
click at [733, 69] on div "Open navigation" at bounding box center [732, 69] width 17 height 1
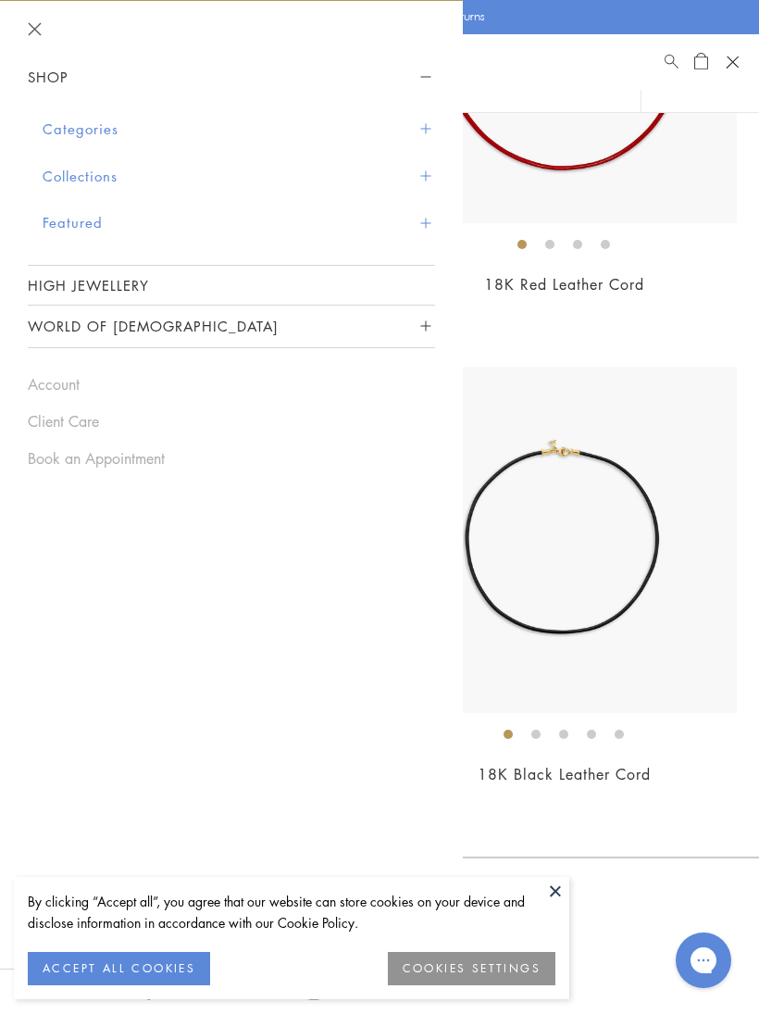
scroll to position [4852, 0]
click at [433, 135] on button "Categories" at bounding box center [239, 129] width 393 height 47
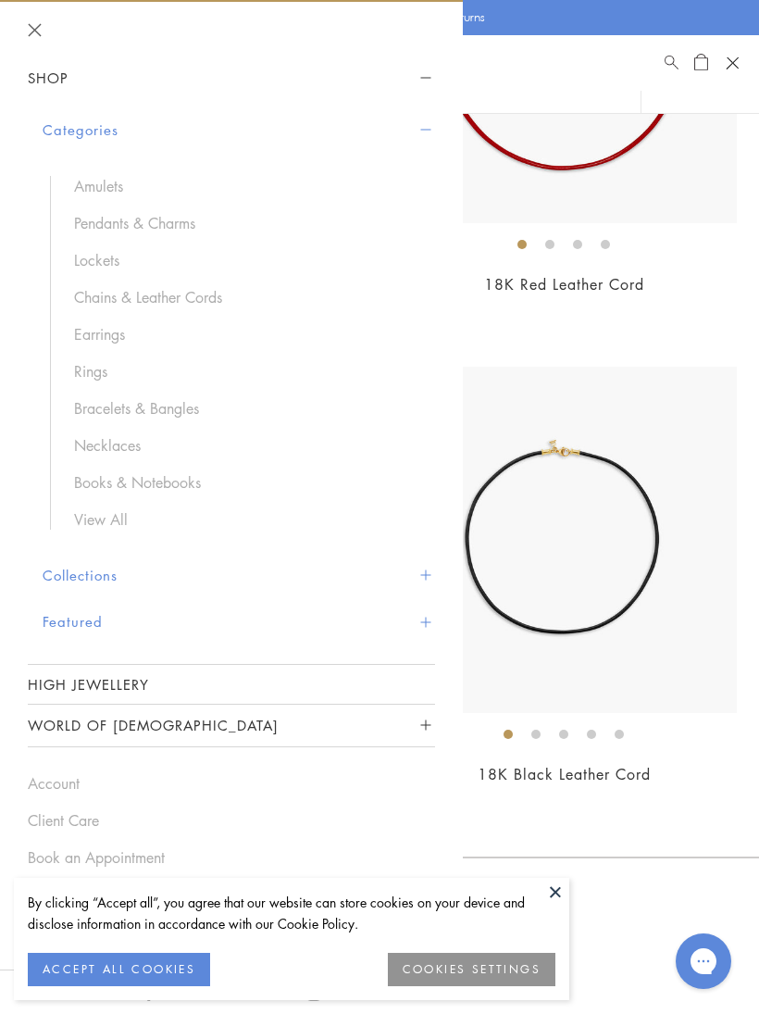
click at [94, 341] on link "Earrings" at bounding box center [245, 334] width 343 height 20
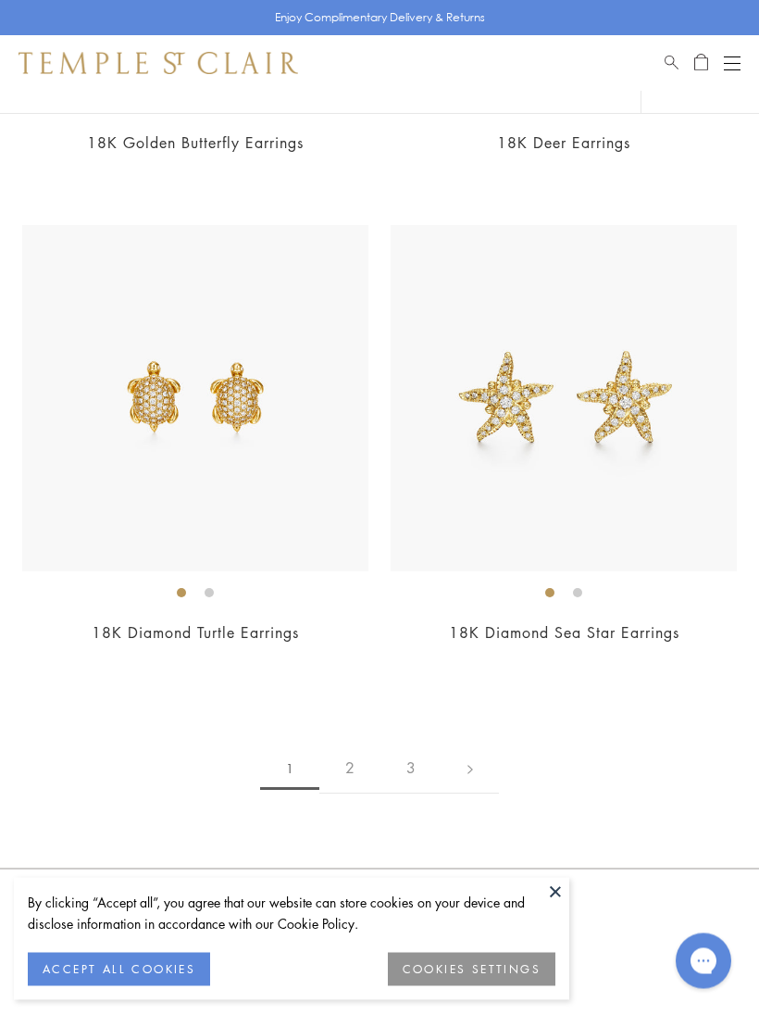
scroll to position [12382, 0]
click at [357, 747] on link "2" at bounding box center [349, 768] width 61 height 51
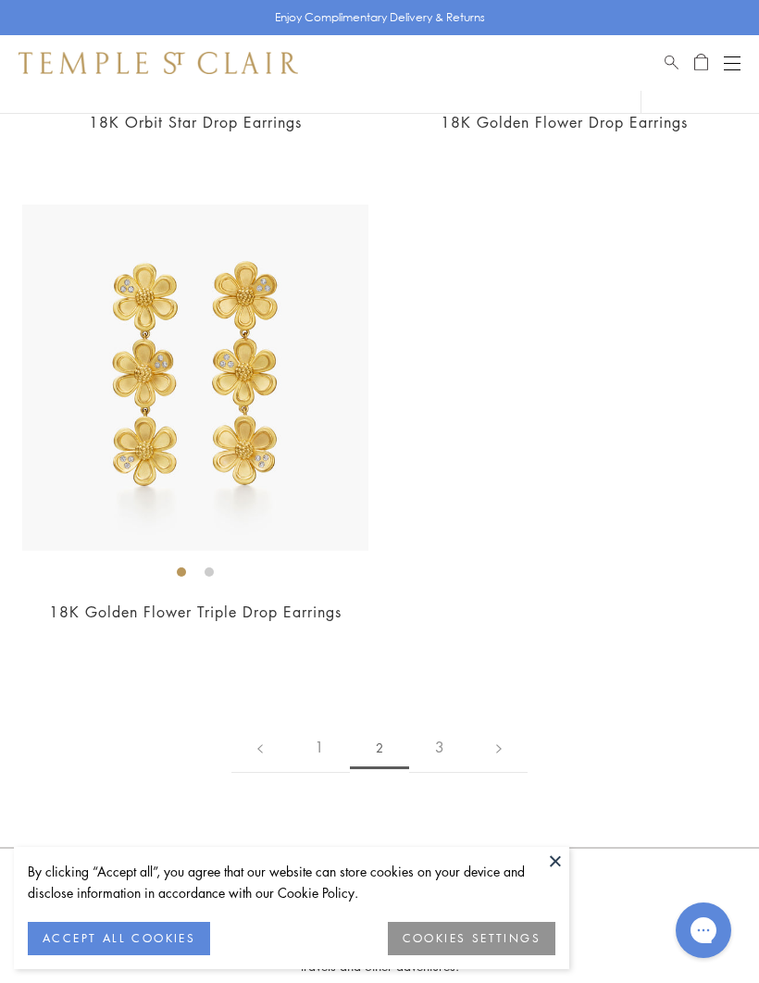
scroll to position [11914, 0]
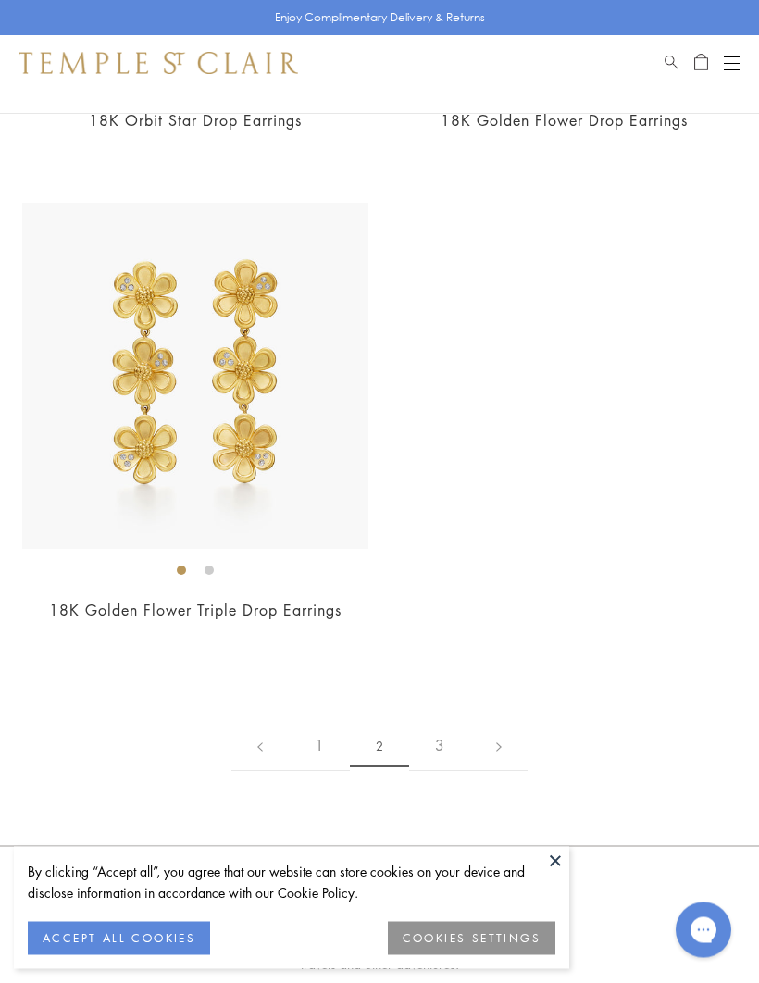
click at [437, 732] on link "3" at bounding box center [439, 746] width 61 height 51
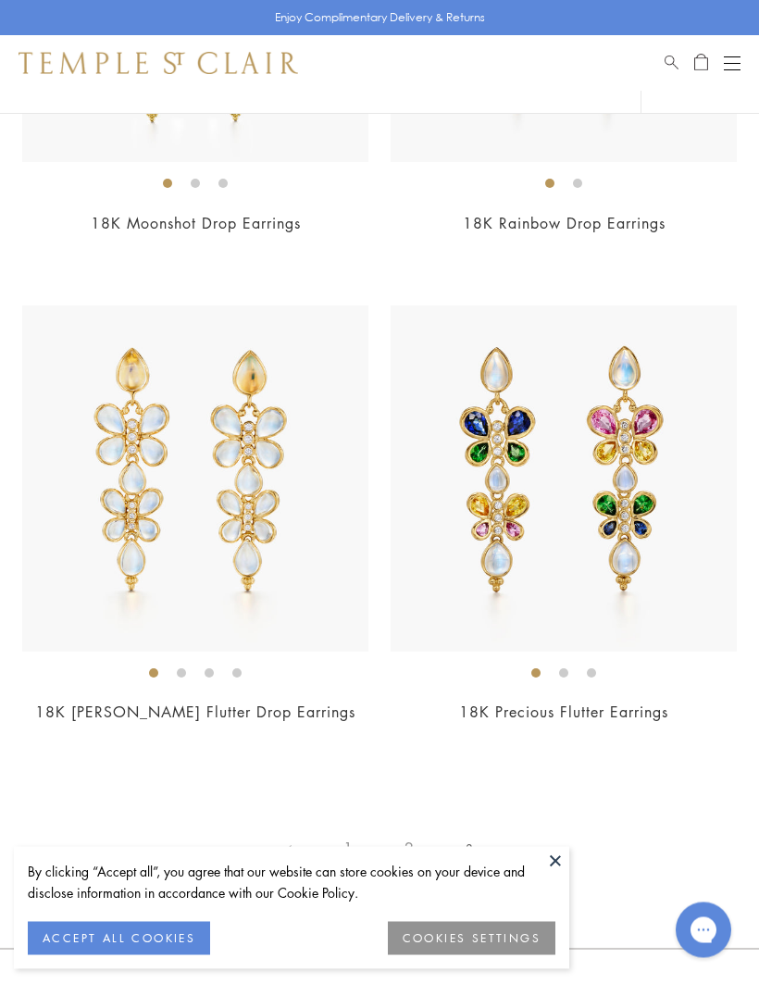
scroll to position [490, 0]
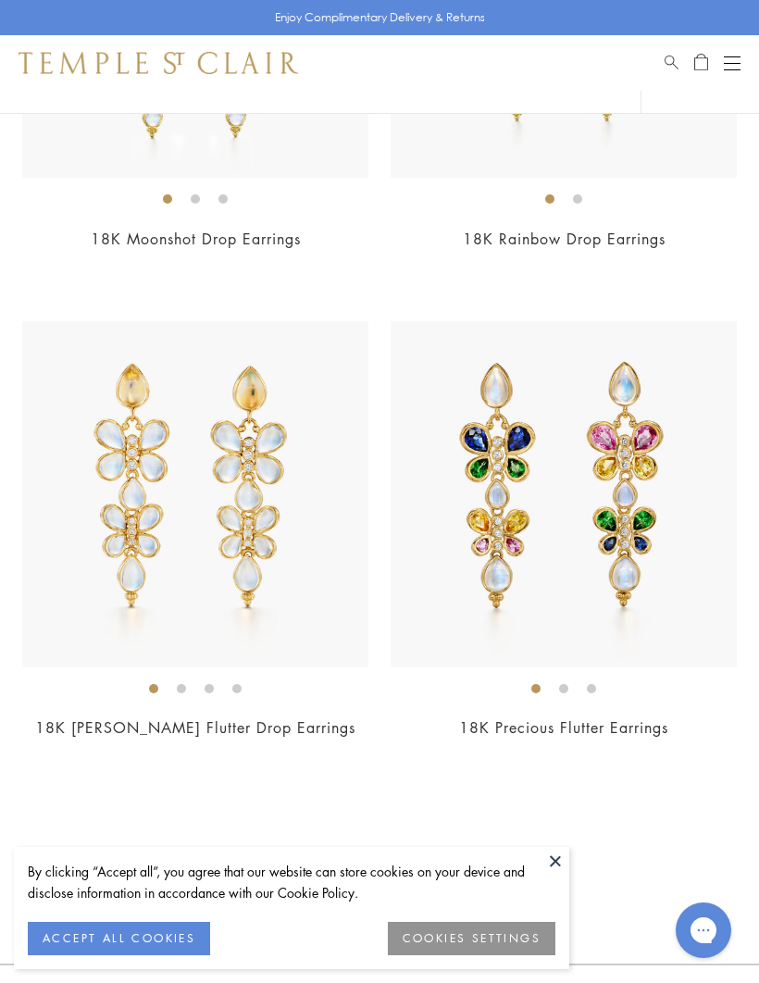
click at [734, 61] on button "Open navigation" at bounding box center [732, 63] width 17 height 22
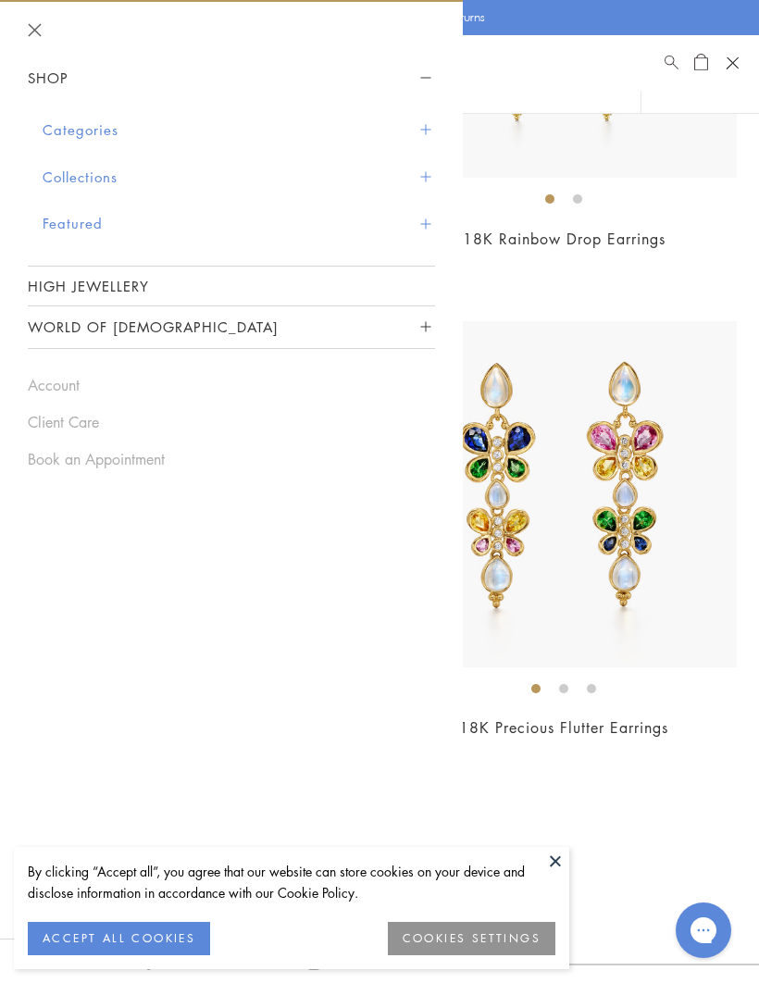
click at [425, 129] on span "Sidebar navigation" at bounding box center [425, 130] width 10 height 10
click at [432, 125] on button "Categories" at bounding box center [239, 129] width 393 height 47
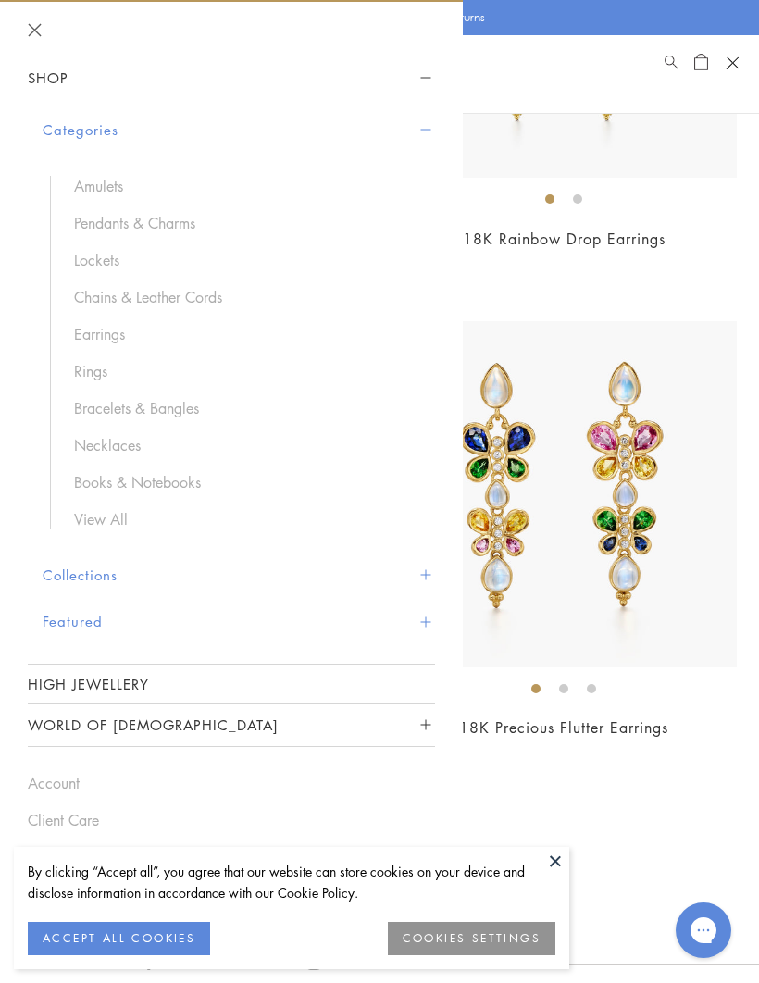
click at [98, 369] on link "Rings" at bounding box center [245, 371] width 343 height 20
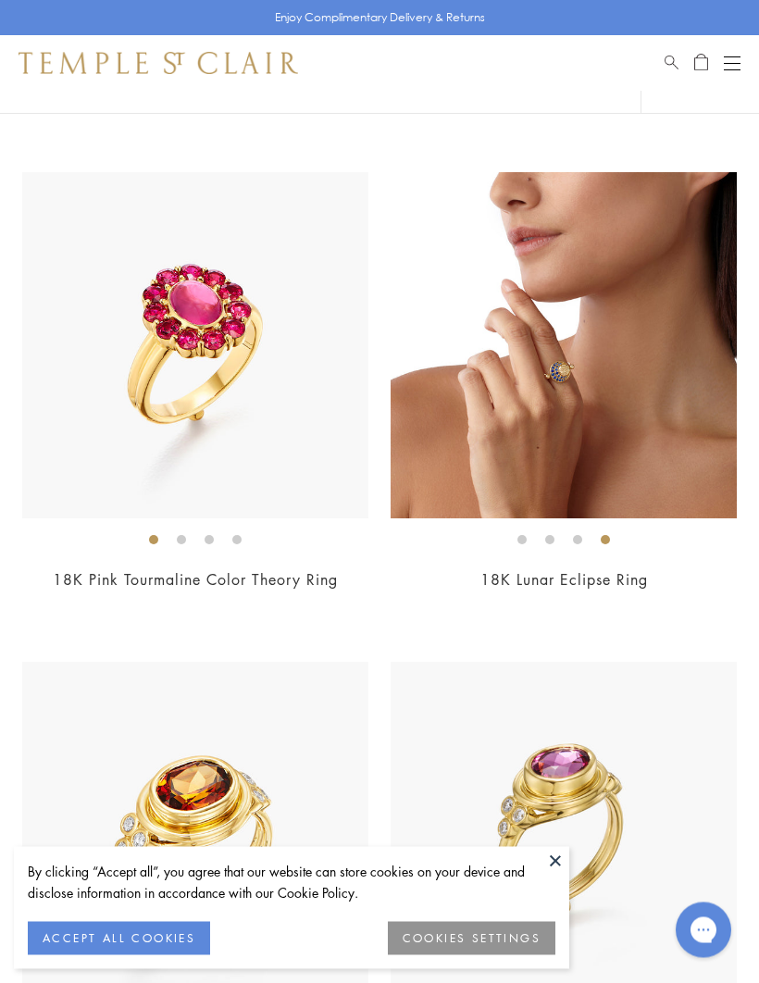
scroll to position [10433, 0]
click at [639, 388] on img at bounding box center [564, 345] width 346 height 346
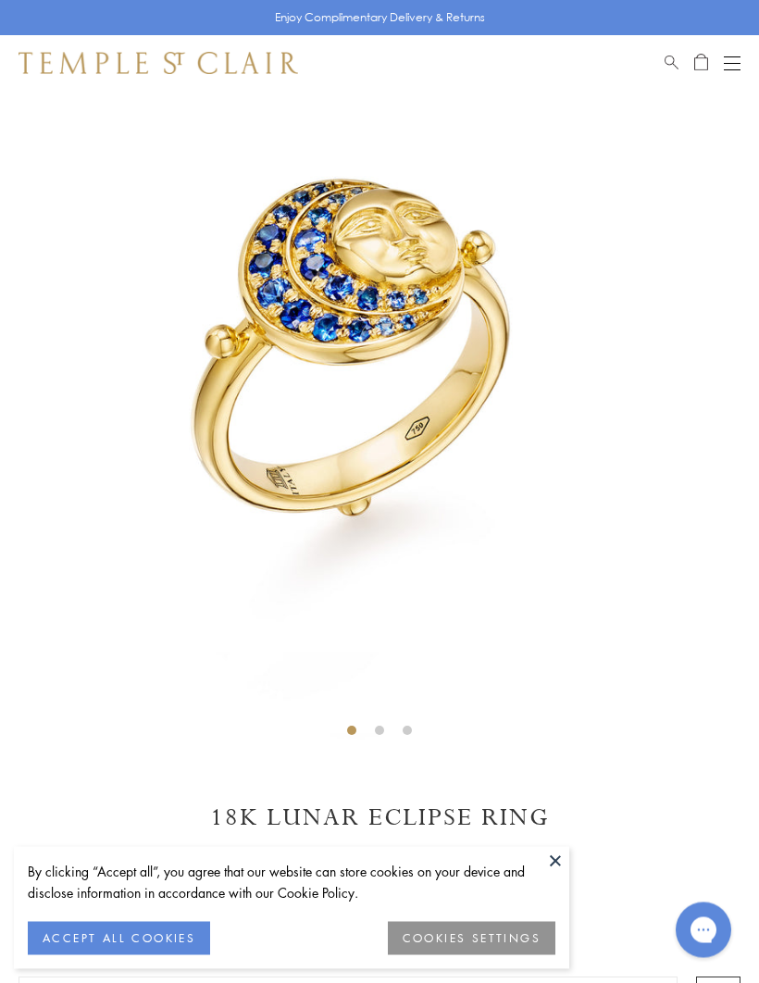
scroll to position [79, 0]
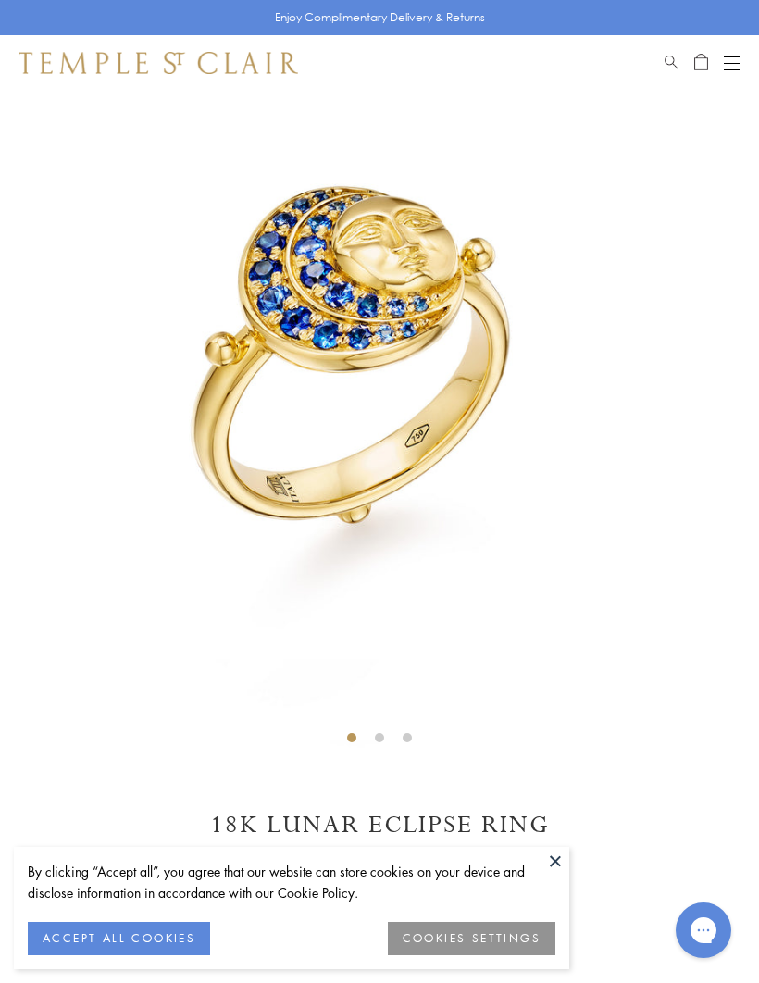
scroll to position [149, 0]
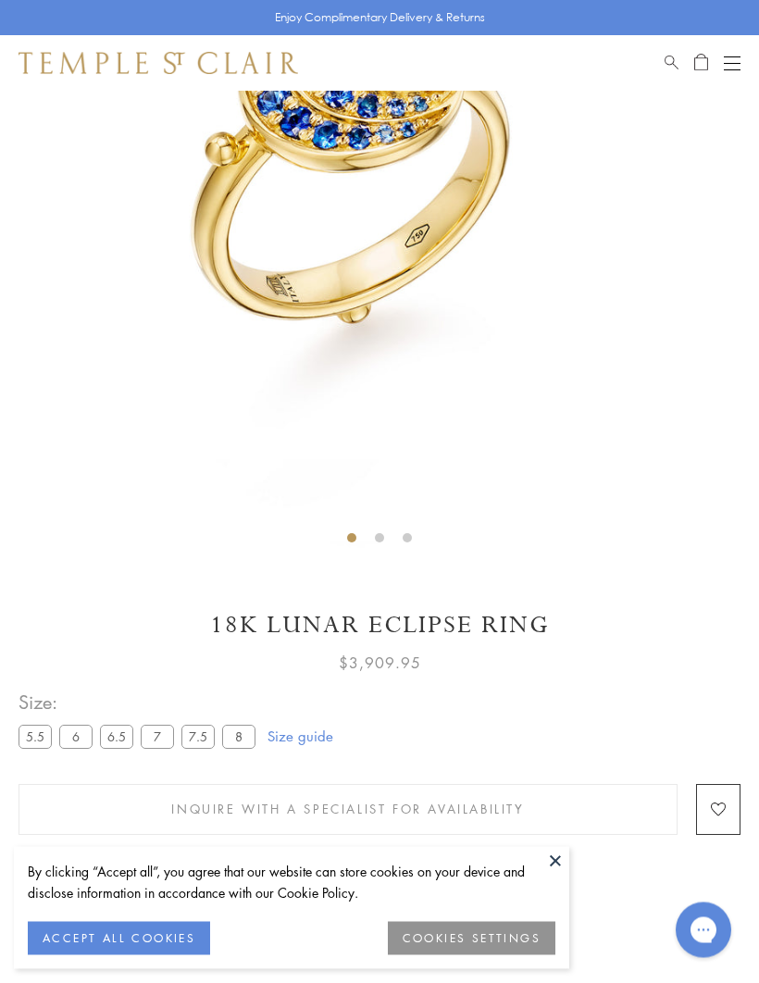
scroll to position [296, 0]
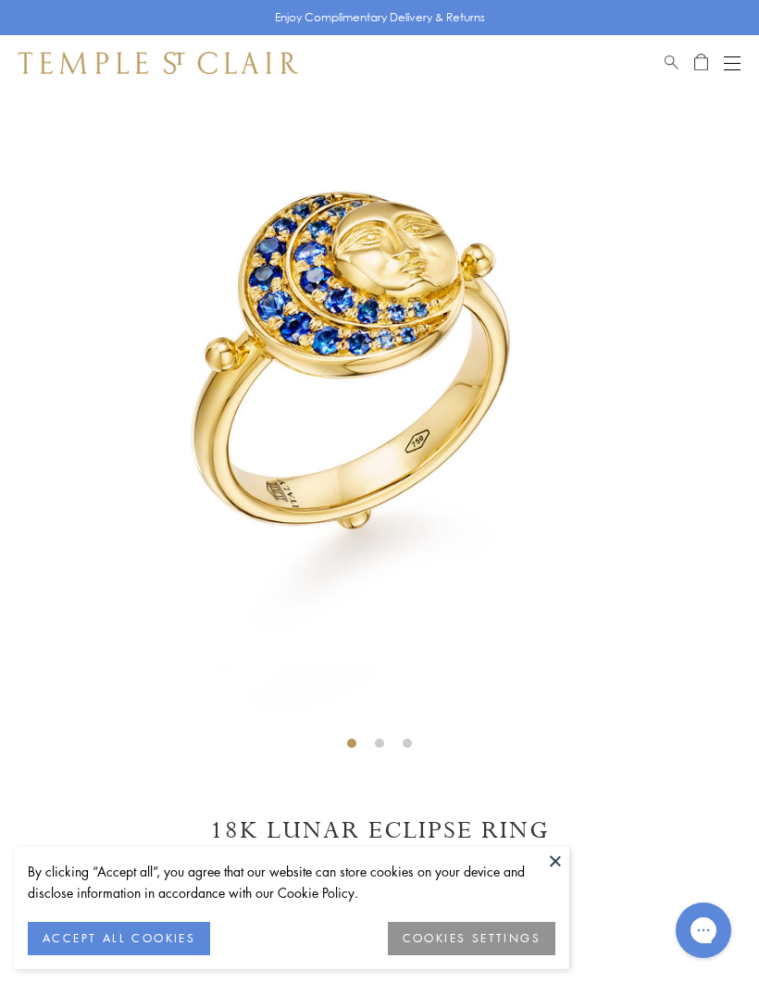
click at [550, 864] on button at bounding box center [556, 861] width 28 height 28
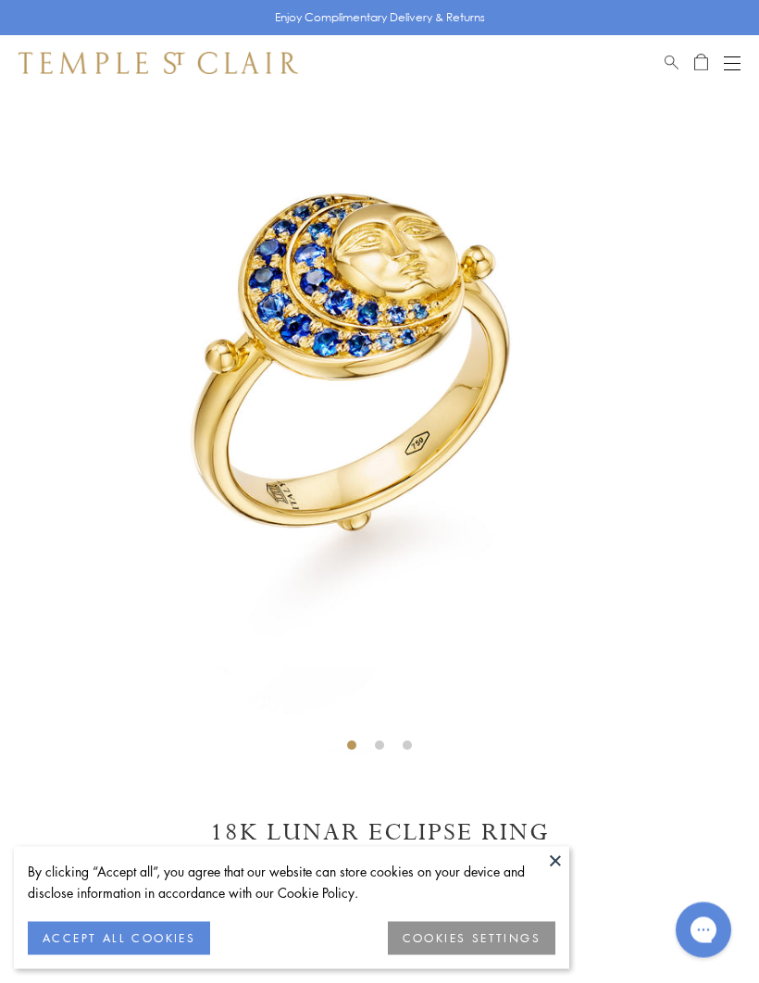
scroll to position [89, 0]
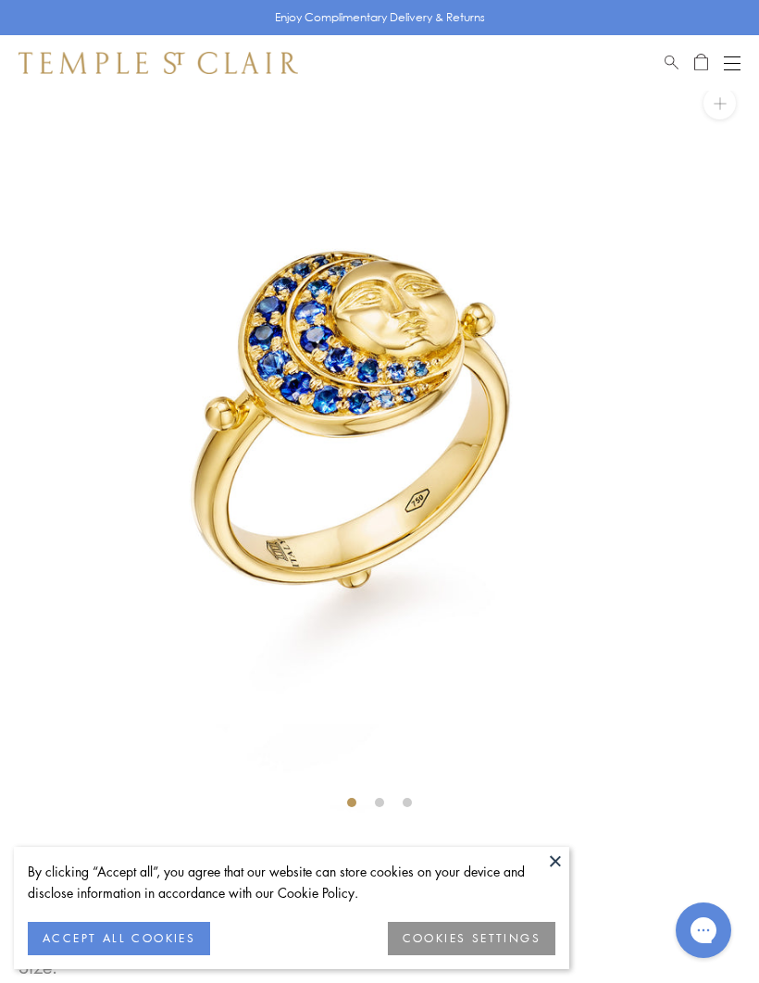
scroll to position [30, 0]
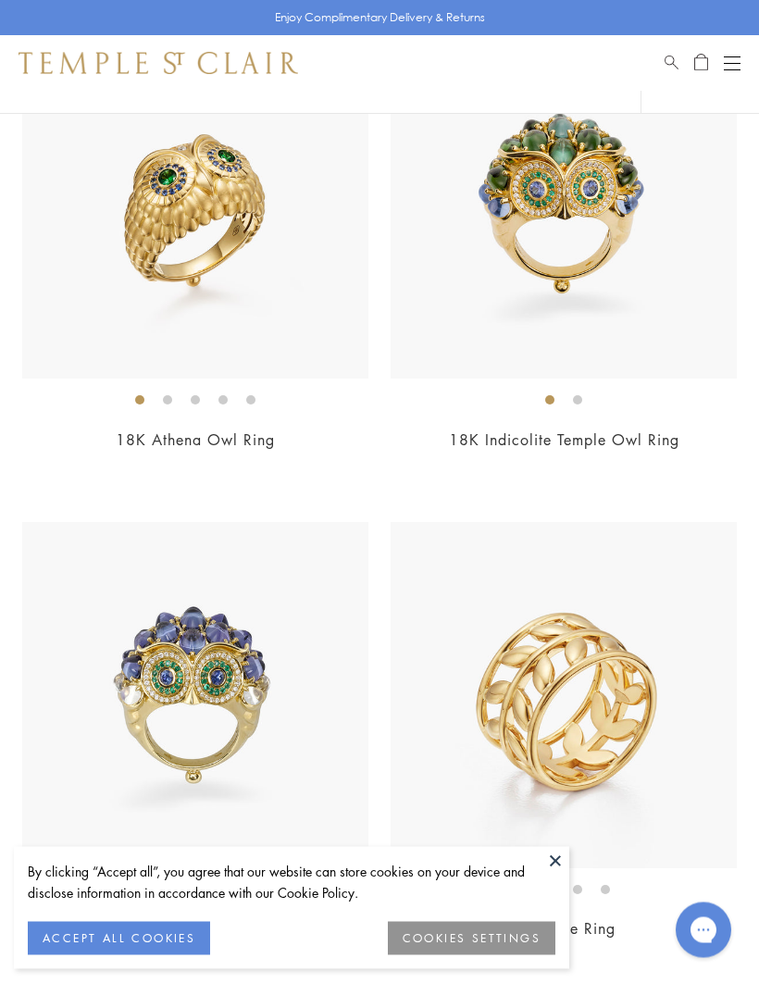
scroll to position [293, 0]
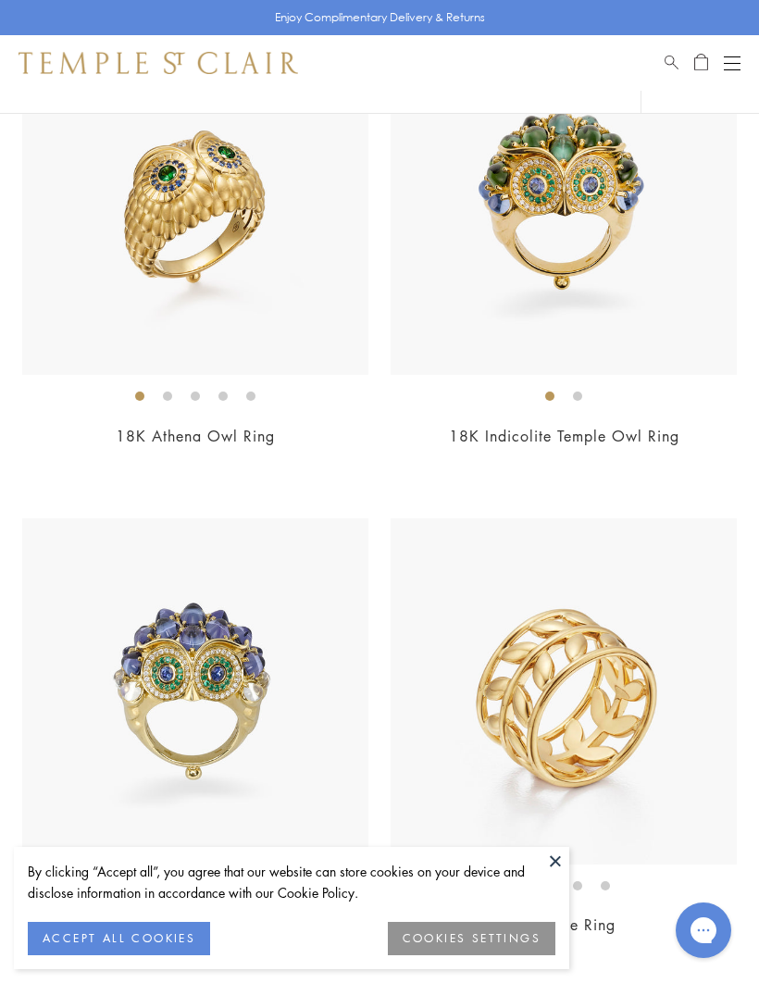
click at [552, 875] on button at bounding box center [556, 861] width 28 height 28
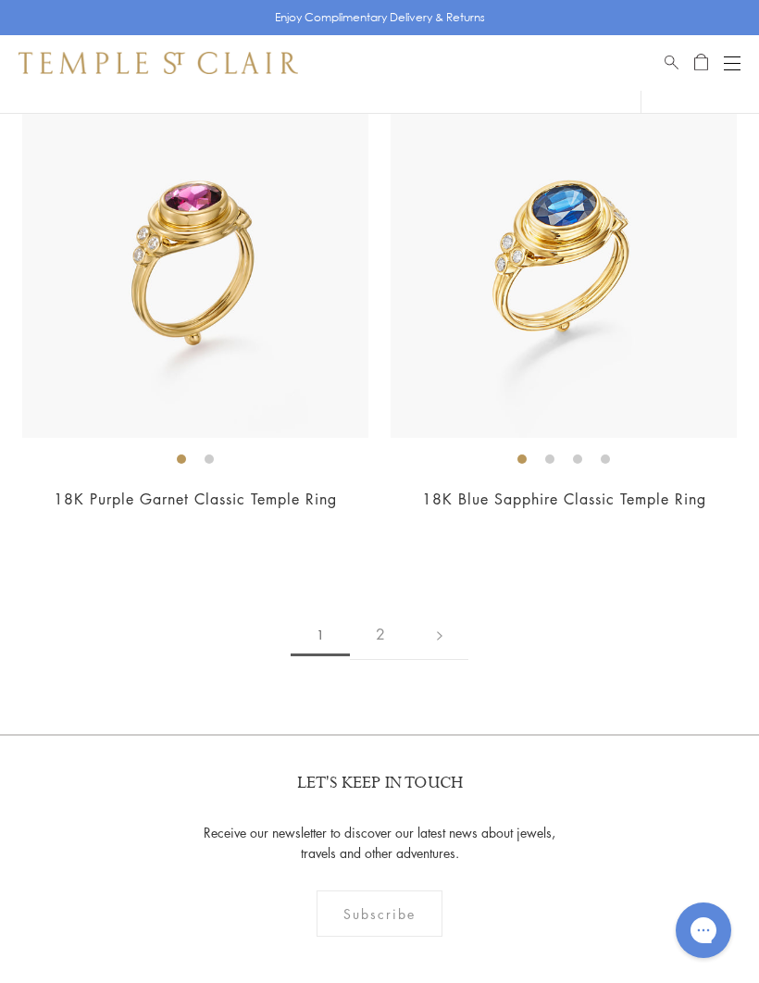
scroll to position [11506, 0]
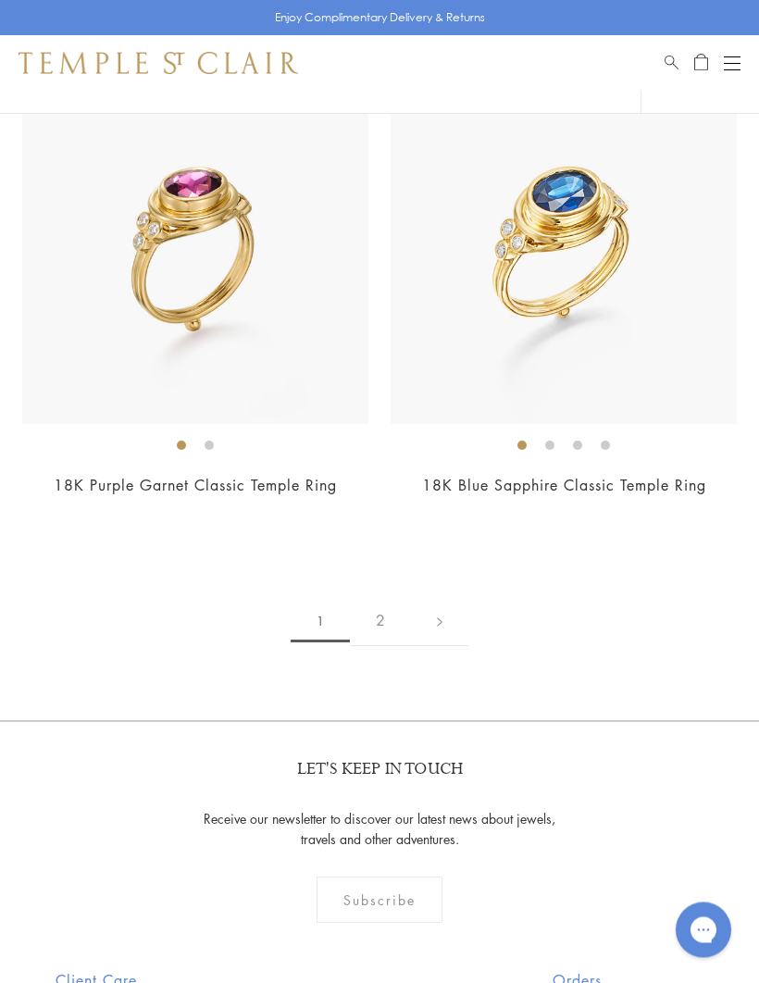
click at [390, 596] on link "2" at bounding box center [380, 621] width 61 height 51
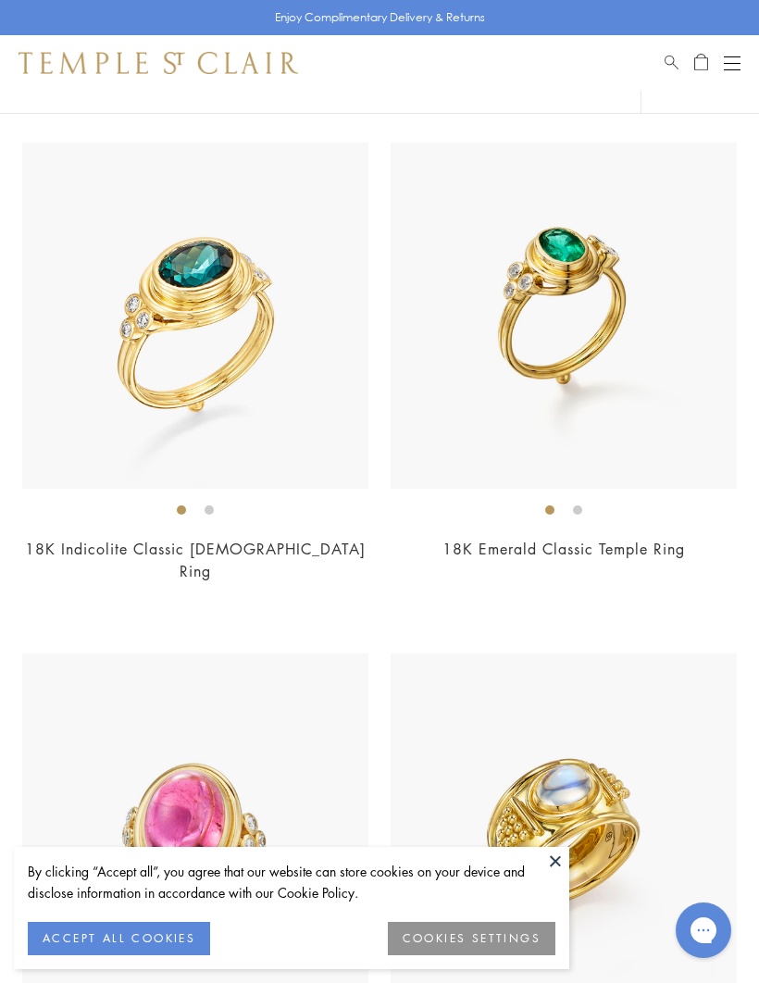
click at [555, 875] on button at bounding box center [556, 861] width 28 height 28
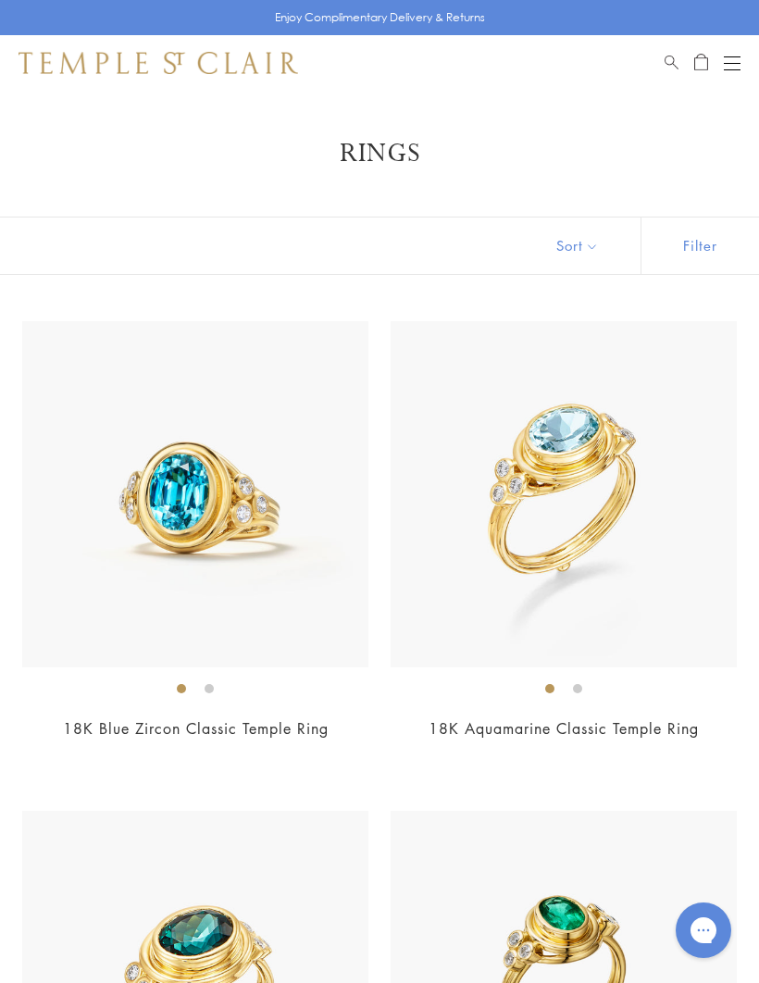
click at [734, 67] on button "Open navigation" at bounding box center [732, 63] width 17 height 22
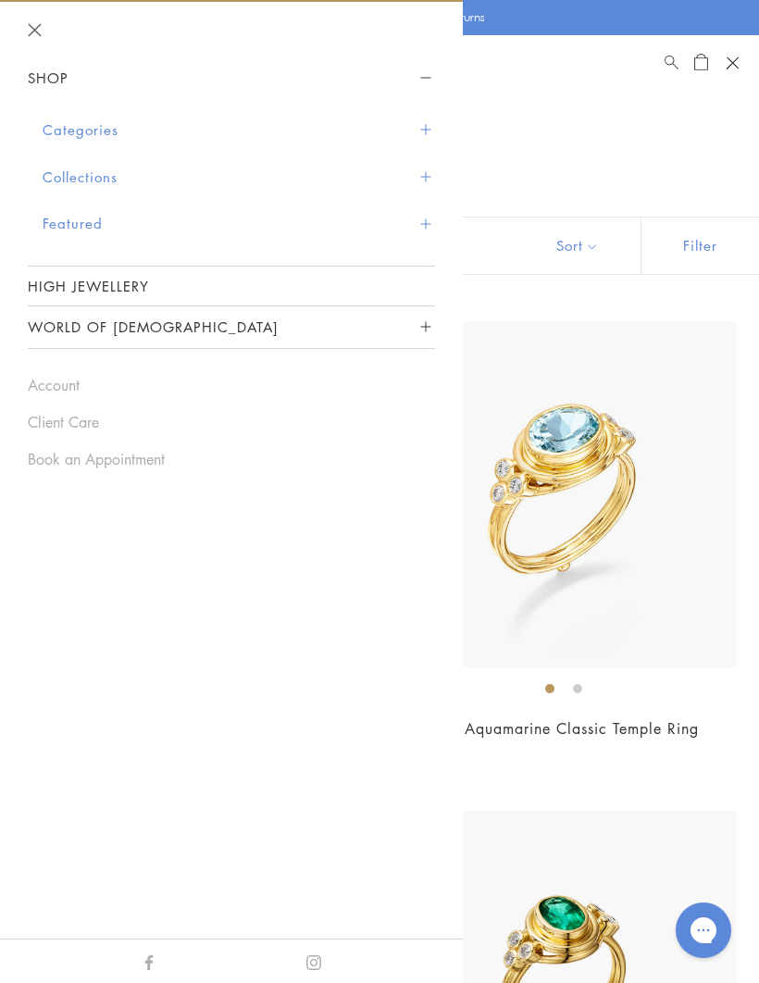
click at [419, 125] on button "Categories" at bounding box center [239, 129] width 393 height 47
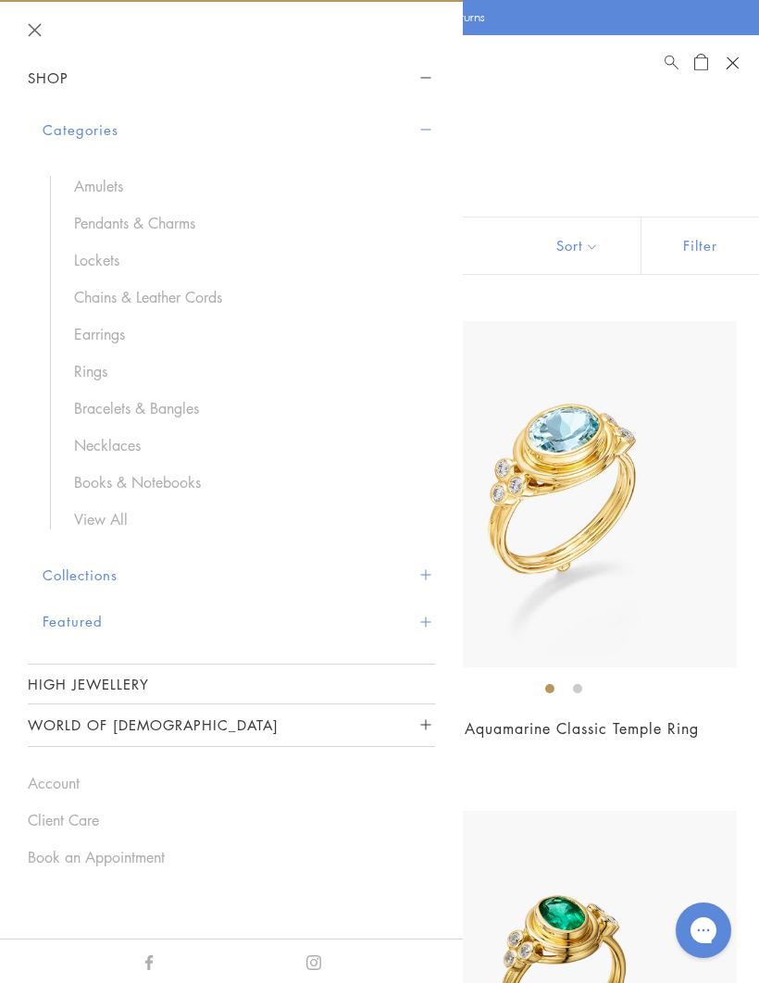
click at [117, 415] on link "Bracelets & Bangles" at bounding box center [245, 408] width 343 height 20
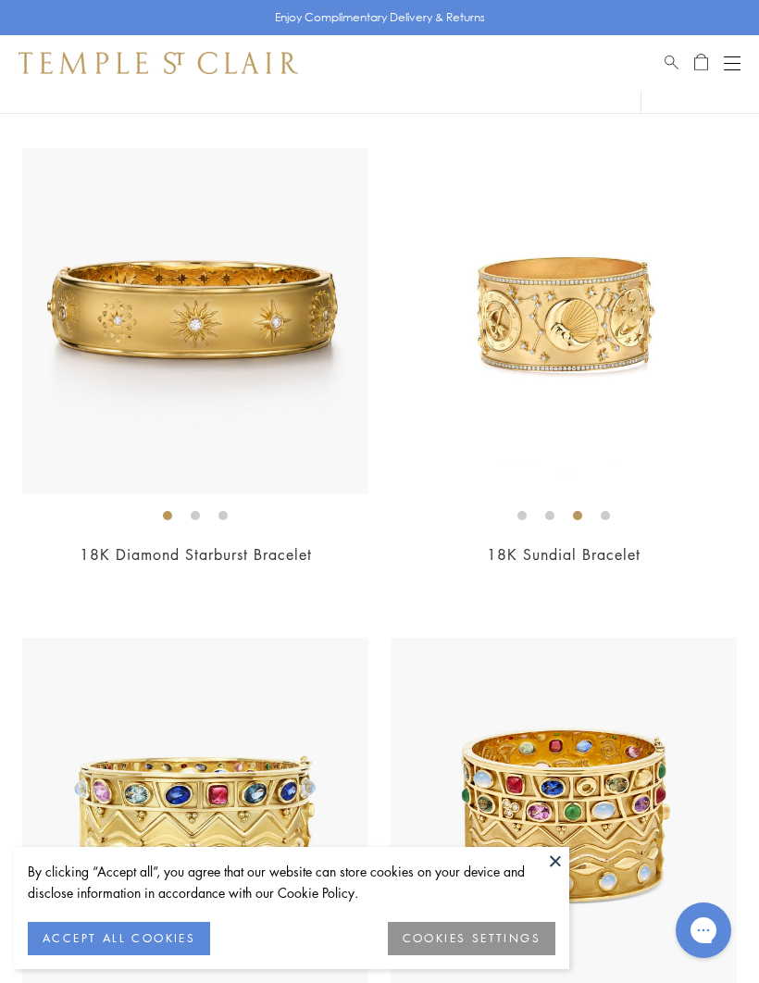
scroll to position [8493, 0]
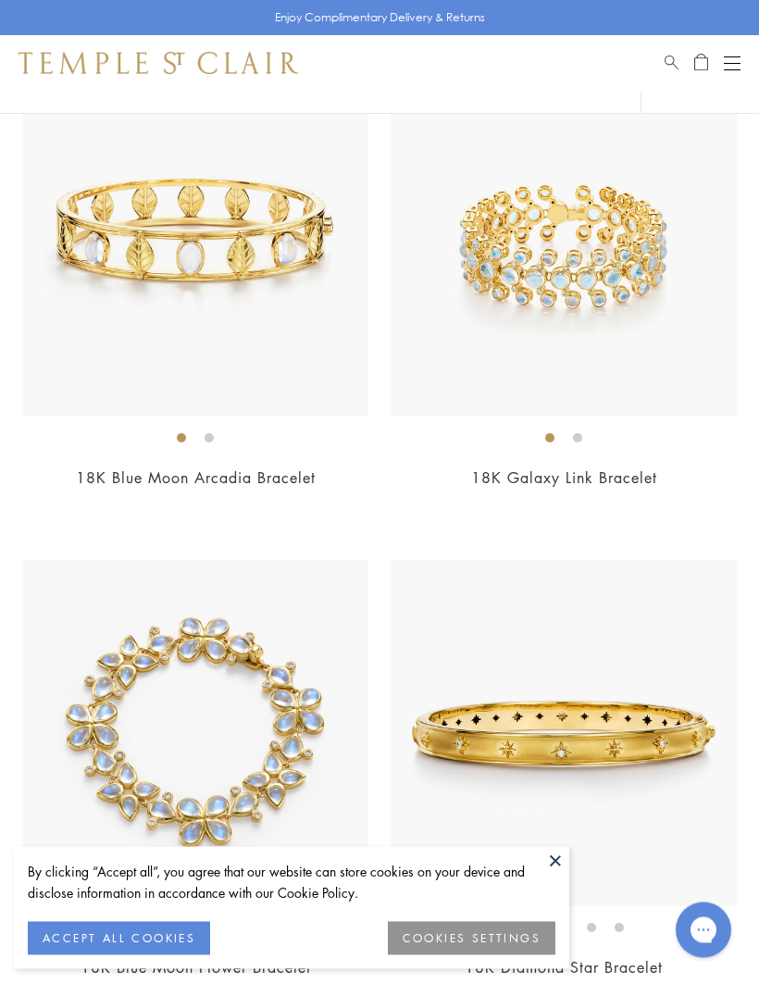
click at [740, 58] on button "Open navigation" at bounding box center [732, 63] width 17 height 22
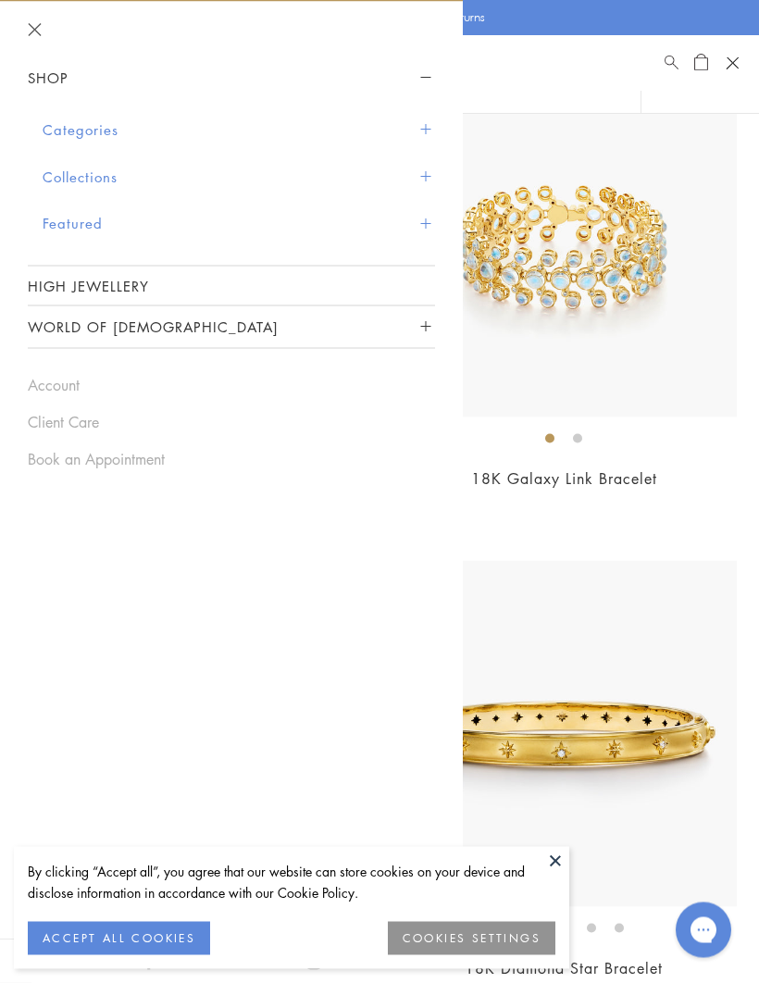
scroll to position [7107, 0]
click at [428, 125] on span "Sidebar navigation" at bounding box center [425, 130] width 10 height 10
click at [421, 136] on button "Categories" at bounding box center [239, 129] width 393 height 47
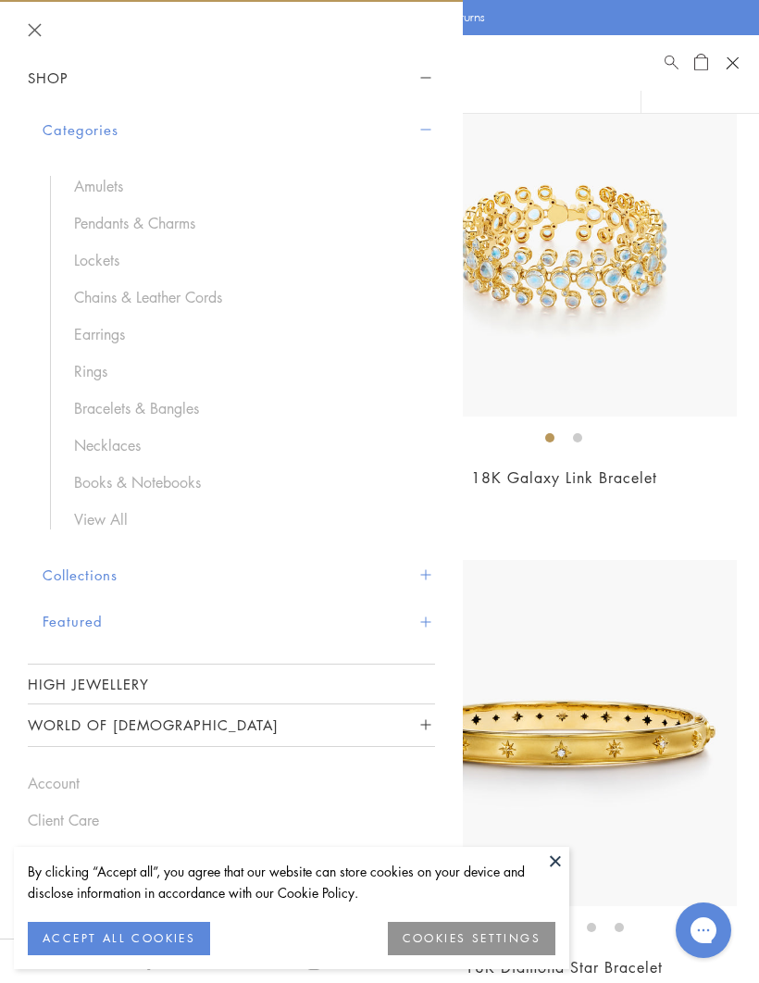
click at [109, 448] on link "Necklaces" at bounding box center [245, 445] width 343 height 20
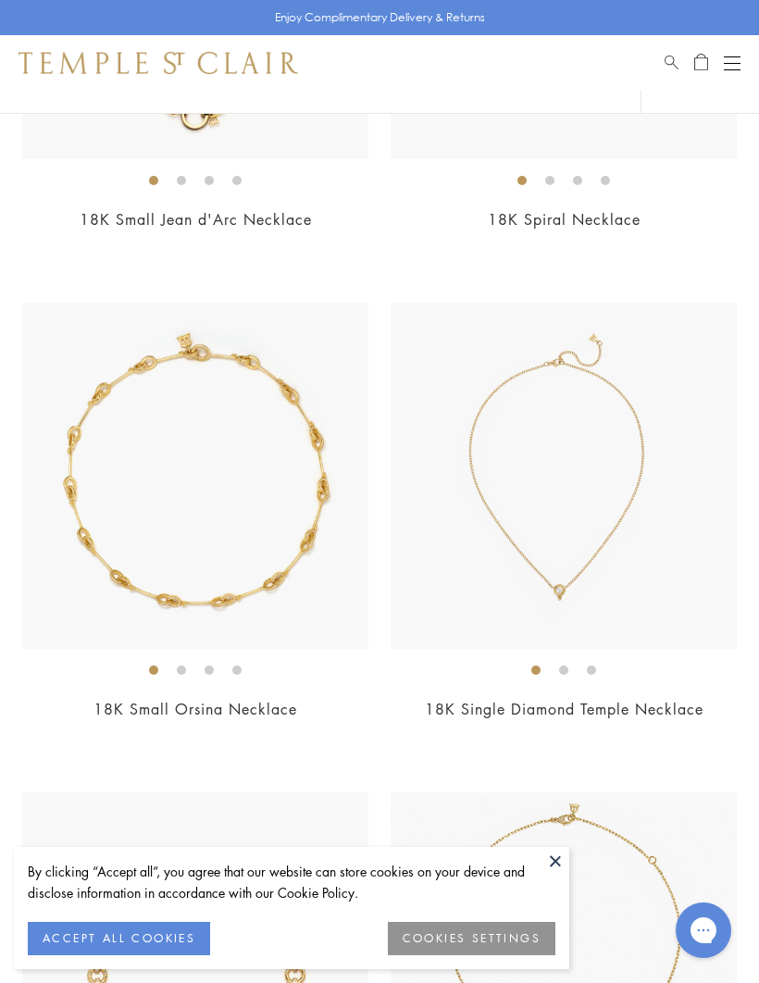
scroll to position [9316, 0]
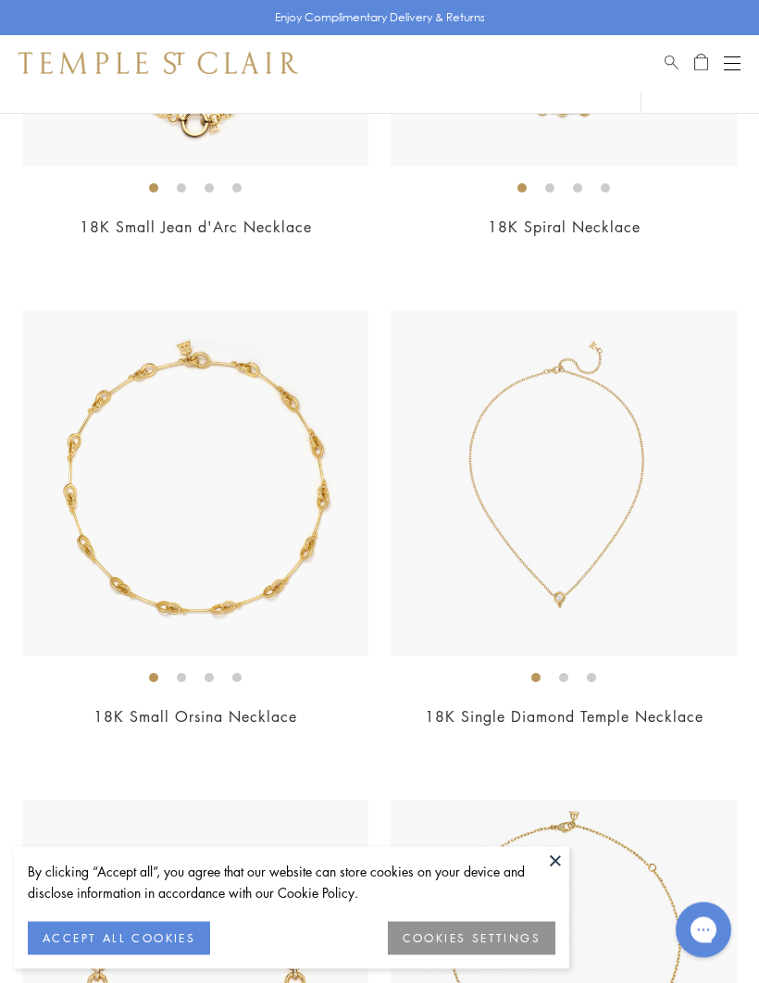
click at [735, 67] on button "Open navigation" at bounding box center [732, 63] width 17 height 22
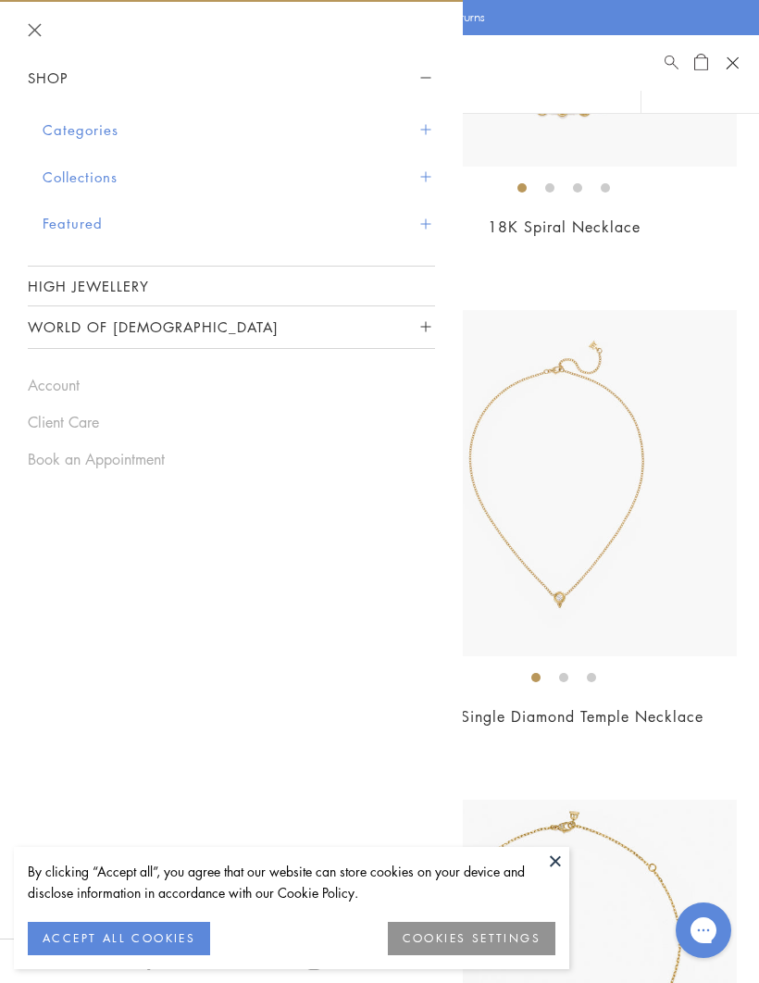
click at [72, 131] on button "Categories" at bounding box center [239, 129] width 393 height 47
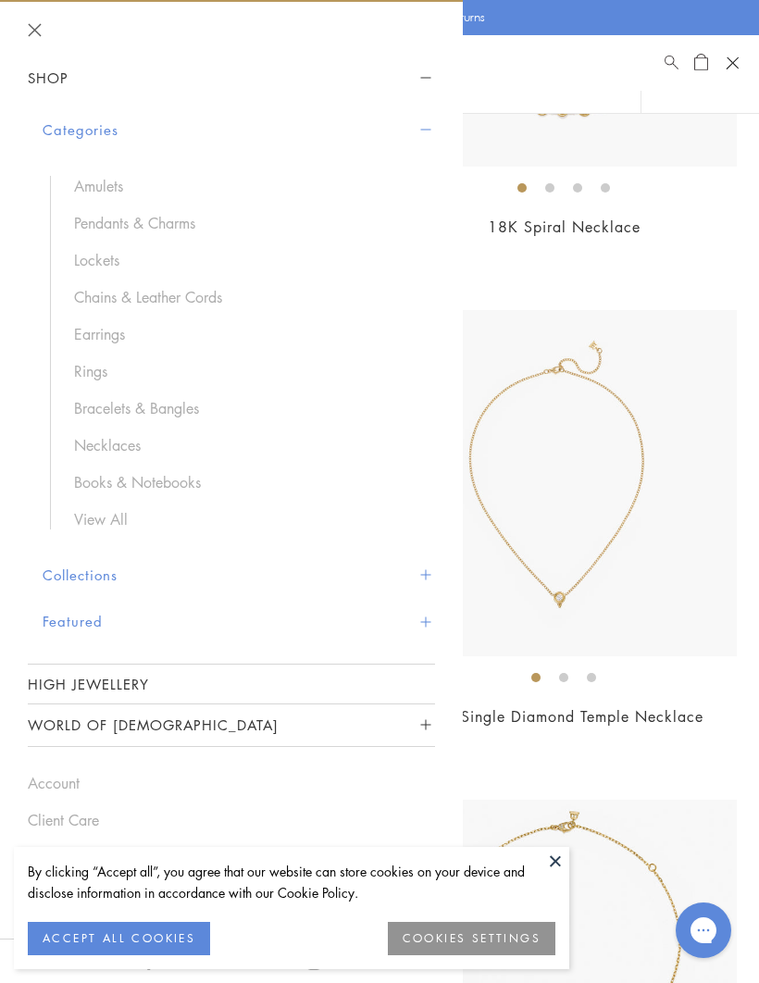
click at [571, 731] on span "€3.388,95" at bounding box center [564, 741] width 74 height 21
